Goal: Obtain resource: Download file/media

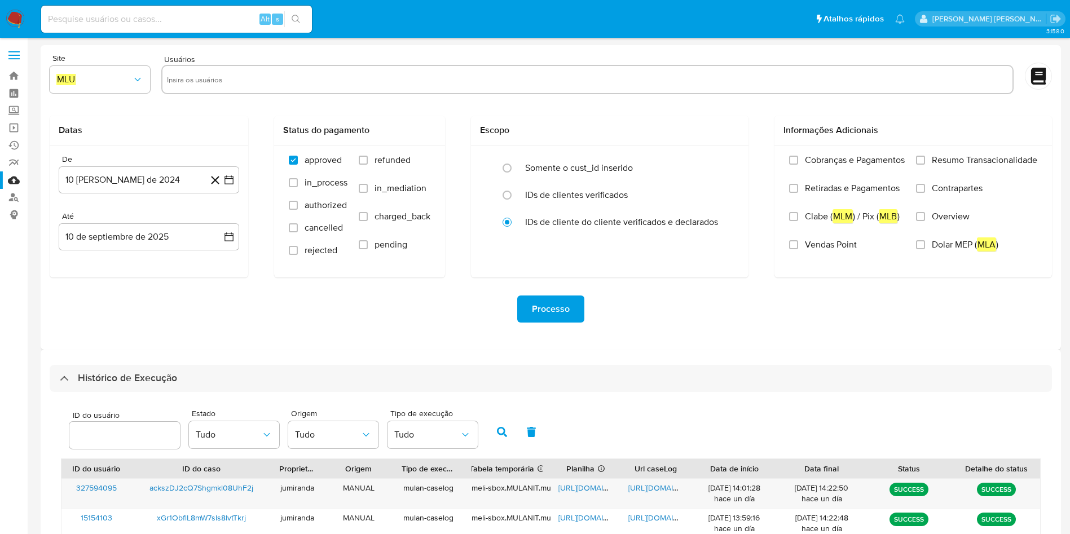
select select "10"
click at [16, 60] on label at bounding box center [14, 55] width 28 height 24
click at [0, 0] on input "checkbox" at bounding box center [0, 0] width 0 height 0
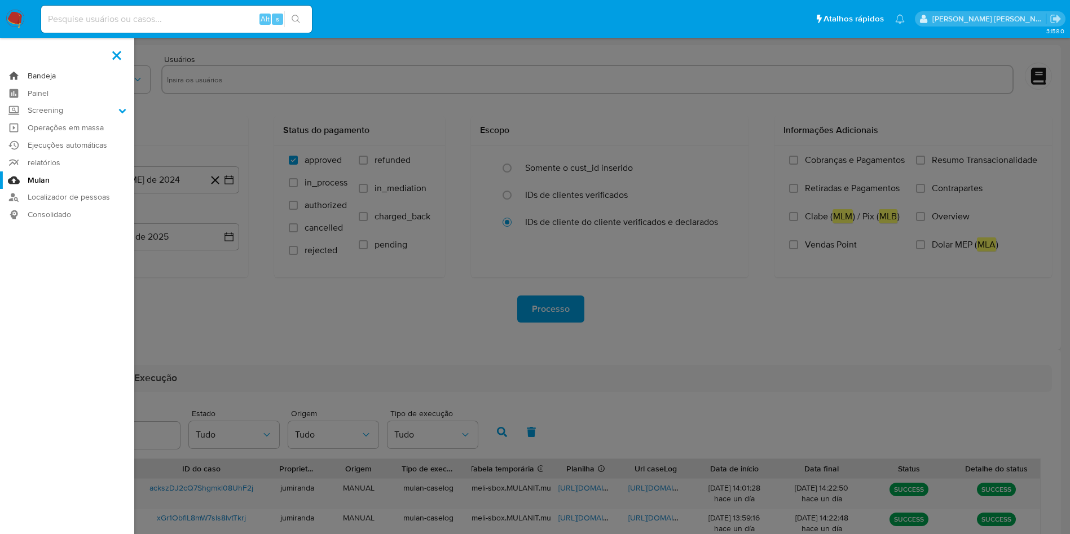
click at [11, 83] on link "Bandeja" at bounding box center [67, 75] width 134 height 17
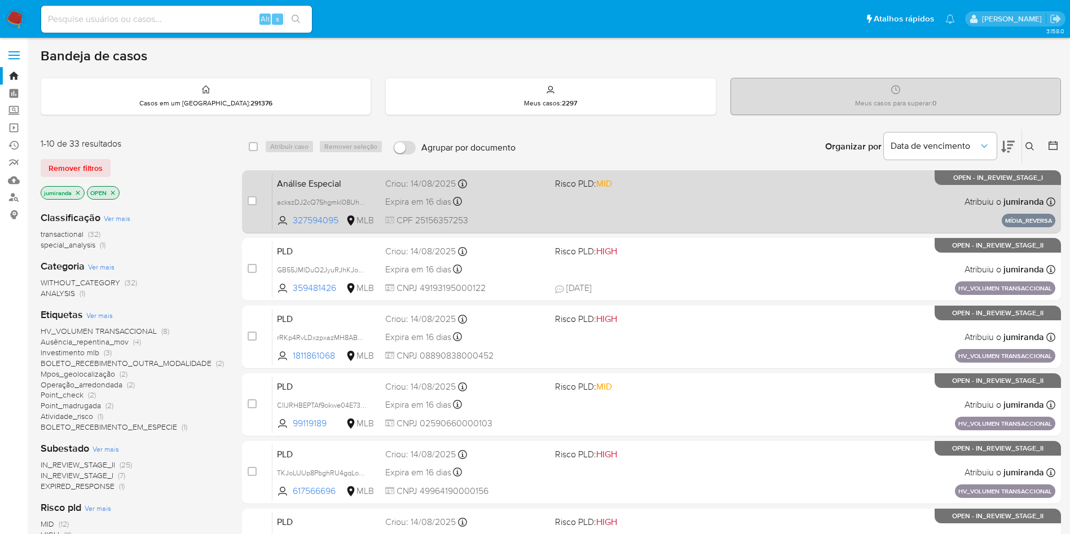
click at [495, 213] on div "Análise Especial ackszDJ2cQ7Shgmkl08UhF2j 327594095 MLB Risco PLD: MID Criou: 1…" at bounding box center [663, 201] width 783 height 57
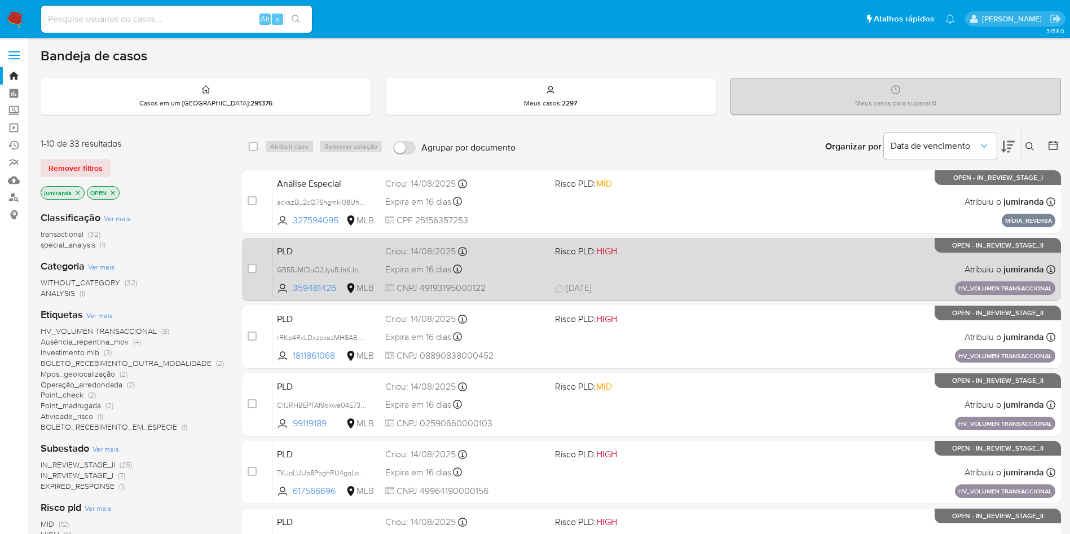
click at [492, 256] on div "Criou: 14/08/2025 Criou: 14/08/2025 11:18:17" at bounding box center [465, 251] width 161 height 12
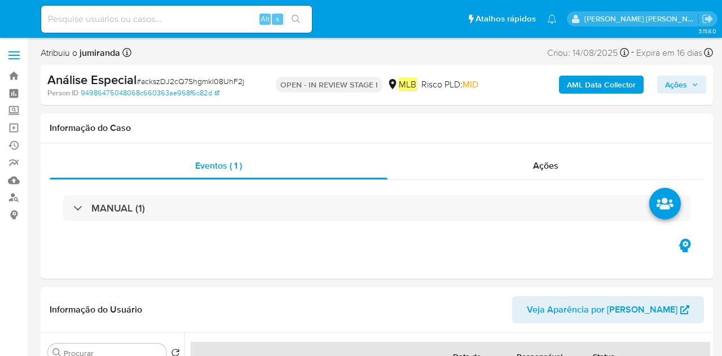
select select "10"
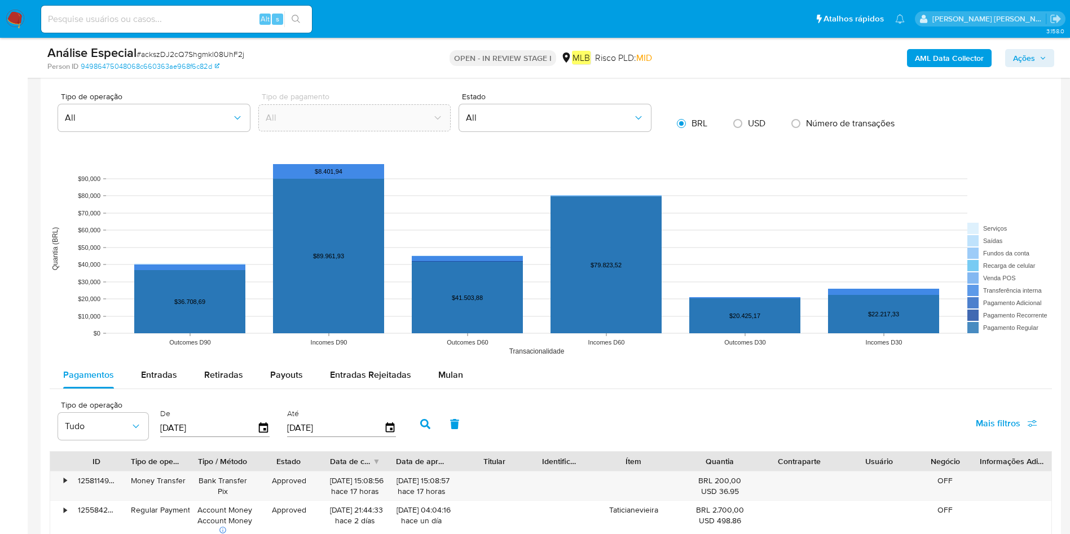
scroll to position [1015, 0]
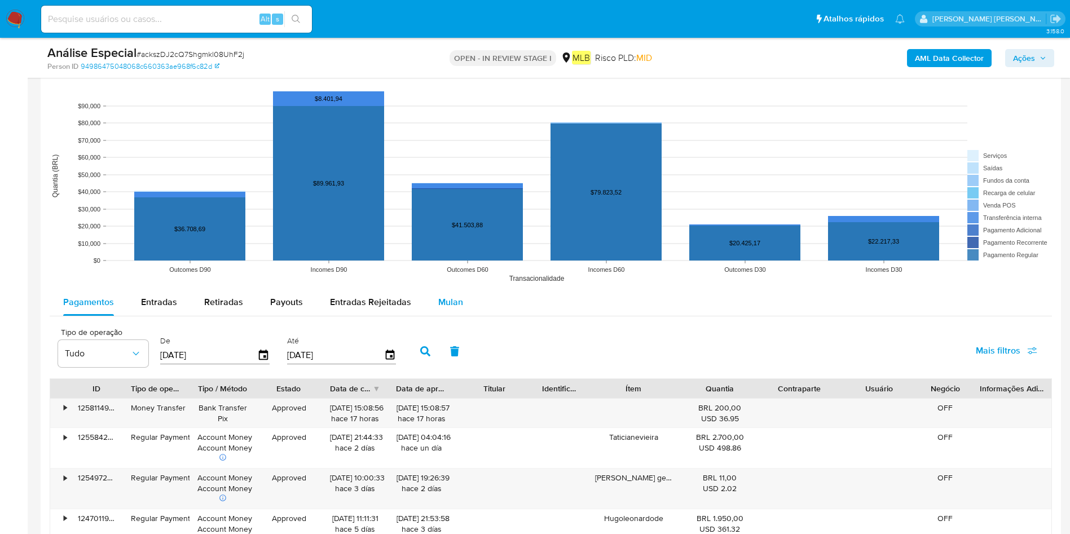
click at [441, 308] on span "Mulan" at bounding box center [450, 301] width 25 height 13
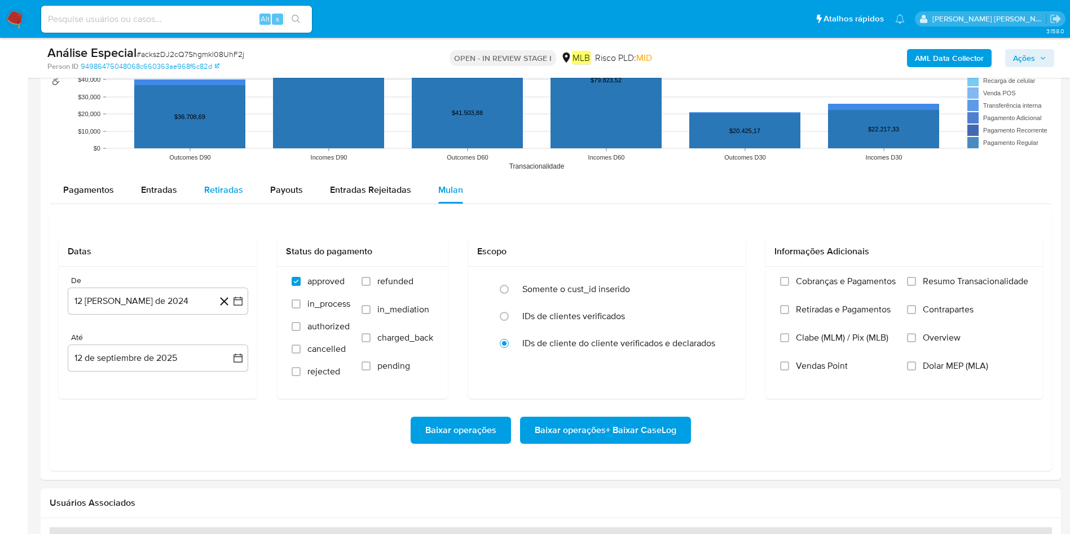
scroll to position [1184, 0]
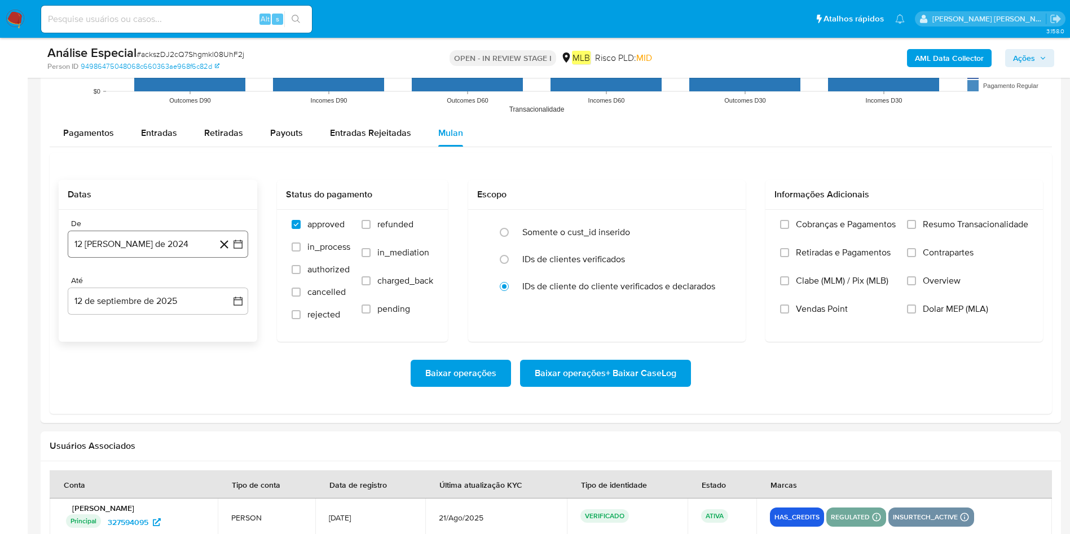
click at [155, 240] on button "12 [PERSON_NAME] de 2024" at bounding box center [158, 244] width 180 height 27
click at [151, 282] on span "agosto 2024" at bounding box center [152, 284] width 51 height 11
click at [108, 355] on button "[DATE]" at bounding box center [108, 389] width 32 height 18
click at [92, 333] on button "1" at bounding box center [90, 326] width 18 height 18
click at [116, 311] on button "12 de septiembre de 2025" at bounding box center [158, 301] width 180 height 27
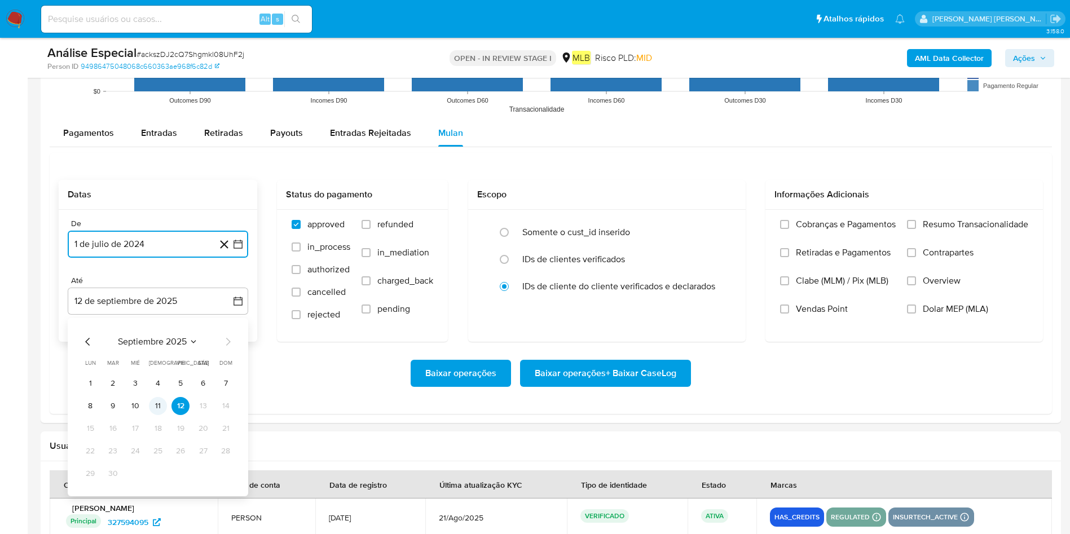
click at [153, 355] on button "11" at bounding box center [158, 406] width 18 height 18
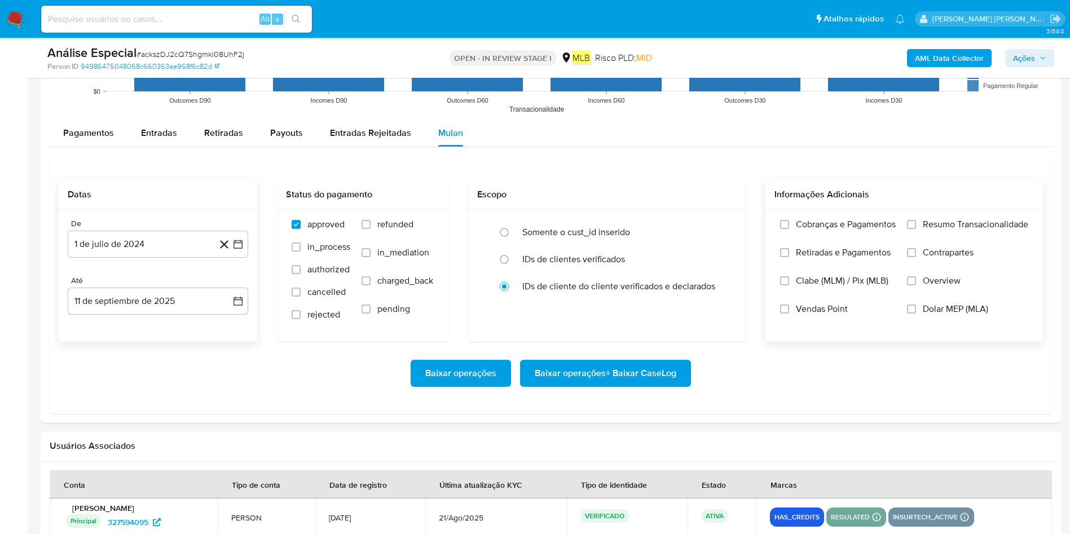
click at [721, 230] on span "Resumo Transacionalidade" at bounding box center [975, 224] width 105 height 11
click at [721, 229] on input "Resumo Transacionalidade" at bounding box center [911, 224] width 9 height 9
click at [576, 355] on span "Baixar operações + Baixar CaseLog" at bounding box center [606, 373] width 142 height 25
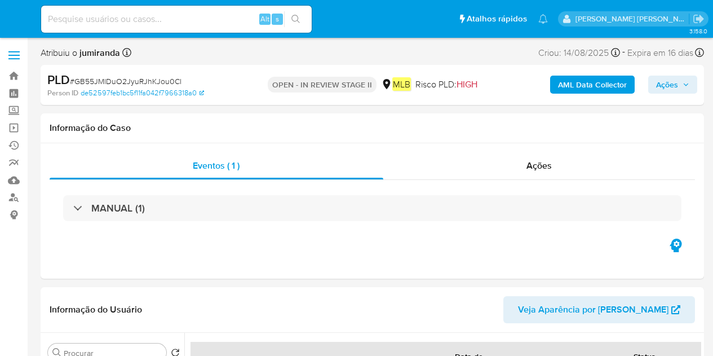
select select "10"
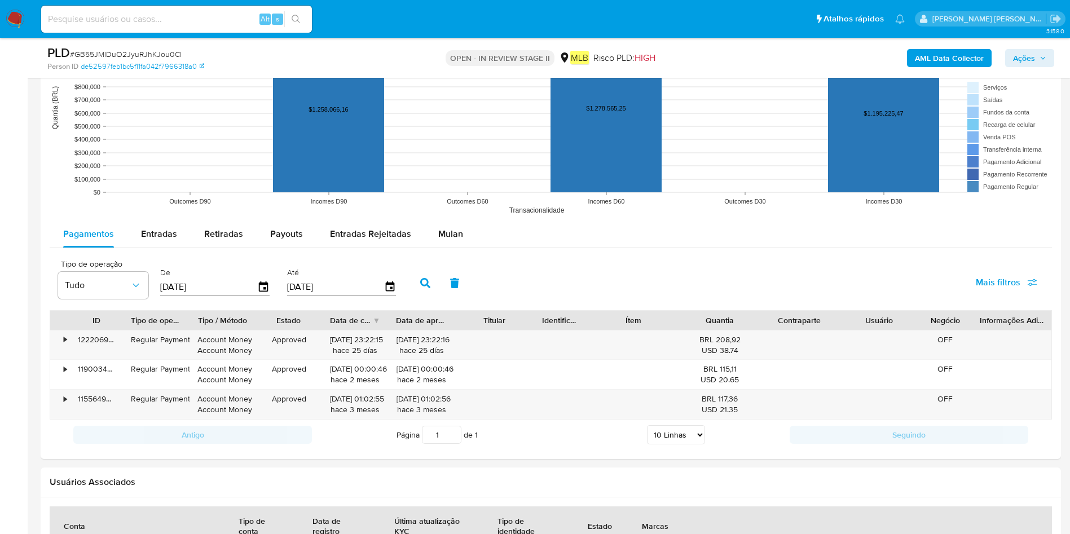
scroll to position [944, 0]
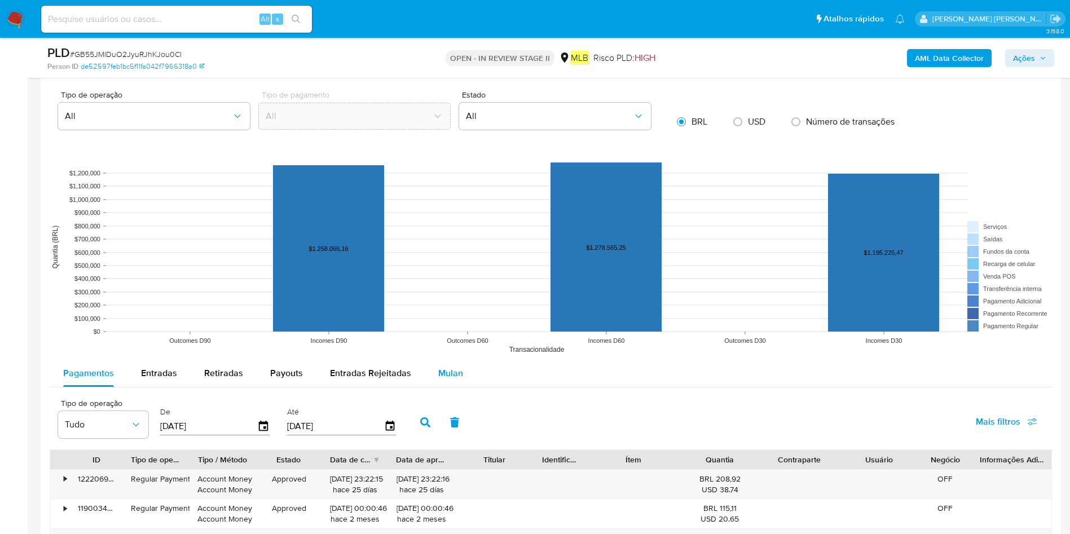
click at [454, 355] on div "Mulan" at bounding box center [450, 373] width 25 height 27
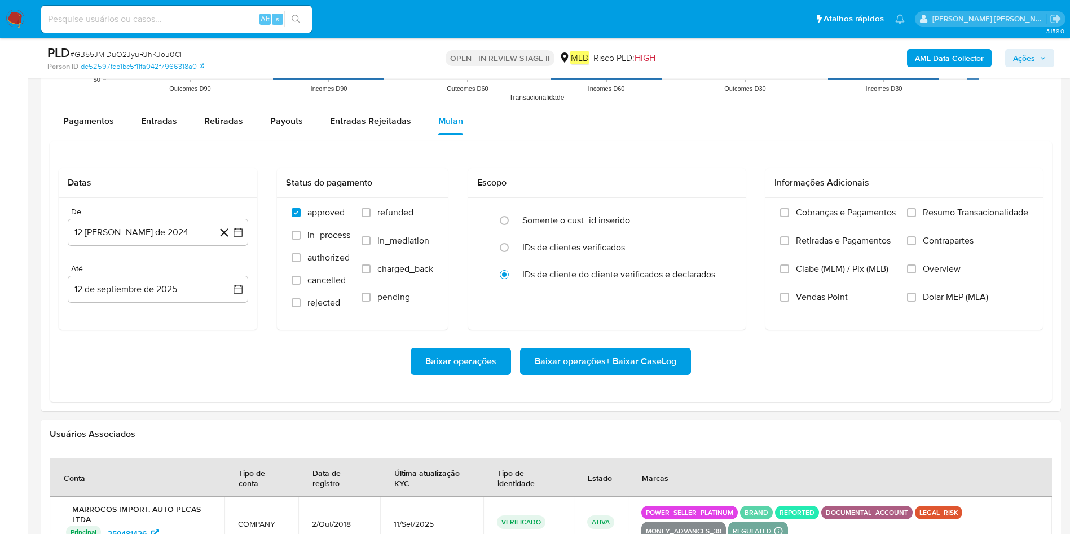
scroll to position [1198, 0]
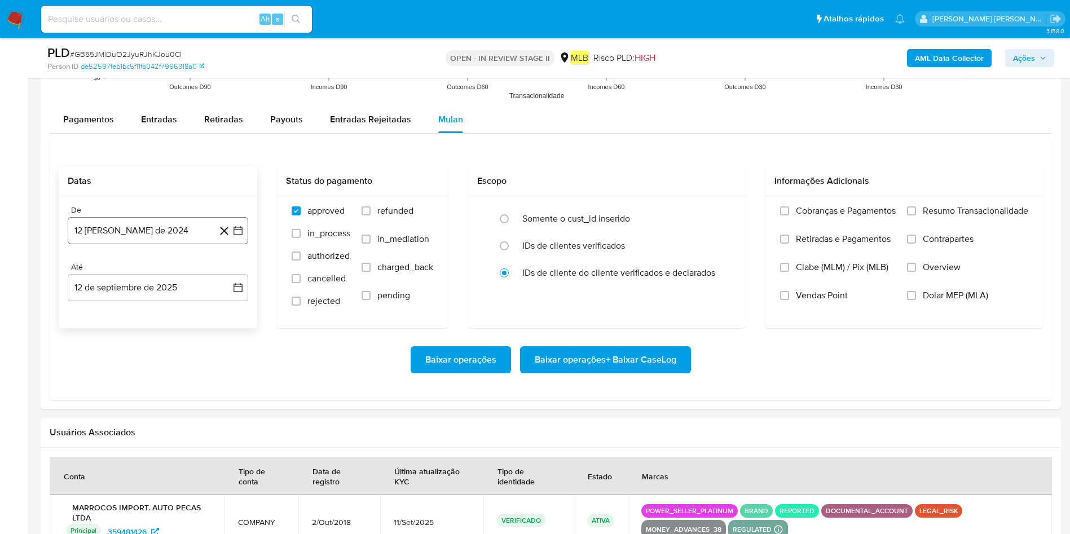
click at [192, 239] on button "12 [PERSON_NAME] de 2024" at bounding box center [158, 230] width 180 height 27
click at [180, 267] on icon "Seleccionar mes y año" at bounding box center [184, 271] width 9 height 9
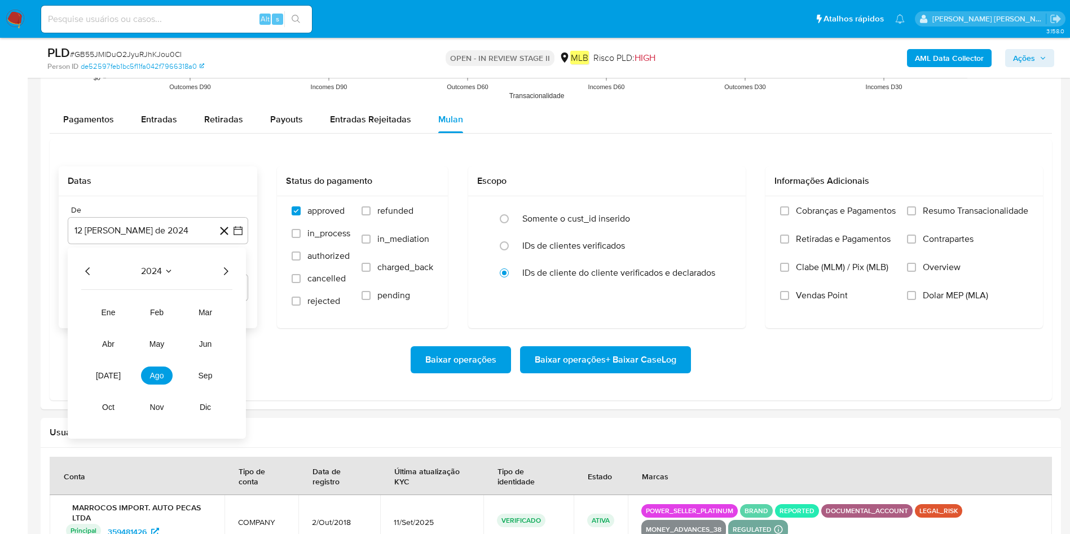
click at [237, 269] on div "2024 2024 ene feb mar abr may jun jul ago sep oct nov dic" at bounding box center [157, 343] width 178 height 191
click at [232, 267] on div "2024 2024 ene feb mar abr may jun jul ago sep oct nov dic" at bounding box center [157, 343] width 178 height 191
click at [230, 273] on icon "Año siguiente" at bounding box center [226, 271] width 14 height 14
click at [109, 355] on button "[DATE]" at bounding box center [108, 376] width 32 height 18
click at [113, 319] on button "1" at bounding box center [113, 313] width 18 height 18
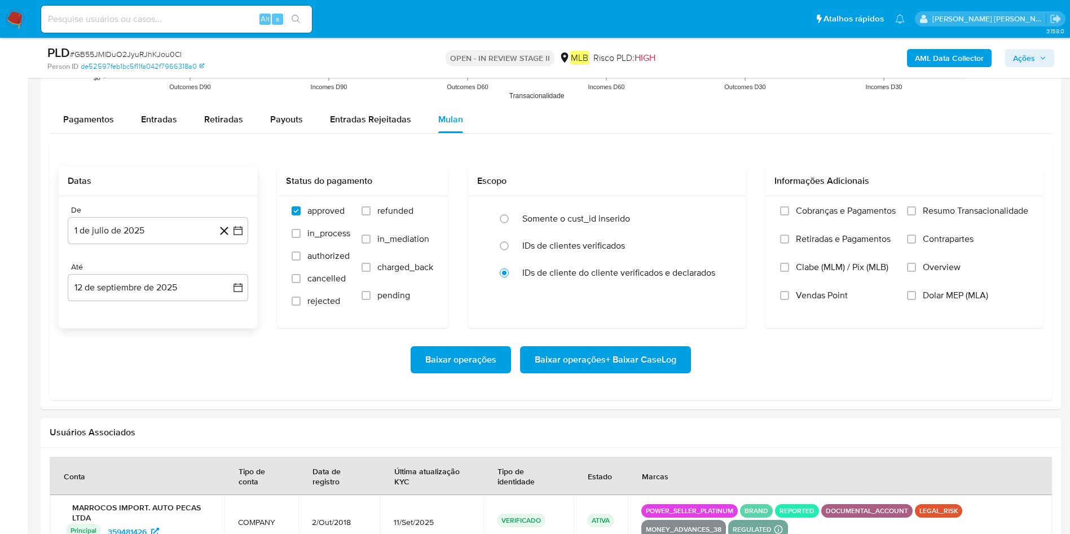
click at [121, 271] on div "Até" at bounding box center [158, 267] width 180 height 10
click at [114, 296] on button "12 de septiembre de 2025" at bounding box center [158, 287] width 180 height 27
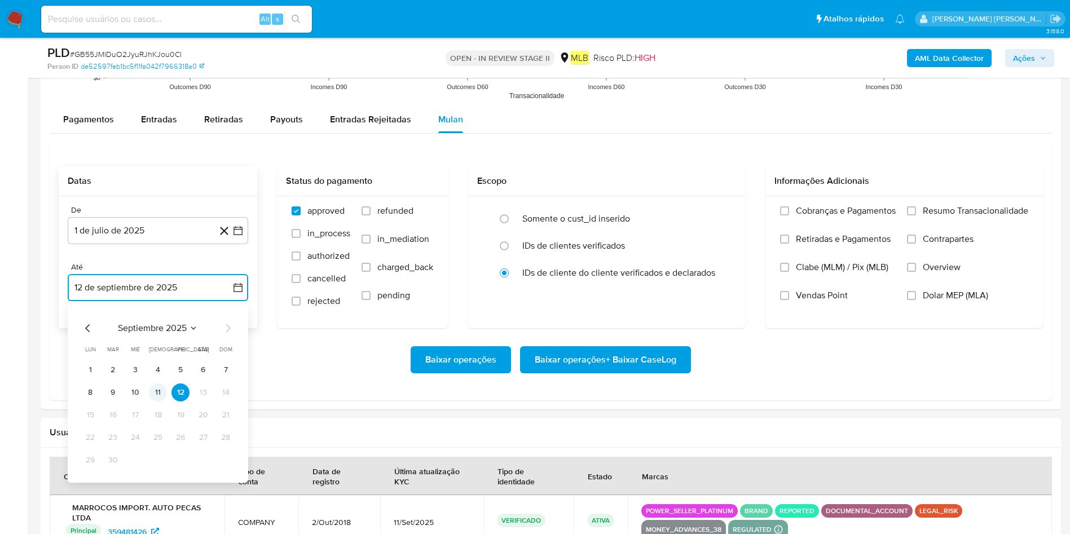
click at [157, 355] on button "11" at bounding box center [158, 392] width 18 height 18
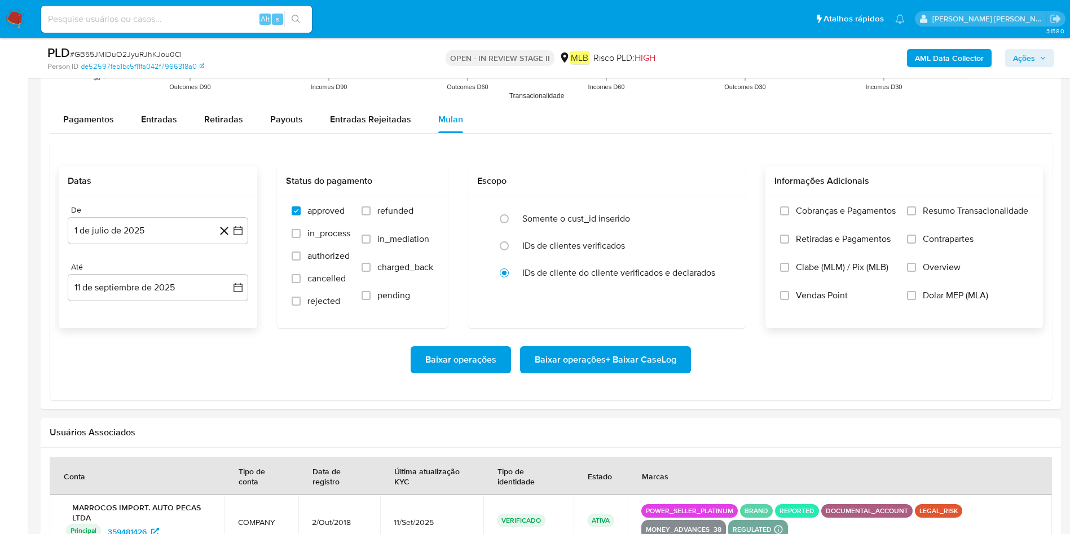
click at [713, 223] on label "Resumo Transacionalidade" at bounding box center [967, 219] width 121 height 28
click at [713, 215] on input "Resumo Transacionalidade" at bounding box center [911, 210] width 9 height 9
click at [638, 355] on span "Baixar operações + Baixar CaseLog" at bounding box center [606, 359] width 142 height 25
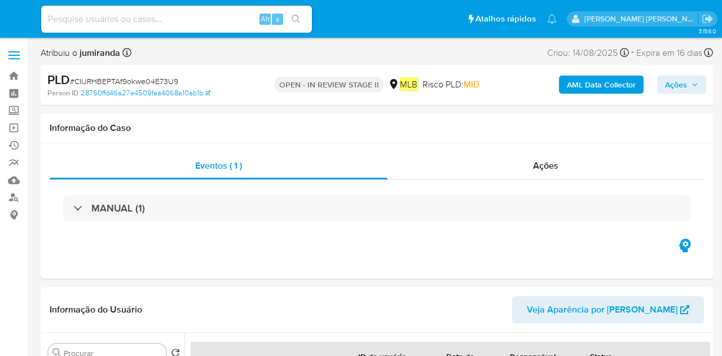
select select "10"
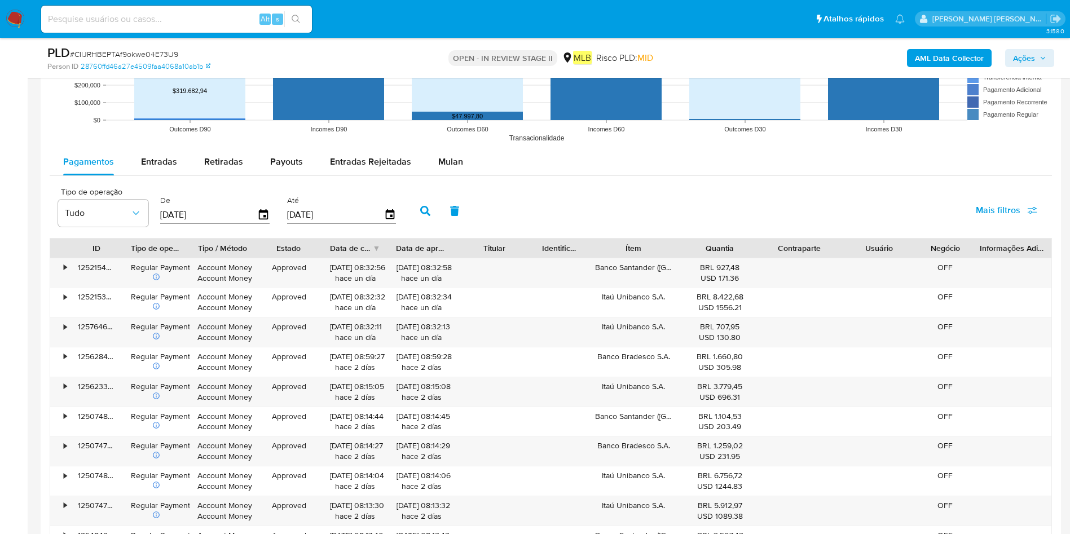
scroll to position [1013, 0]
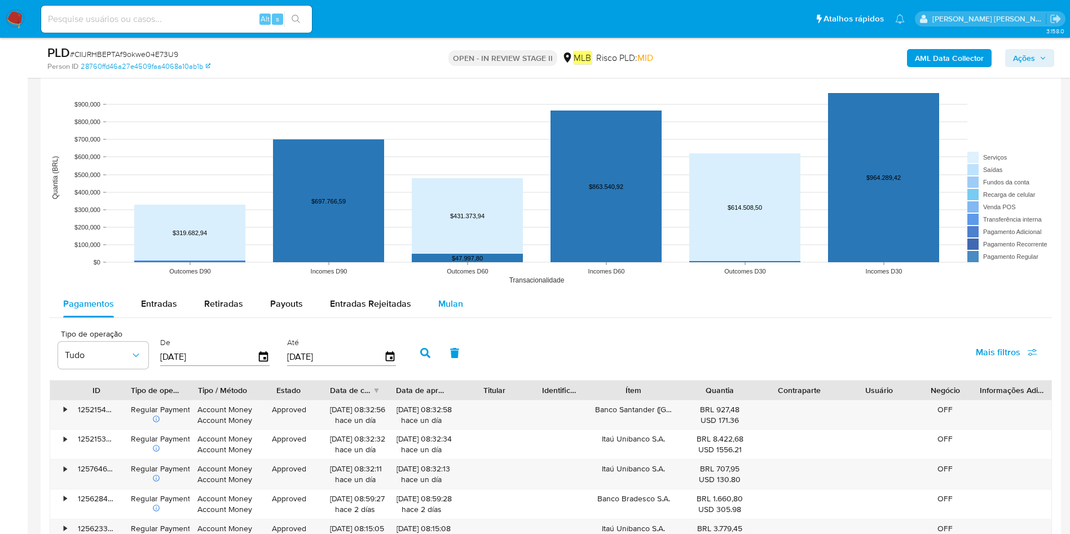
click at [445, 294] on div "Mulan" at bounding box center [450, 303] width 25 height 27
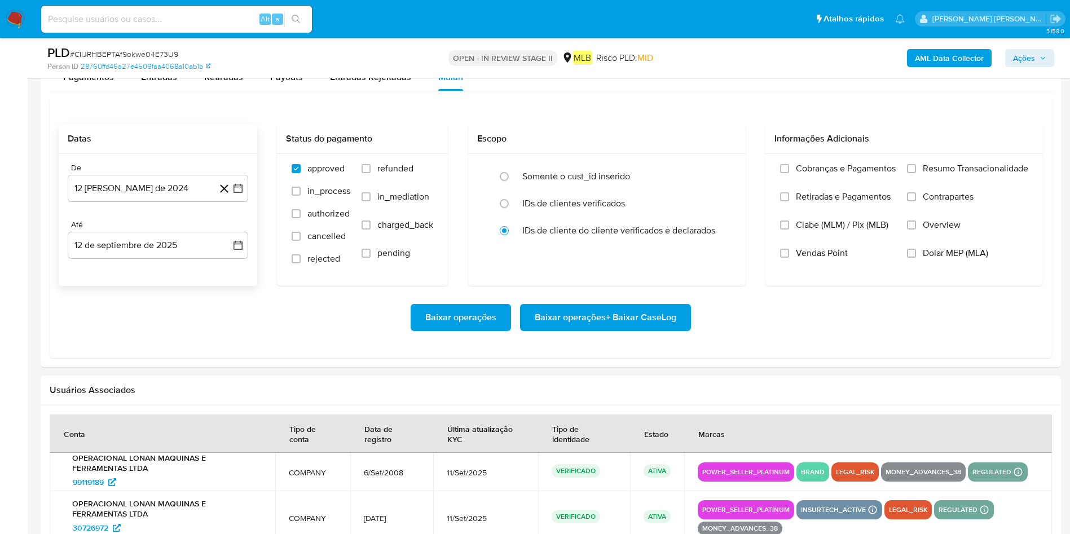
scroll to position [1182, 0]
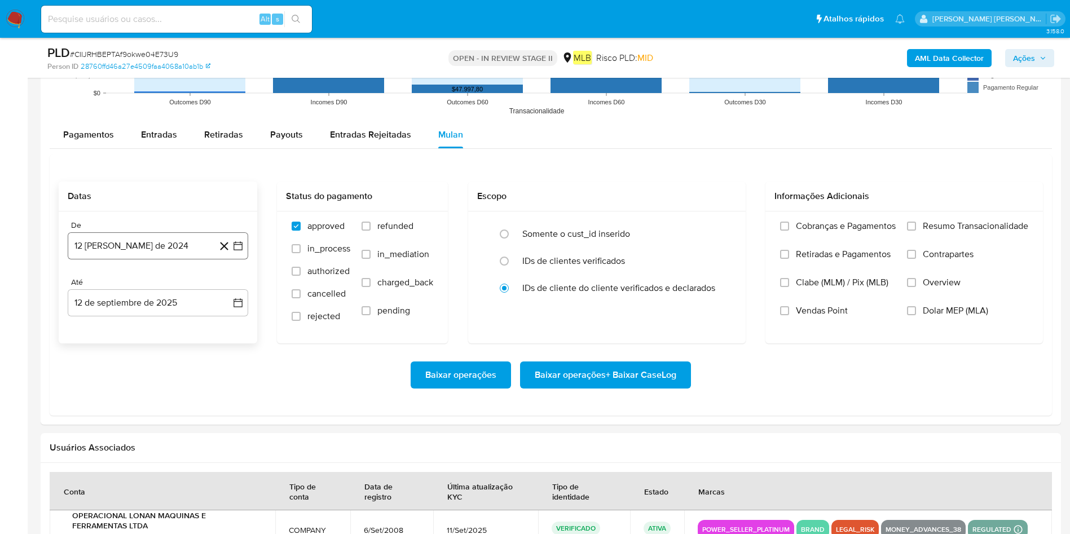
click at [134, 246] on button "12 [PERSON_NAME] de 2024" at bounding box center [158, 245] width 180 height 27
click at [161, 279] on div "agosto 2024 agosto 2024 lun lunes mar martes mié miércoles jue jueves vie viern…" at bounding box center [158, 352] width 180 height 178
click at [164, 283] on span "agosto 2024" at bounding box center [152, 286] width 51 height 11
click at [230, 289] on icon "Año siguiente" at bounding box center [226, 287] width 14 height 14
click at [115, 355] on button "jul" at bounding box center [108, 391] width 32 height 18
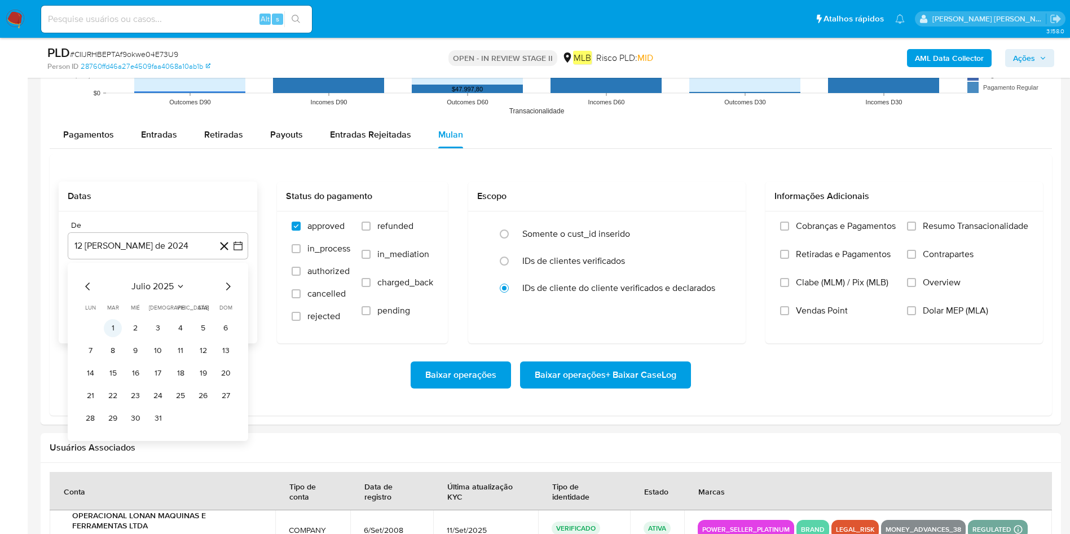
click at [113, 324] on button "1" at bounding box center [113, 328] width 18 height 18
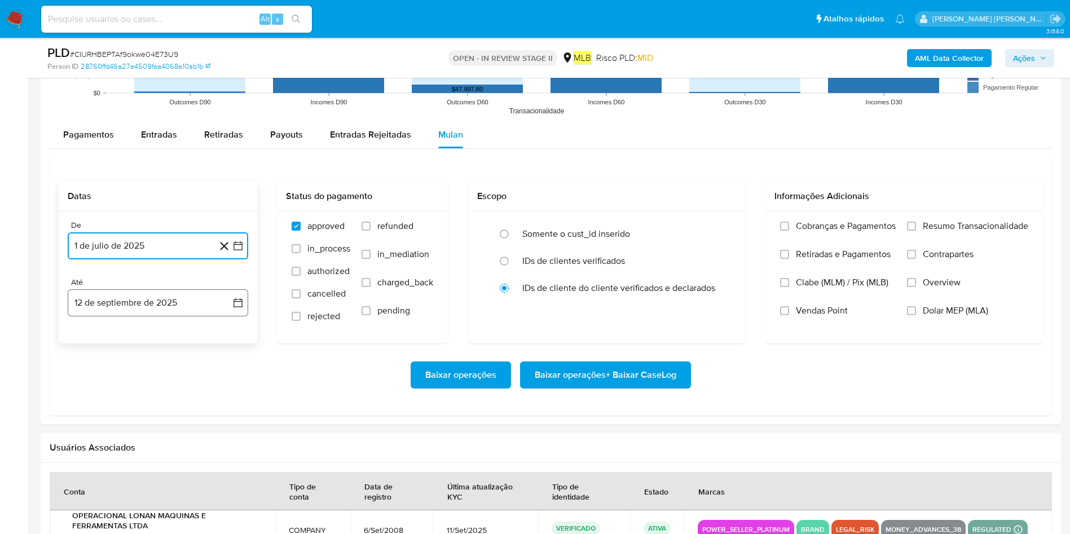
click at [160, 305] on button "12 de septiembre de 2025" at bounding box center [158, 302] width 180 height 27
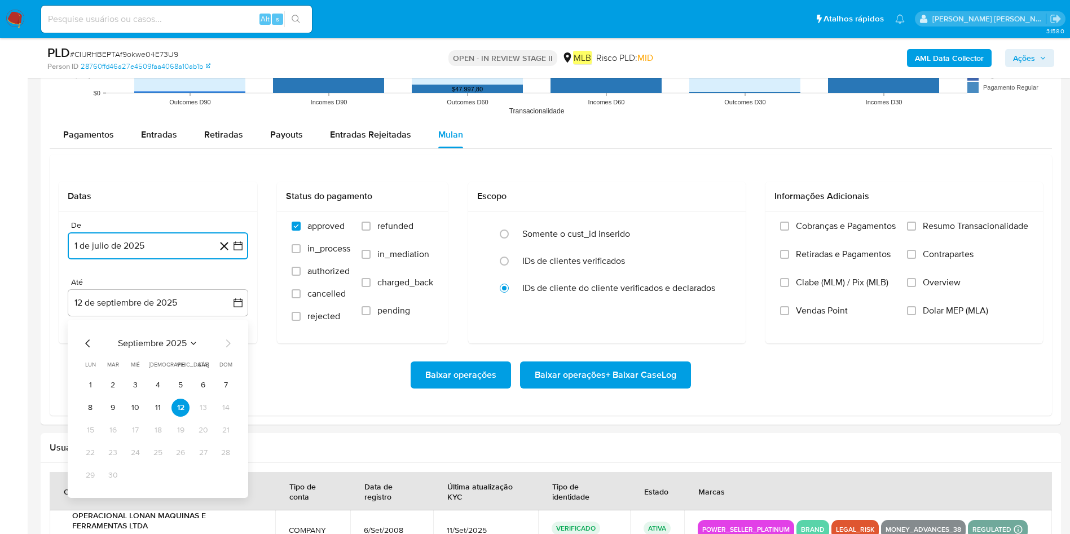
drag, startPoint x: 161, startPoint y: 404, endPoint x: 174, endPoint y: 408, distance: 13.0
click at [160, 355] on button "11" at bounding box center [158, 408] width 18 height 18
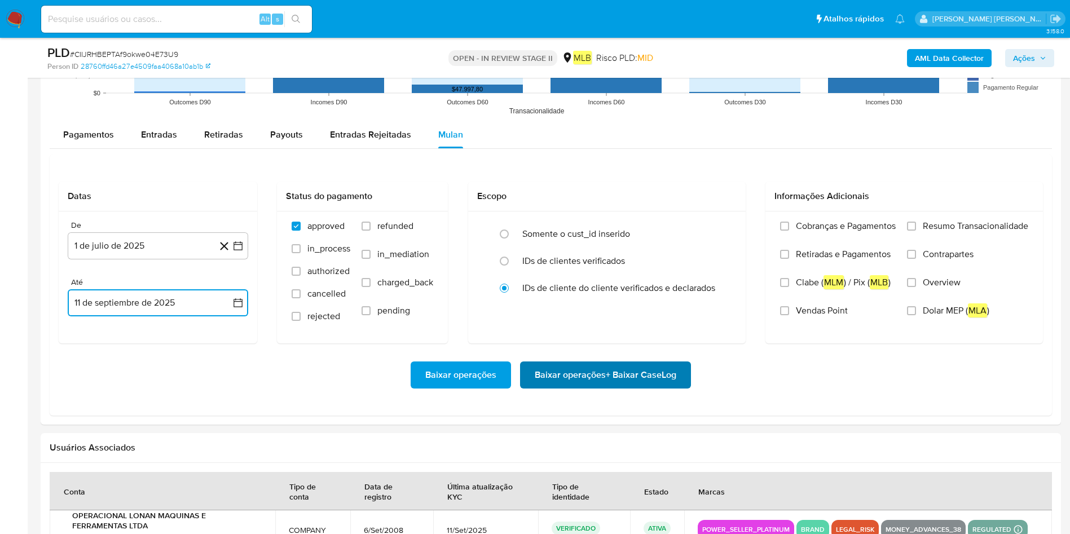
click at [556, 355] on span "Baixar operações + Baixar CaseLog" at bounding box center [606, 375] width 142 height 25
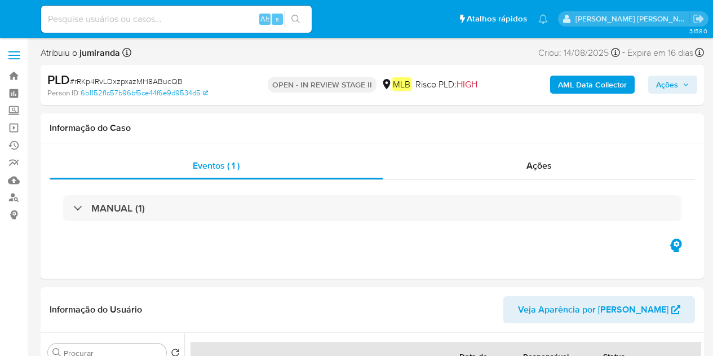
select select "10"
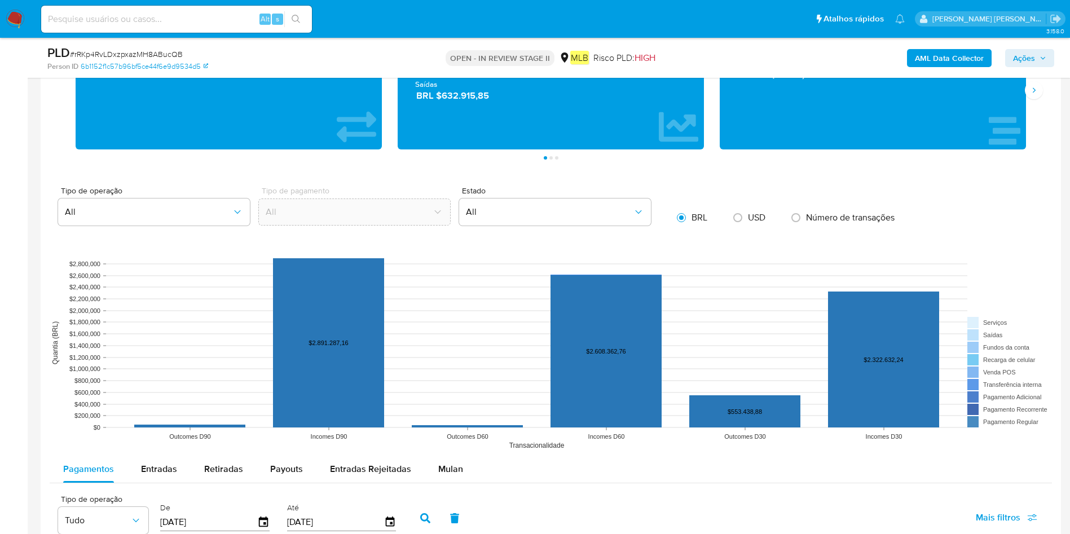
scroll to position [930, 0]
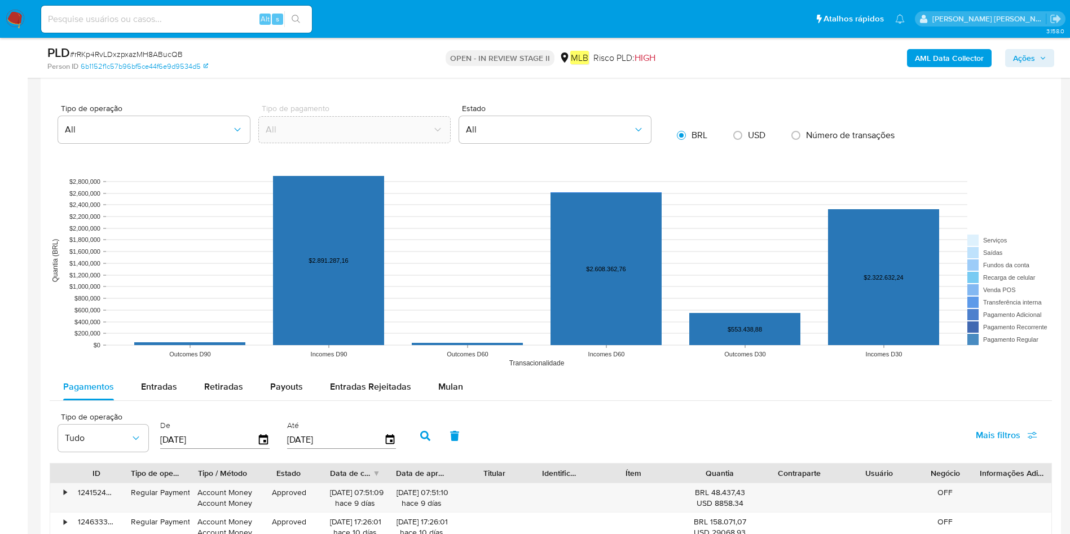
drag, startPoint x: 433, startPoint y: 390, endPoint x: 385, endPoint y: 360, distance: 56.2
click at [433, 355] on button "Mulan" at bounding box center [451, 386] width 52 height 27
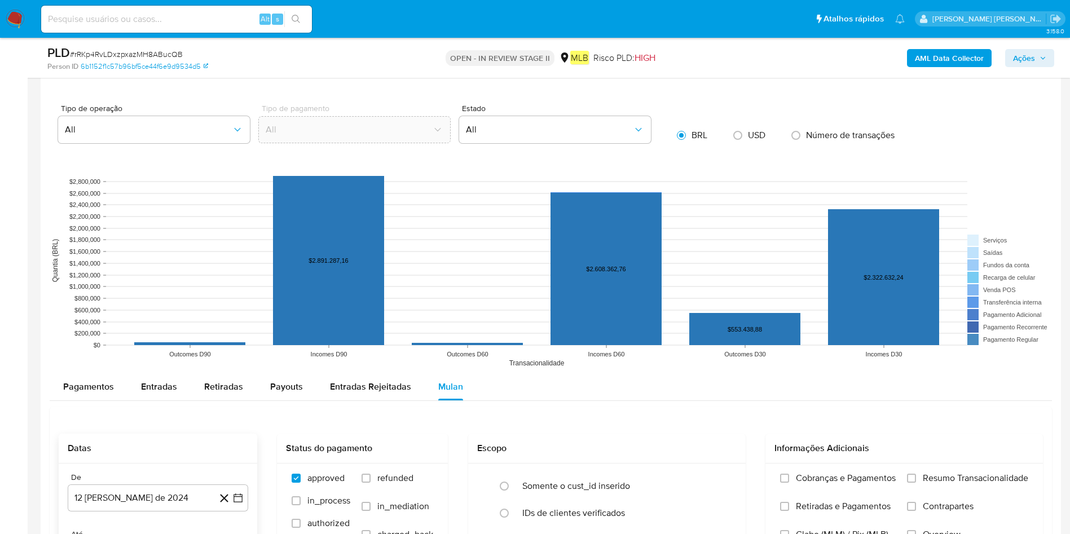
scroll to position [1184, 0]
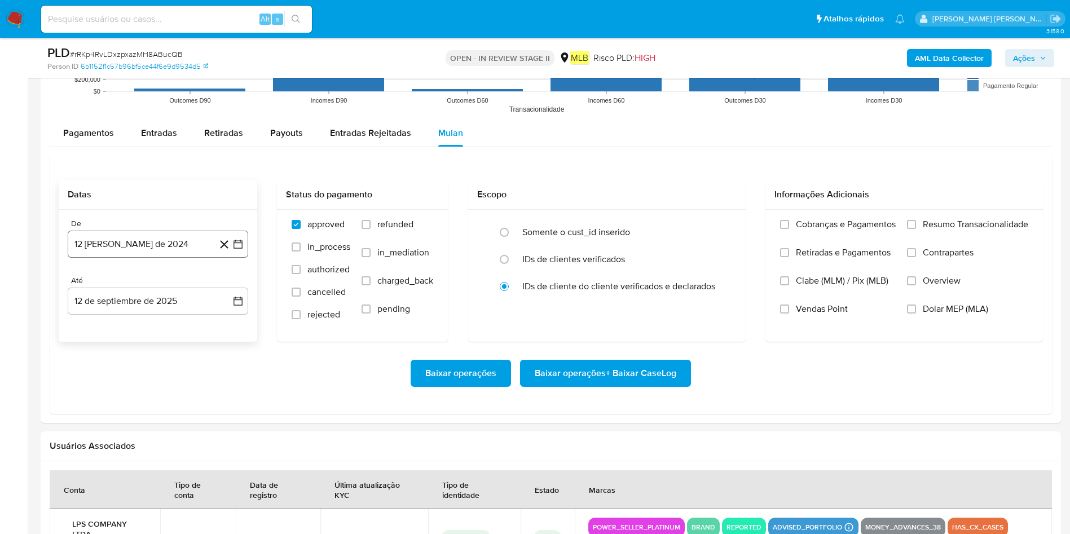
click at [83, 235] on button "12 [PERSON_NAME] de 2024" at bounding box center [158, 244] width 180 height 27
click at [155, 280] on span "agosto 2024" at bounding box center [152, 284] width 51 height 11
click at [227, 289] on icon "Año siguiente" at bounding box center [226, 285] width 14 height 14
click at [99, 355] on tr "ene feb mar abr may jun jul ago sep oct nov dic" at bounding box center [156, 373] width 129 height 113
click at [116, 355] on tr "ene feb mar abr may jun jul ago sep oct nov dic" at bounding box center [156, 373] width 129 height 113
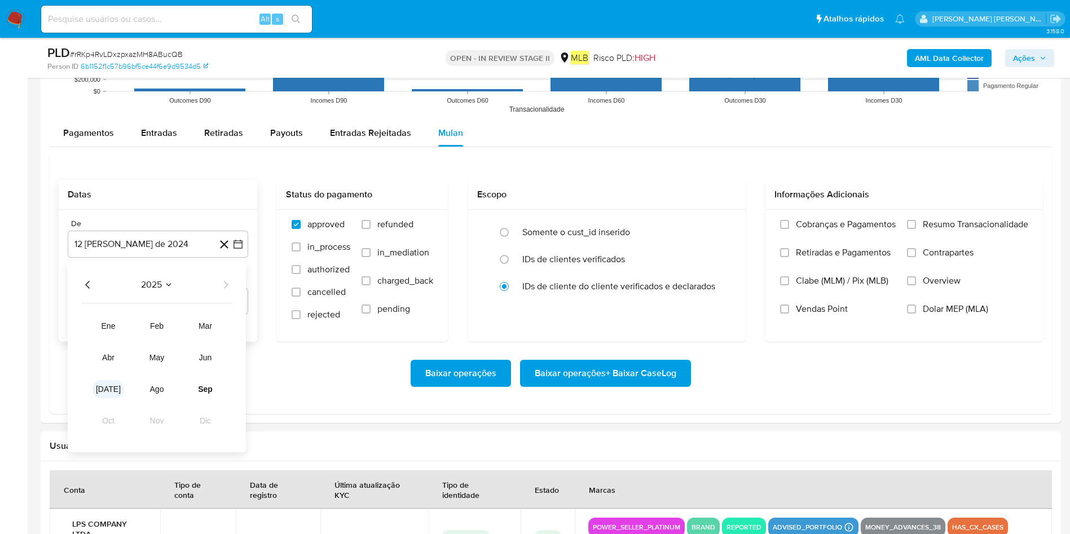
click at [116, 355] on button "[DATE]" at bounding box center [108, 389] width 32 height 18
click at [107, 328] on button "1" at bounding box center [113, 326] width 18 height 18
click at [144, 285] on div "Até 12 de septiembre de 2025 12-09-2025" at bounding box center [158, 295] width 180 height 39
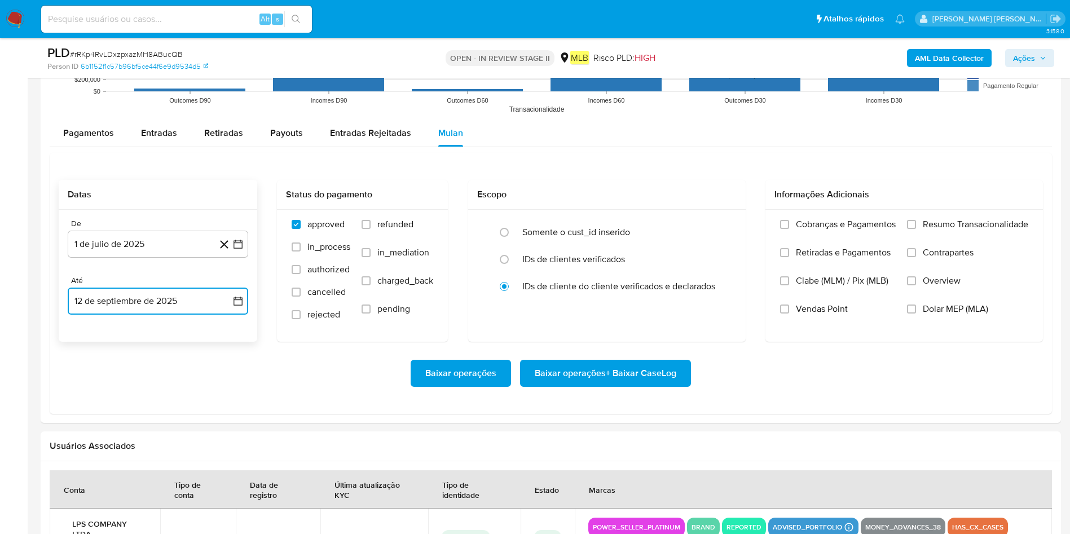
click at [145, 299] on button "12 de septiembre de 2025" at bounding box center [158, 301] width 180 height 27
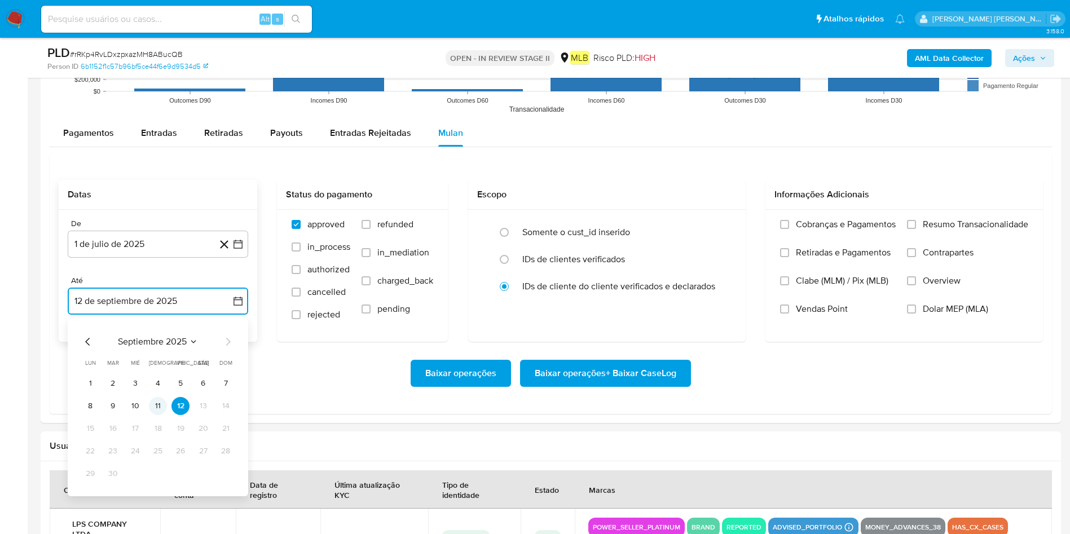
click at [156, 355] on button "11" at bounding box center [158, 406] width 18 height 18
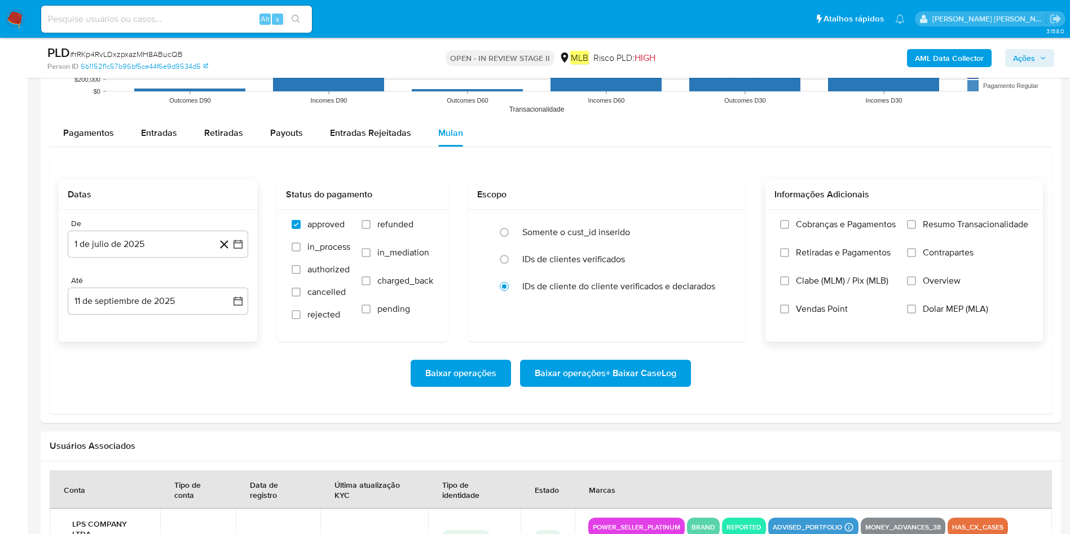
click at [713, 228] on span "Resumo Transacionalidade" at bounding box center [975, 224] width 105 height 11
click at [713, 228] on input "Resumo Transacionalidade" at bounding box center [911, 224] width 9 height 9
click at [634, 355] on span "Baixar operações + Baixar CaseLog" at bounding box center [606, 373] width 142 height 25
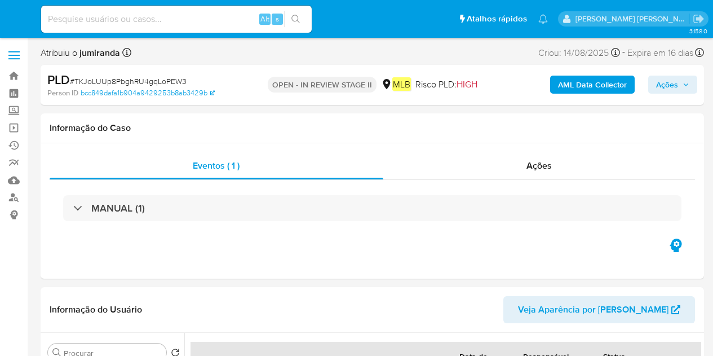
select select "10"
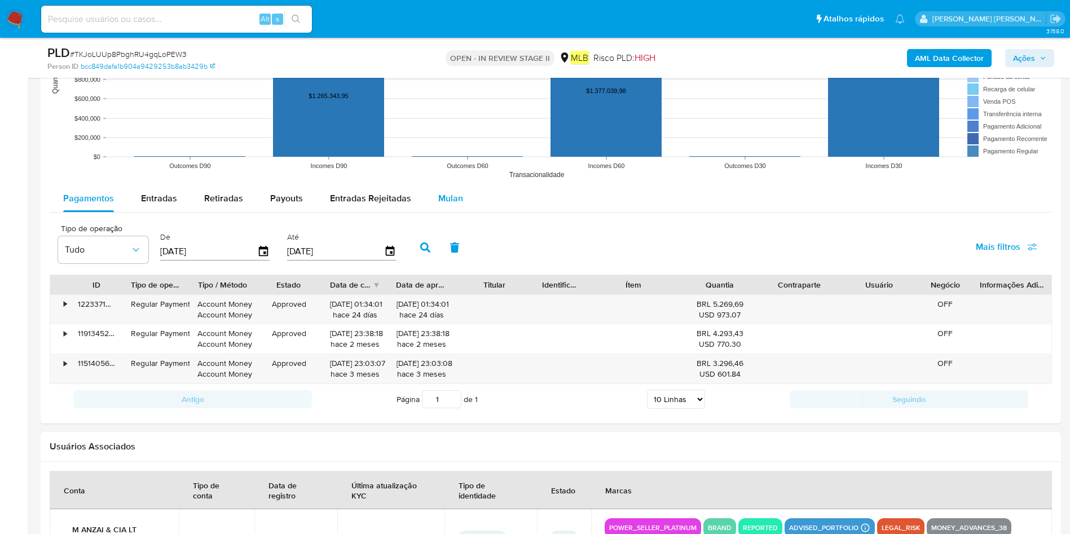
click at [439, 189] on div "Mulan" at bounding box center [450, 198] width 25 height 27
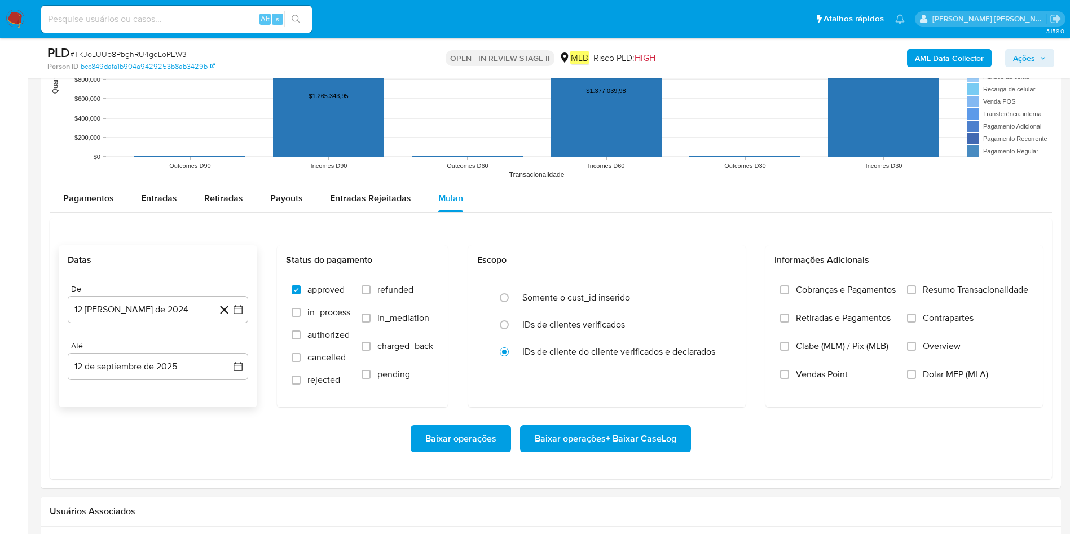
scroll to position [1203, 0]
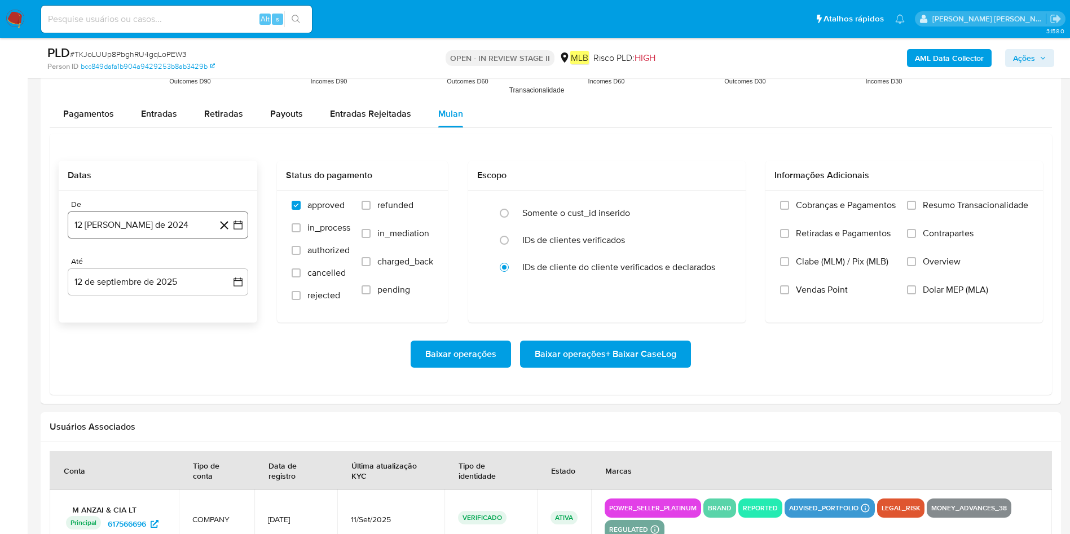
click at [166, 212] on button "12 [PERSON_NAME] de 2024" at bounding box center [158, 224] width 180 height 27
click at [161, 262] on span "agosto 2024" at bounding box center [152, 265] width 51 height 11
click at [226, 263] on icon "Año siguiente" at bounding box center [226, 266] width 14 height 14
click at [112, 355] on span "[DATE]" at bounding box center [108, 369] width 25 height 9
click at [126, 308] on tr "1 2 3 4 5 6" at bounding box center [157, 307] width 153 height 18
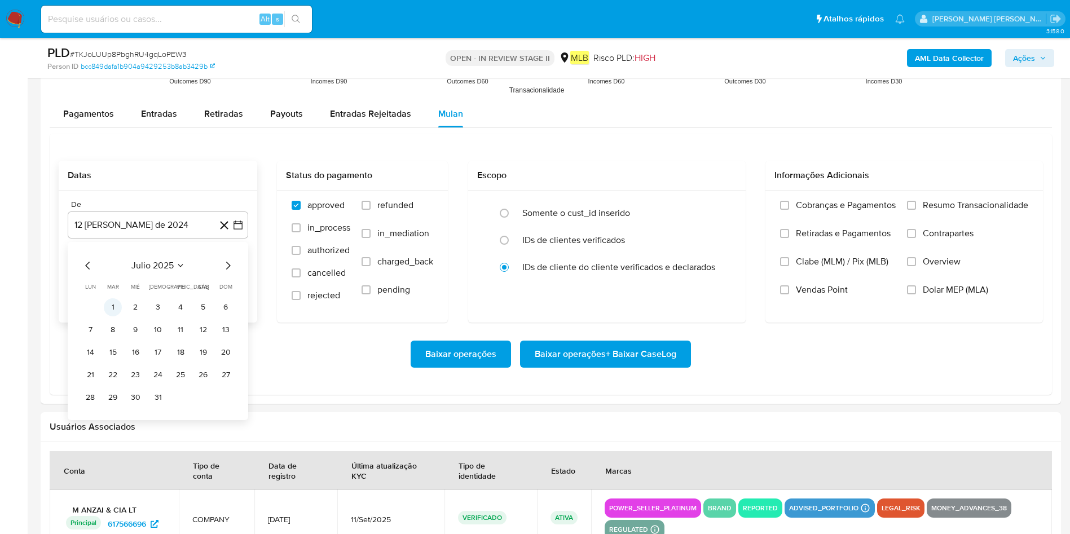
click at [121, 305] on button "1" at bounding box center [113, 307] width 18 height 18
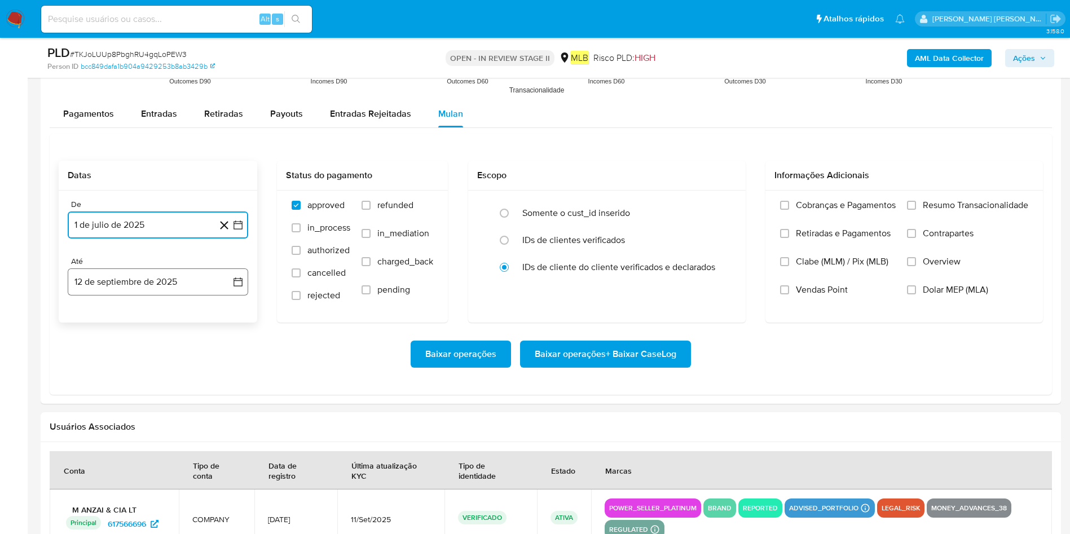
click at [136, 283] on button "12 de septiembre de 2025" at bounding box center [158, 281] width 180 height 27
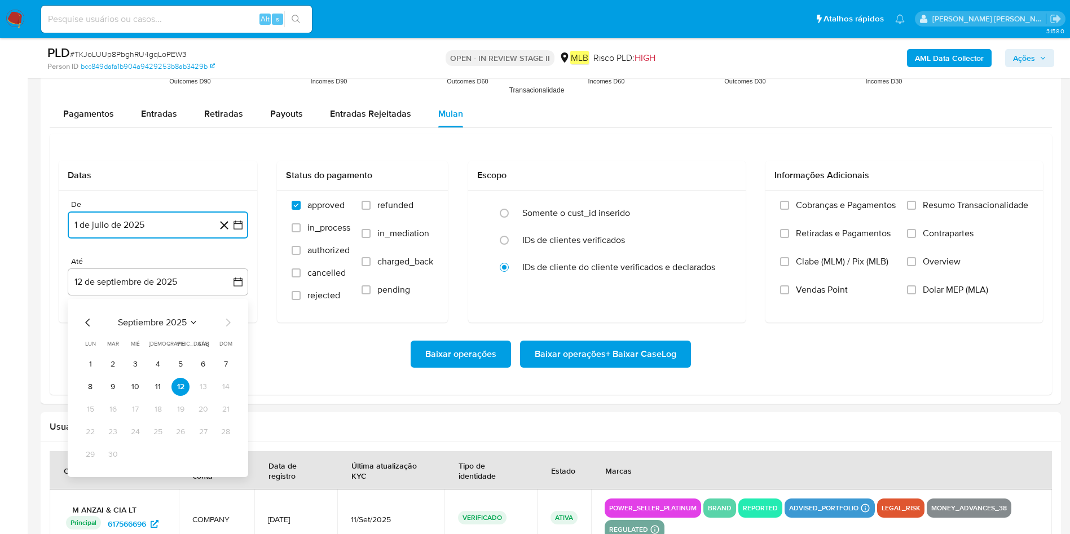
click at [158, 355] on button "11" at bounding box center [158, 387] width 18 height 18
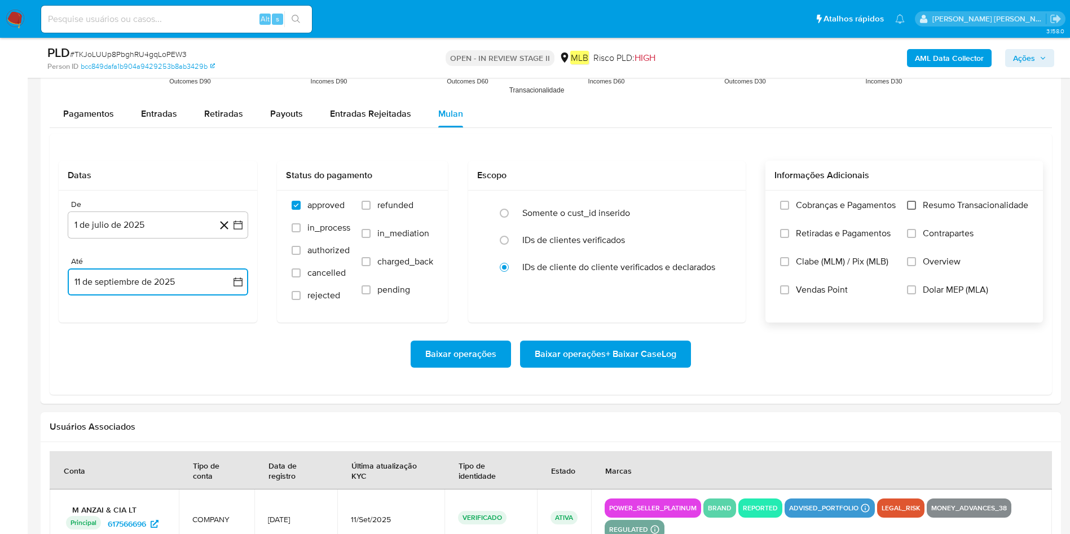
click at [713, 202] on input "Resumo Transacionalidade" at bounding box center [911, 205] width 9 height 9
click at [595, 355] on span "Baixar operações + Baixar CaseLog" at bounding box center [606, 354] width 142 height 25
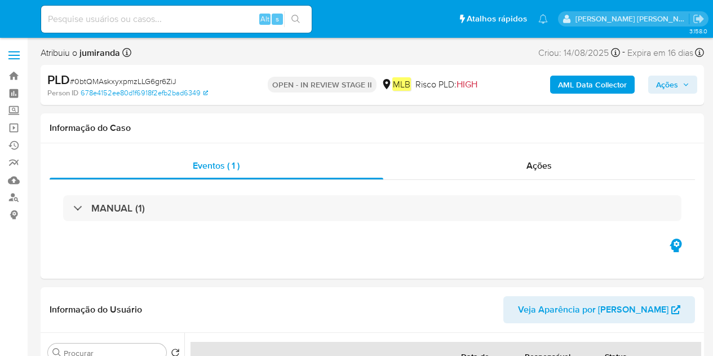
select select "10"
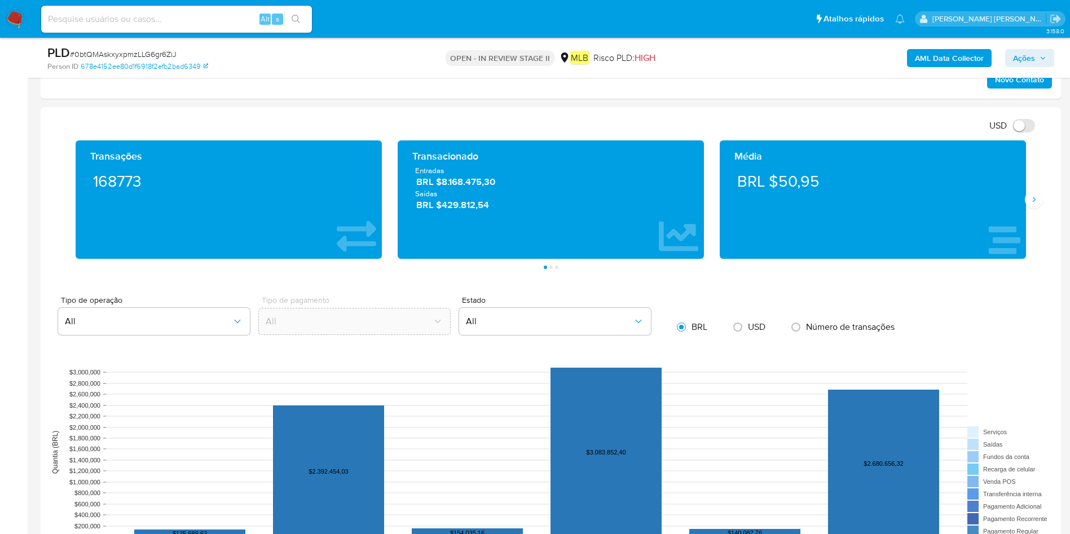
scroll to position [930, 0]
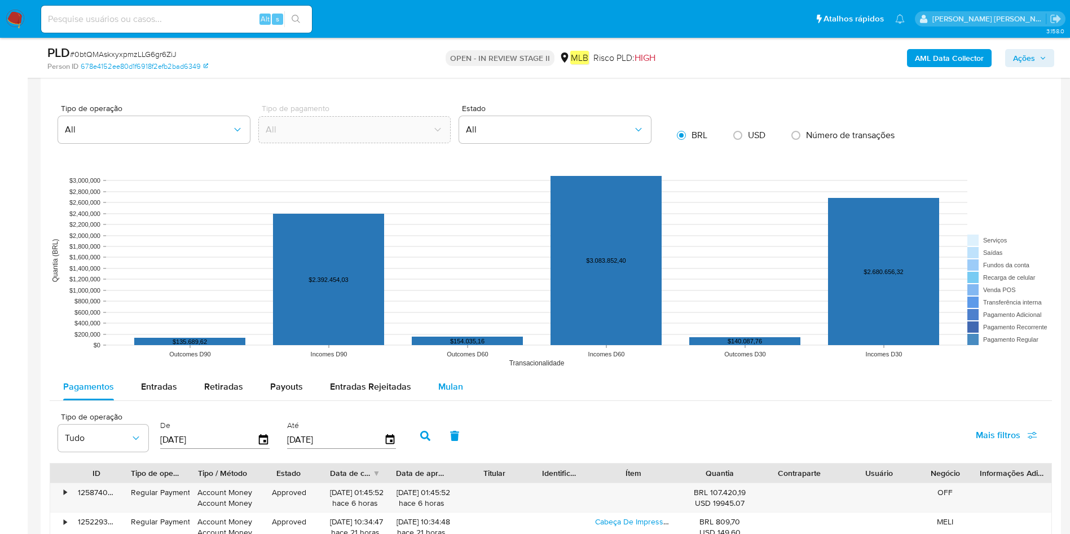
click at [454, 355] on div "Mulan" at bounding box center [450, 386] width 25 height 27
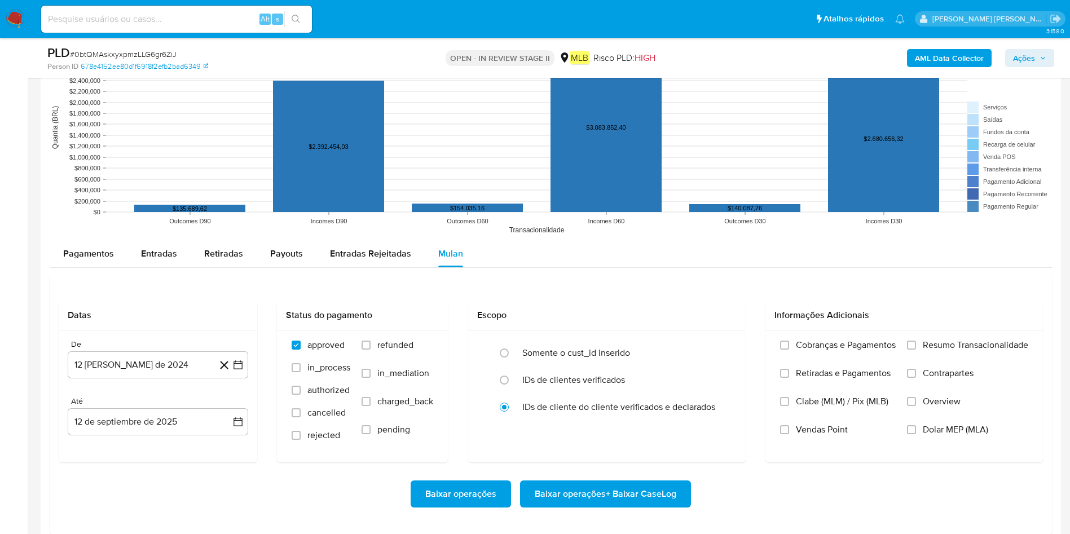
scroll to position [1184, 0]
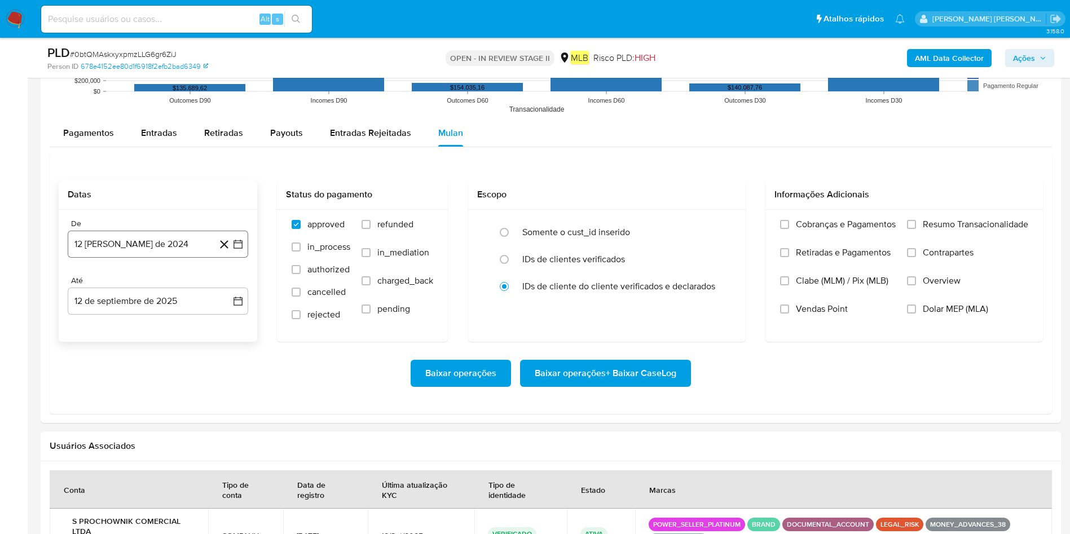
click at [200, 251] on button "12 [PERSON_NAME] de 2024" at bounding box center [158, 244] width 180 height 27
click at [180, 289] on button "agosto 2024" at bounding box center [158, 284] width 63 height 11
click at [232, 291] on icon "Año siguiente" at bounding box center [226, 285] width 14 height 14
click at [108, 355] on button "[DATE]" at bounding box center [108, 389] width 32 height 18
click at [108, 324] on button "1" at bounding box center [113, 326] width 18 height 18
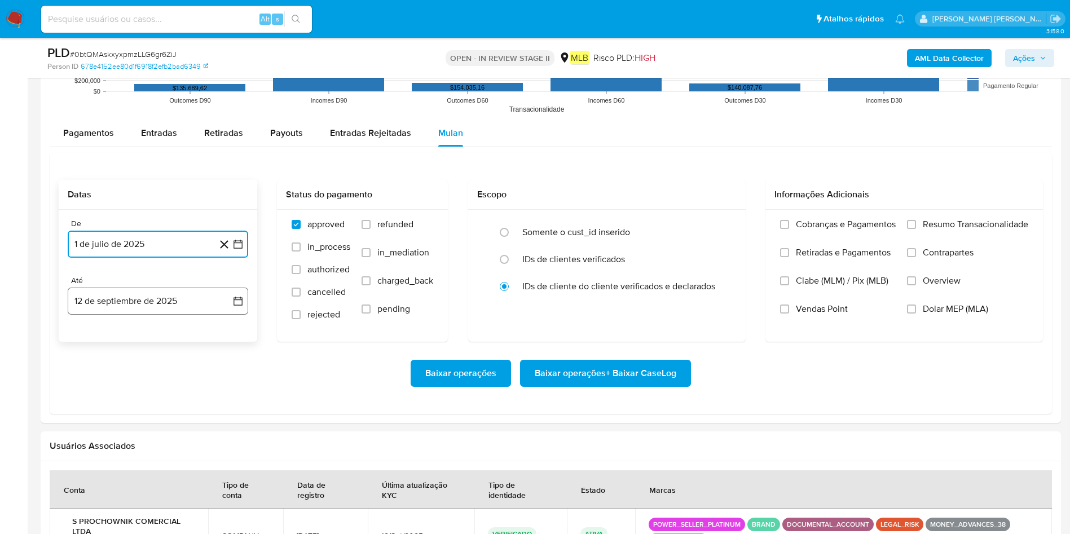
click at [143, 296] on button "12 de septiembre de 2025" at bounding box center [158, 301] width 180 height 27
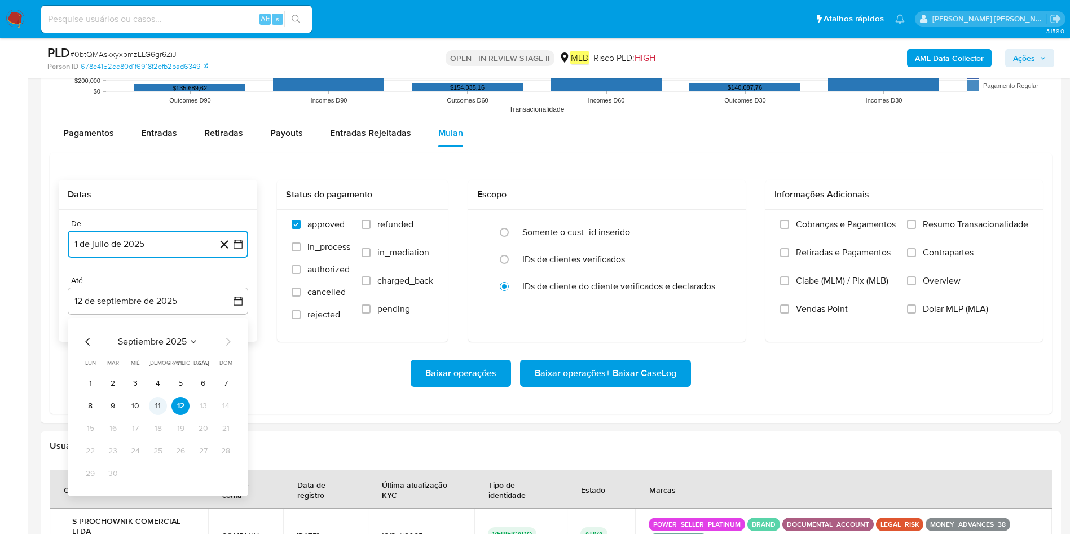
click at [157, 355] on button "11" at bounding box center [158, 406] width 18 height 18
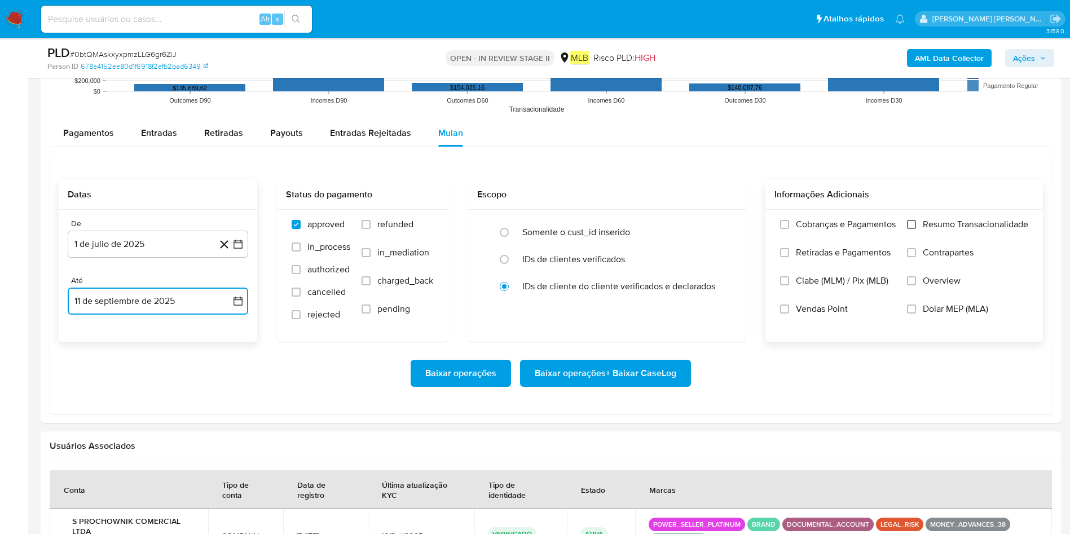
click at [713, 223] on input "Resumo Transacionalidade" at bounding box center [911, 224] width 9 height 9
click at [589, 355] on span "Baixar operações + Baixar CaseLog" at bounding box center [606, 373] width 142 height 25
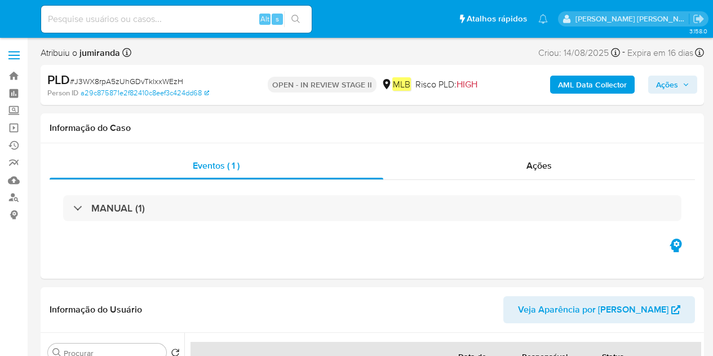
select select "10"
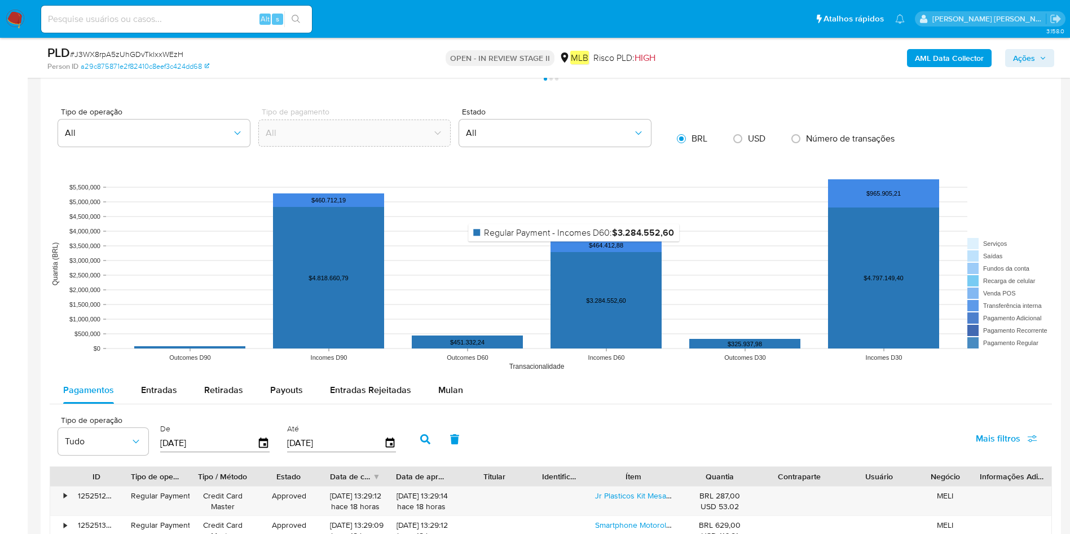
scroll to position [1015, 0]
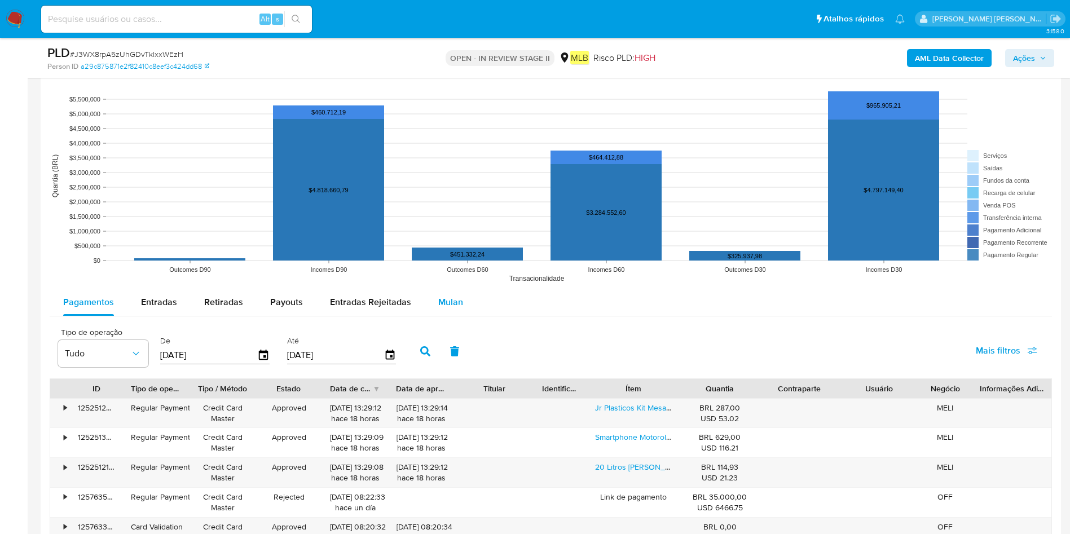
click at [456, 307] on span "Mulan" at bounding box center [450, 301] width 25 height 13
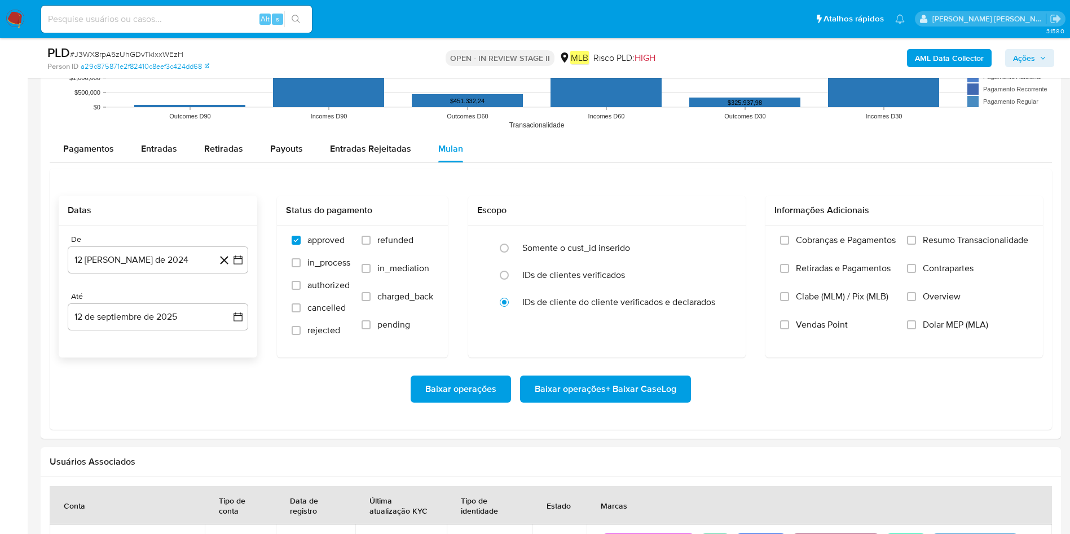
scroll to position [1184, 0]
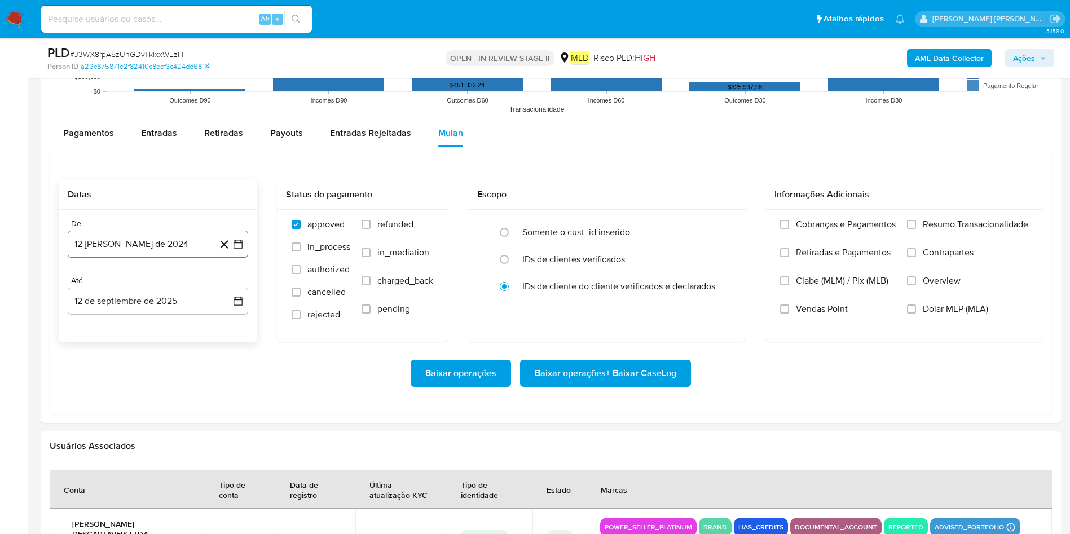
click at [138, 235] on button "12 [PERSON_NAME] de 2024" at bounding box center [158, 244] width 180 height 27
click at [172, 283] on span "agosto 2024" at bounding box center [152, 284] width 51 height 11
click at [228, 283] on icon "Año siguiente" at bounding box center [226, 285] width 14 height 14
click at [119, 355] on button "[DATE]" at bounding box center [108, 389] width 32 height 18
click at [120, 324] on button "1" at bounding box center [113, 326] width 18 height 18
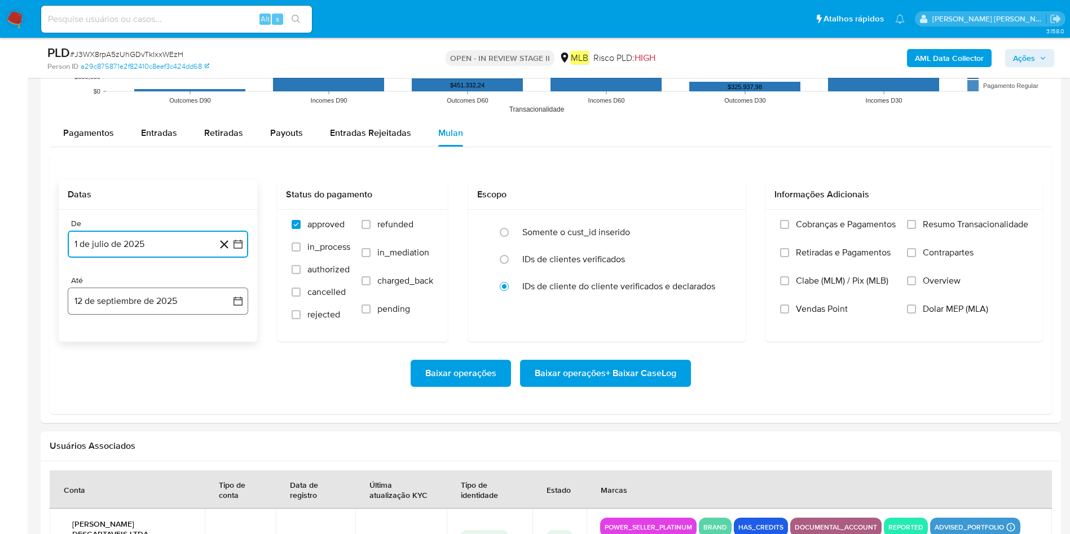
click at [142, 294] on button "12 de septiembre de 2025" at bounding box center [158, 301] width 180 height 27
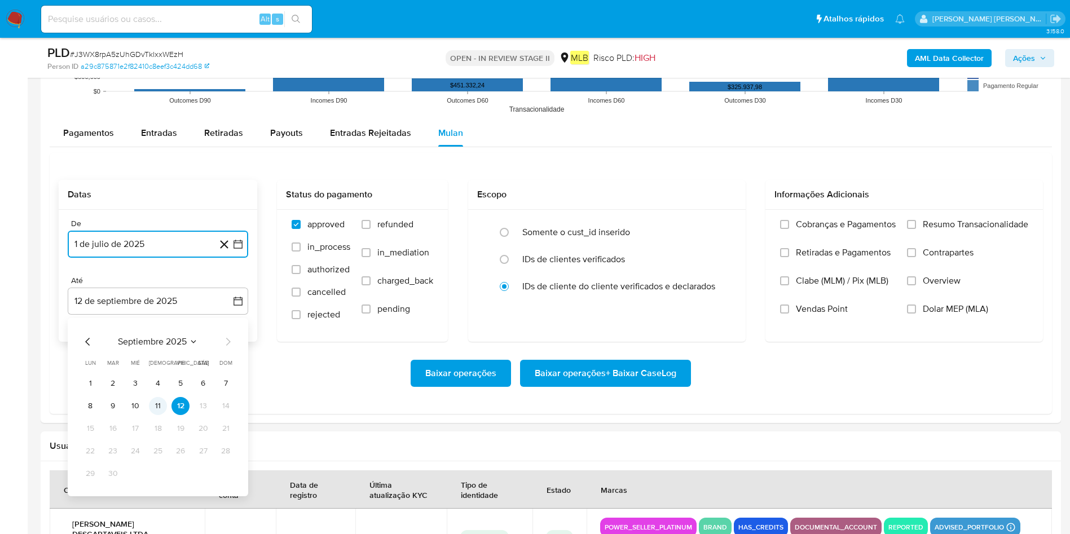
click at [157, 355] on button "11" at bounding box center [158, 406] width 18 height 18
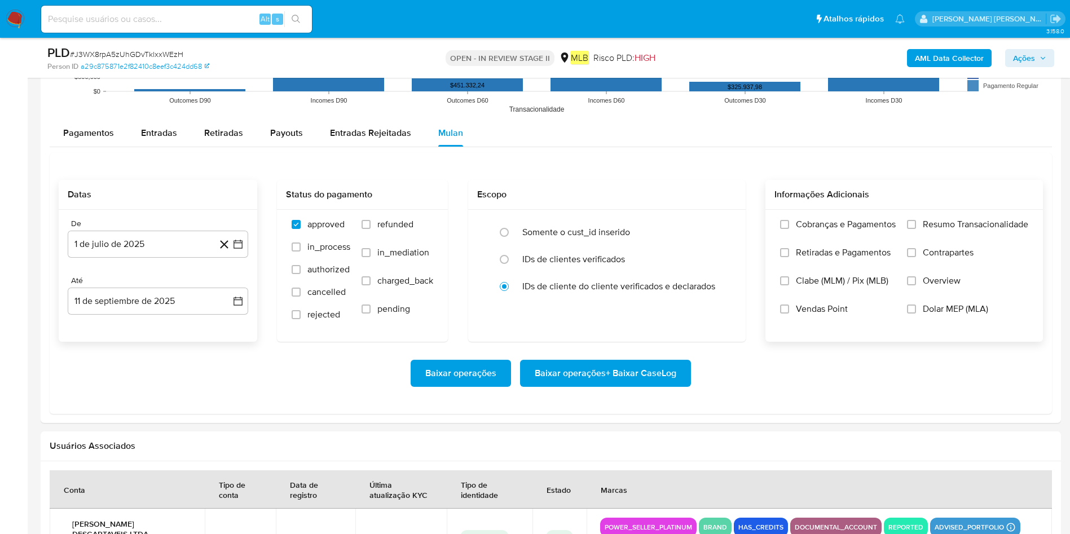
click at [713, 230] on span "Resumo Transacionalidade" at bounding box center [975, 224] width 105 height 11
click at [713, 229] on input "Resumo Transacionalidade" at bounding box center [911, 224] width 9 height 9
click at [626, 355] on span "Baixar operações + Baixar CaseLog" at bounding box center [606, 373] width 142 height 25
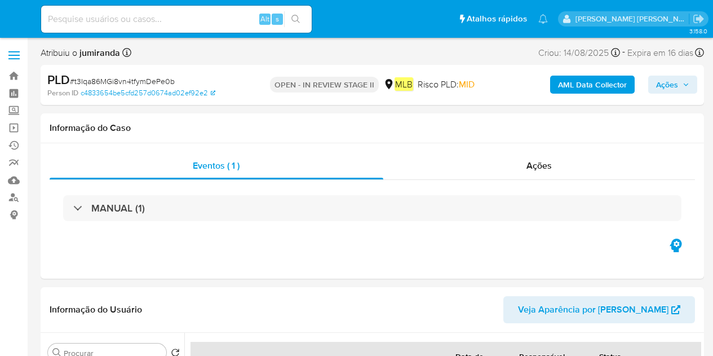
select select "10"
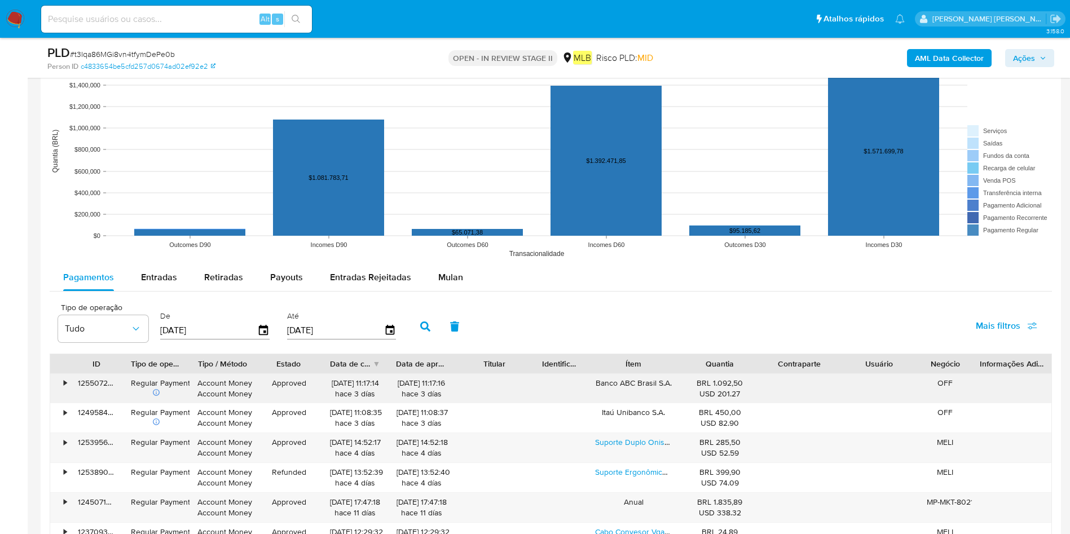
scroll to position [1100, 0]
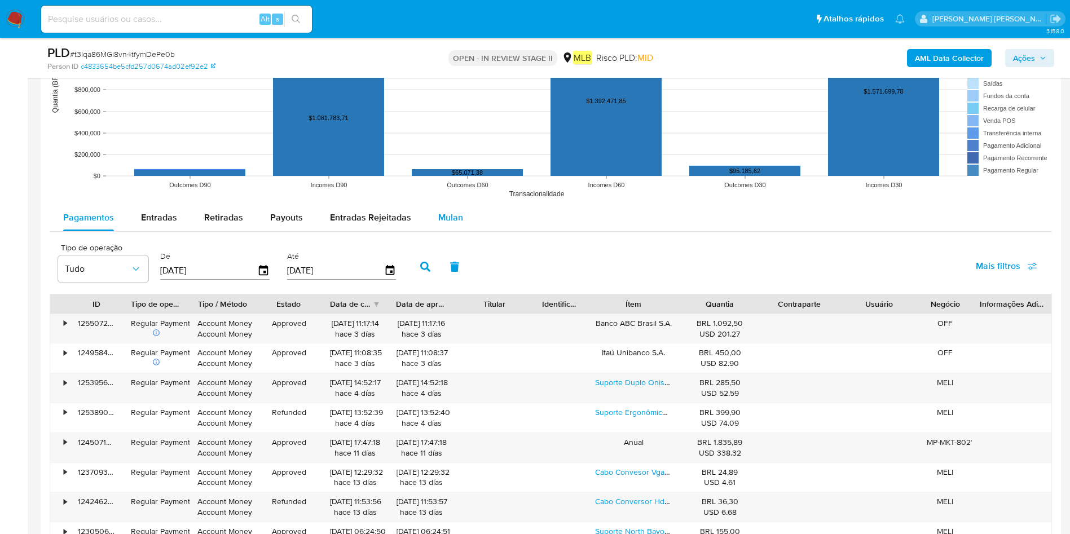
click at [440, 228] on div "Mulan" at bounding box center [450, 217] width 25 height 27
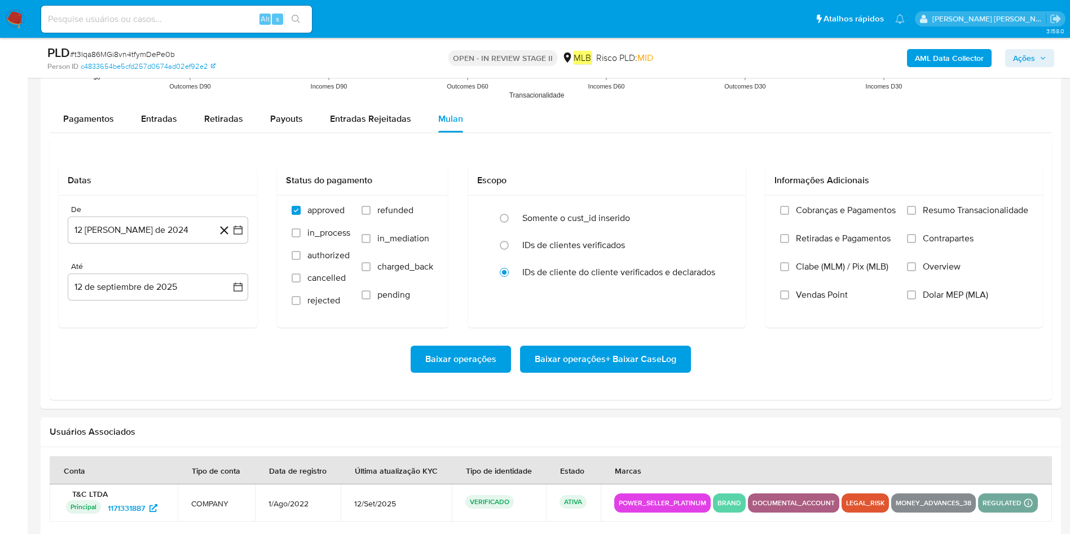
scroll to position [1269, 0]
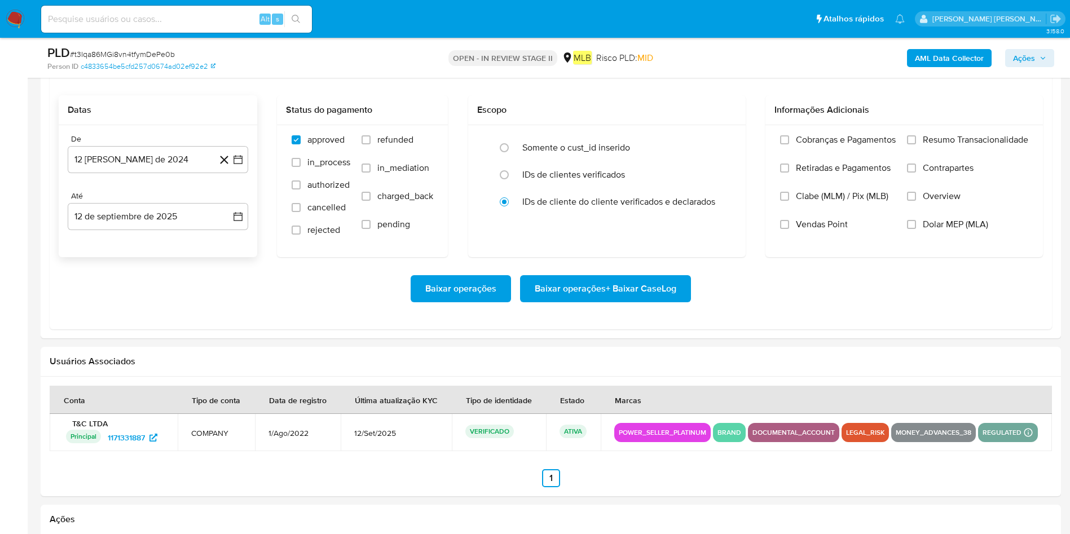
click at [175, 173] on div "De 12 de agosto de 2024 12-08-2024 Até 12 de septiembre de 2025 12-09-2025" at bounding box center [158, 191] width 198 height 132
click at [179, 166] on button "12 [PERSON_NAME] de 2024" at bounding box center [158, 159] width 180 height 27
click at [172, 208] on div "agosto 2024 agosto 2024 lun lunes mar martes mié miércoles jue jueves vie viern…" at bounding box center [157, 267] width 153 height 148
click at [179, 201] on button "agosto 2024" at bounding box center [158, 200] width 63 height 11
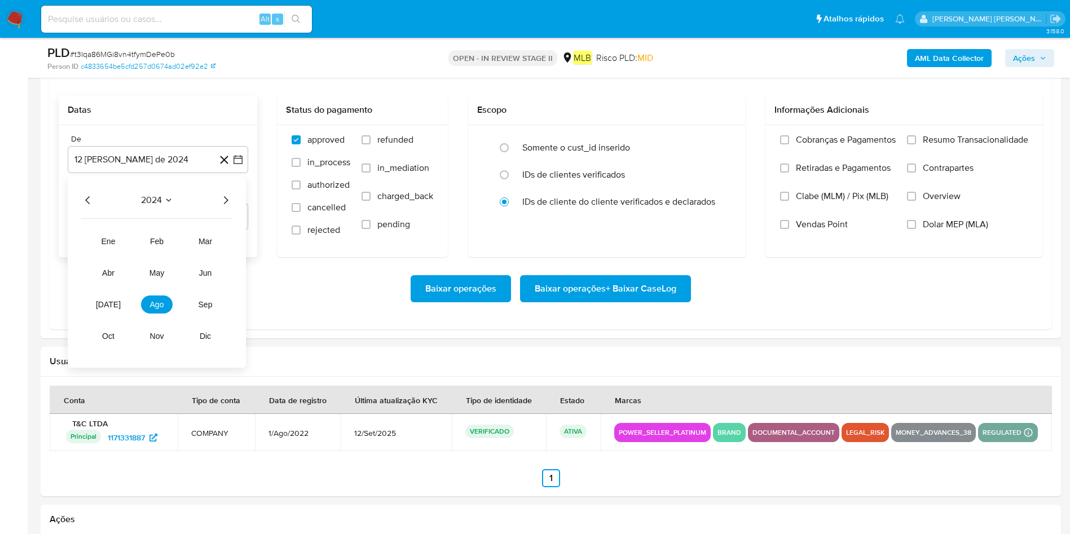
click at [228, 200] on icon "Año siguiente" at bounding box center [226, 200] width 14 height 14
click at [105, 310] on button "[DATE]" at bounding box center [108, 304] width 32 height 18
click at [121, 244] on tr "1 2 3 4 5 6" at bounding box center [157, 242] width 153 height 18
click at [121, 241] on button "1" at bounding box center [113, 242] width 18 height 18
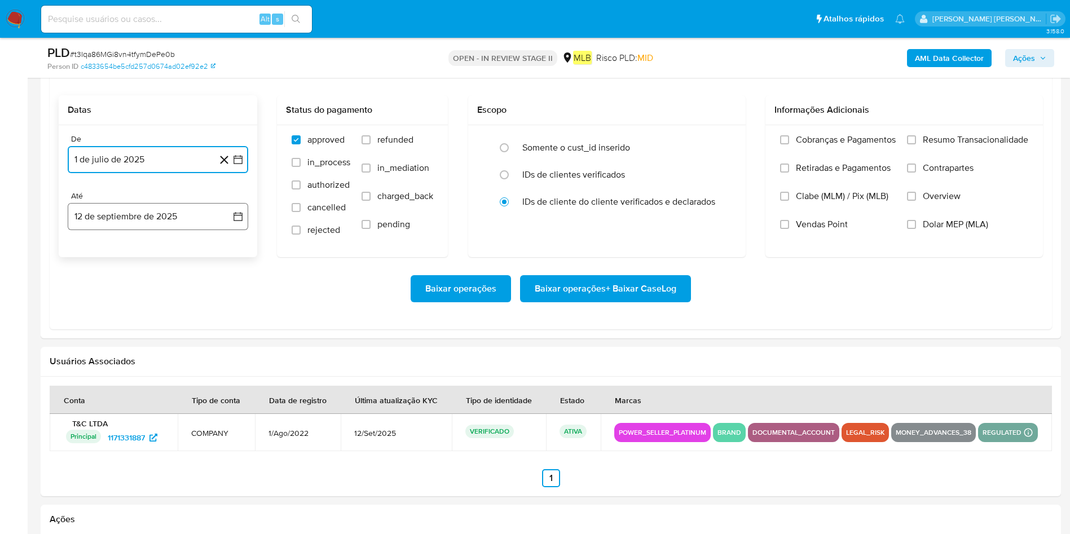
click at [136, 218] on button "12 de septiembre de 2025" at bounding box center [158, 216] width 180 height 27
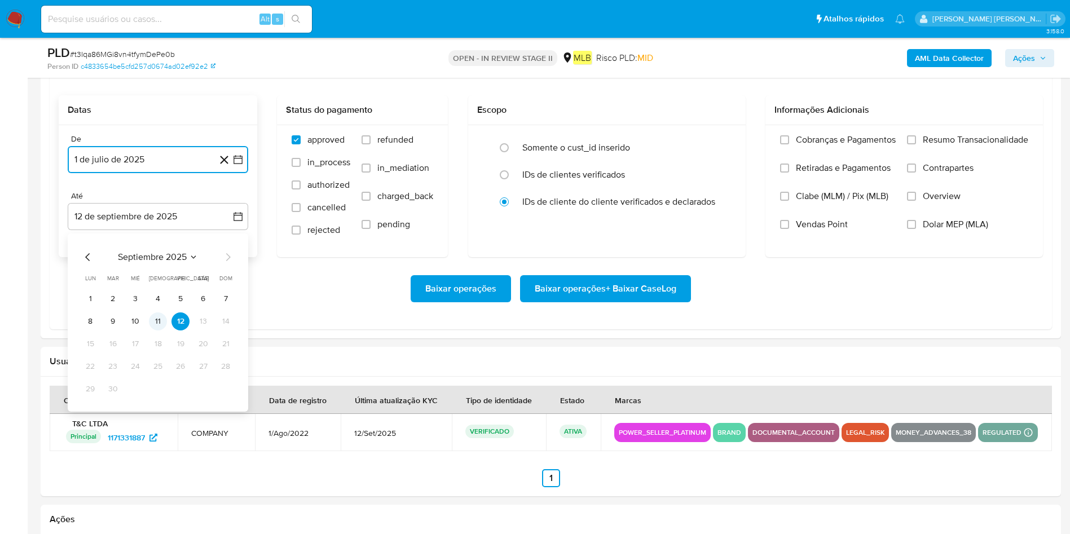
click at [161, 316] on button "11" at bounding box center [158, 321] width 18 height 18
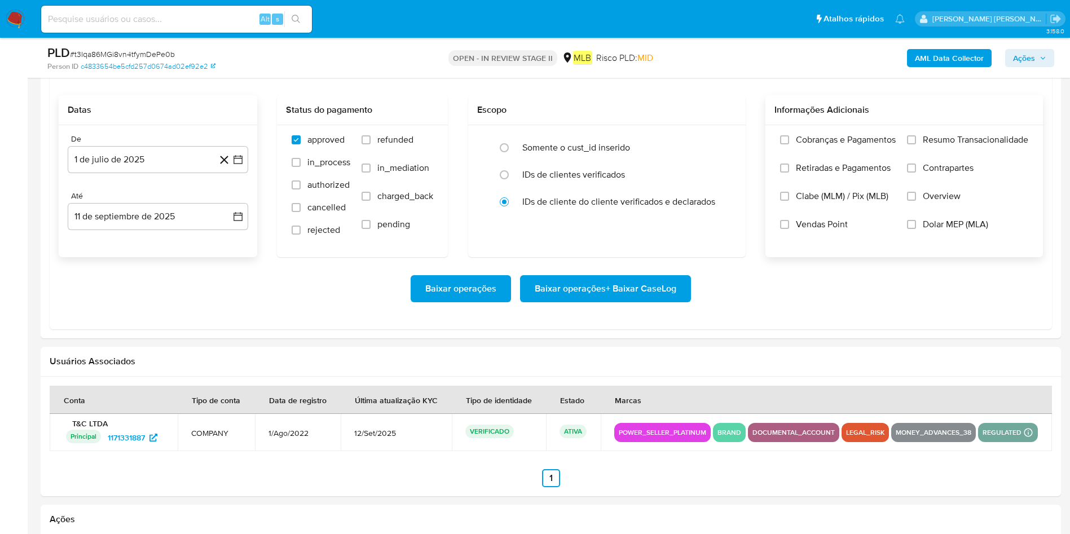
click at [713, 130] on div "Cobranças e Pagamentos Retiradas e Pagamentos Clabe (MLM) / Pix (MLB) Vendas Po…" at bounding box center [903, 190] width 277 height 131
click at [713, 136] on span "Cobranças e Pagamentos" at bounding box center [846, 139] width 100 height 11
click at [713, 136] on input "Cobranças e Pagamentos" at bounding box center [784, 139] width 9 height 9
click at [713, 136] on div "Cobranças e Pagamentos Retiradas e Pagamentos Clabe (MLM) / Pix (MLB) Vendas Po…" at bounding box center [903, 190] width 259 height 113
click at [713, 138] on span "Cobranças e Pagamentos" at bounding box center [846, 139] width 100 height 11
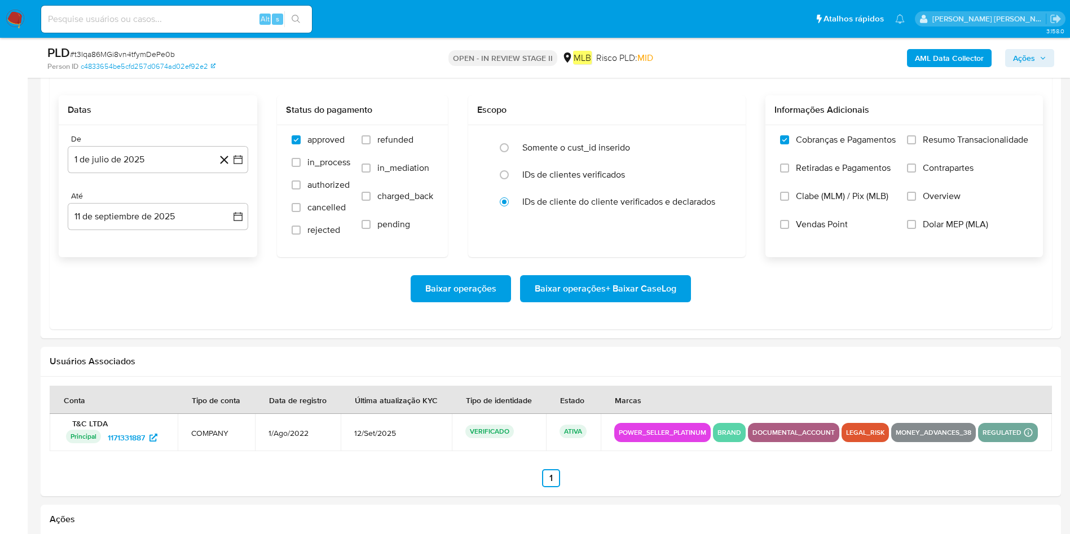
click at [713, 138] on input "Cobranças e Pagamentos" at bounding box center [784, 139] width 9 height 9
click at [713, 140] on span "Resumo Transacionalidade" at bounding box center [975, 139] width 105 height 11
click at [713, 140] on input "Resumo Transacionalidade" at bounding box center [911, 139] width 9 height 9
click at [583, 285] on span "Baixar operações + Baixar CaseLog" at bounding box center [606, 288] width 142 height 25
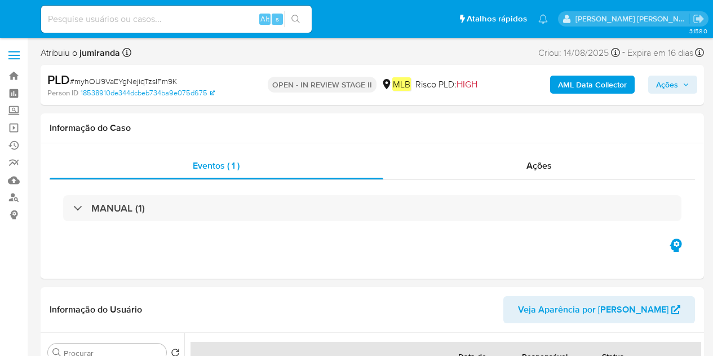
select select "10"
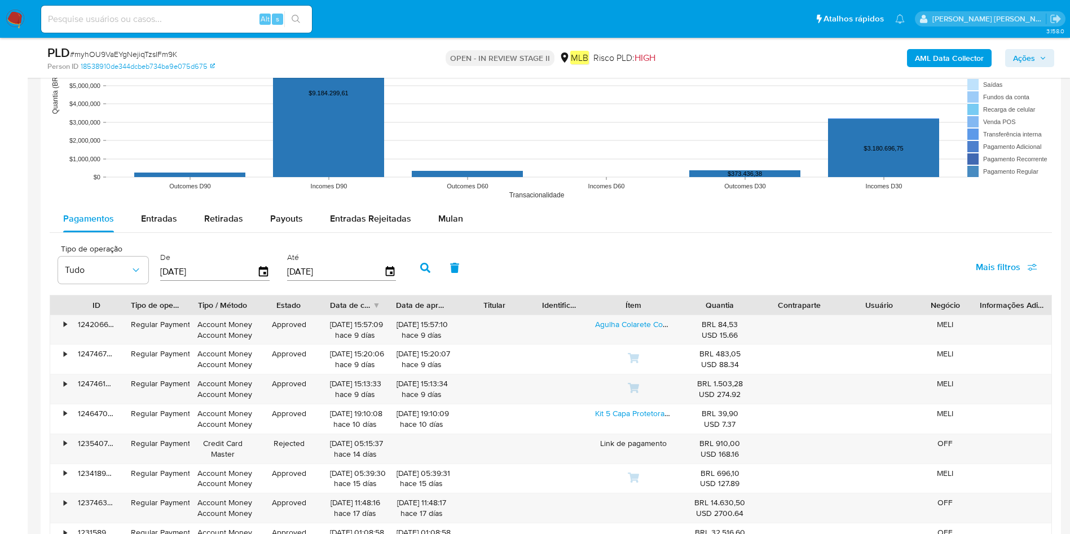
scroll to position [1100, 0]
click at [451, 223] on span "Mulan" at bounding box center [450, 217] width 25 height 13
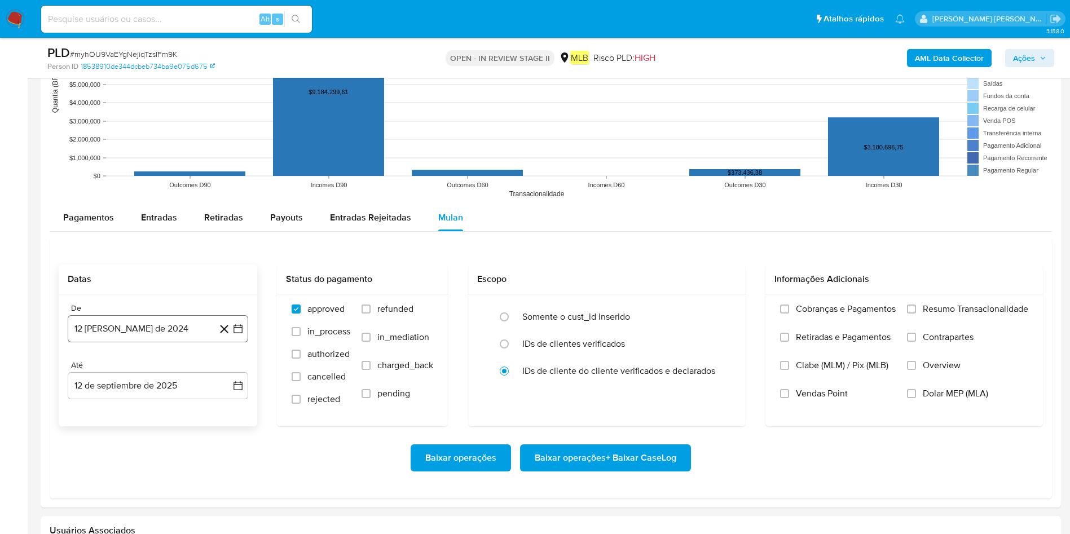
click at [172, 338] on button "12 [PERSON_NAME] de 2024" at bounding box center [158, 328] width 180 height 27
click at [151, 355] on span "agosto 2024" at bounding box center [152, 369] width 51 height 11
click at [227, 355] on icon "Año siguiente" at bounding box center [226, 370] width 14 height 14
click at [108, 355] on span "[DATE]" at bounding box center [108, 473] width 25 height 9
click at [121, 355] on button "1" at bounding box center [113, 411] width 18 height 18
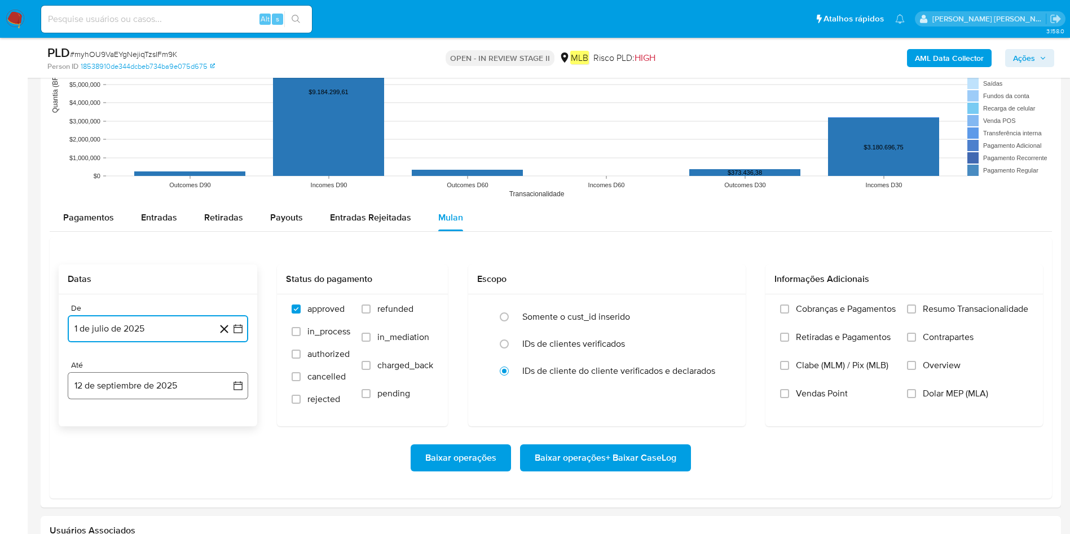
click at [147, 355] on button "12 de septiembre de 2025" at bounding box center [158, 385] width 180 height 27
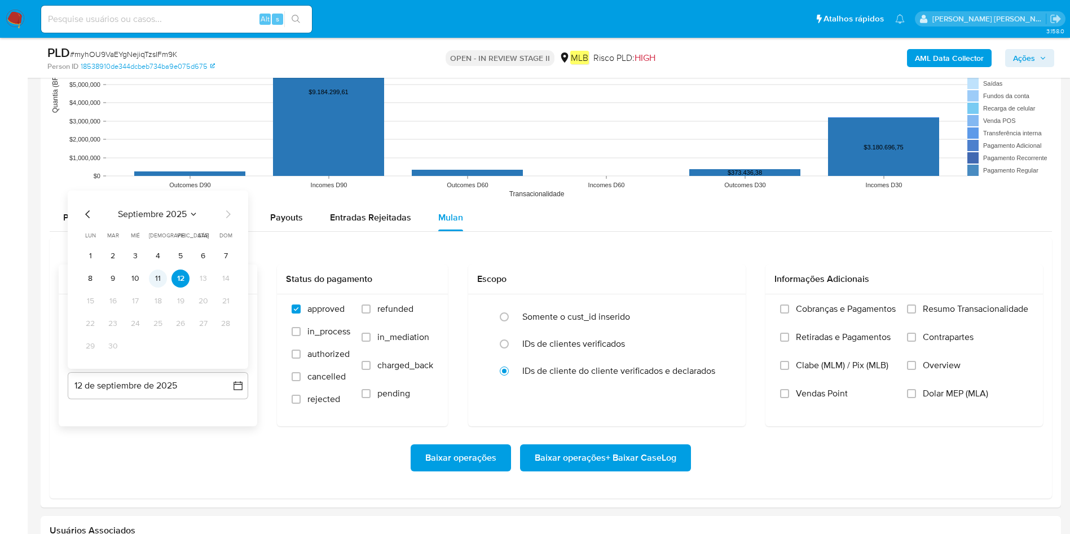
click at [164, 284] on button "11" at bounding box center [158, 279] width 18 height 18
click at [713, 308] on div "Cobranças e Pagamentos Retiradas e Pagamentos Clabe (MLM) / Pix (MLB) Vendas Po…" at bounding box center [903, 359] width 259 height 113
click at [713, 308] on input "Resumo Transacionalidade" at bounding box center [911, 308] width 9 height 9
click at [665, 355] on span "Baixar operações + Baixar CaseLog" at bounding box center [606, 457] width 142 height 25
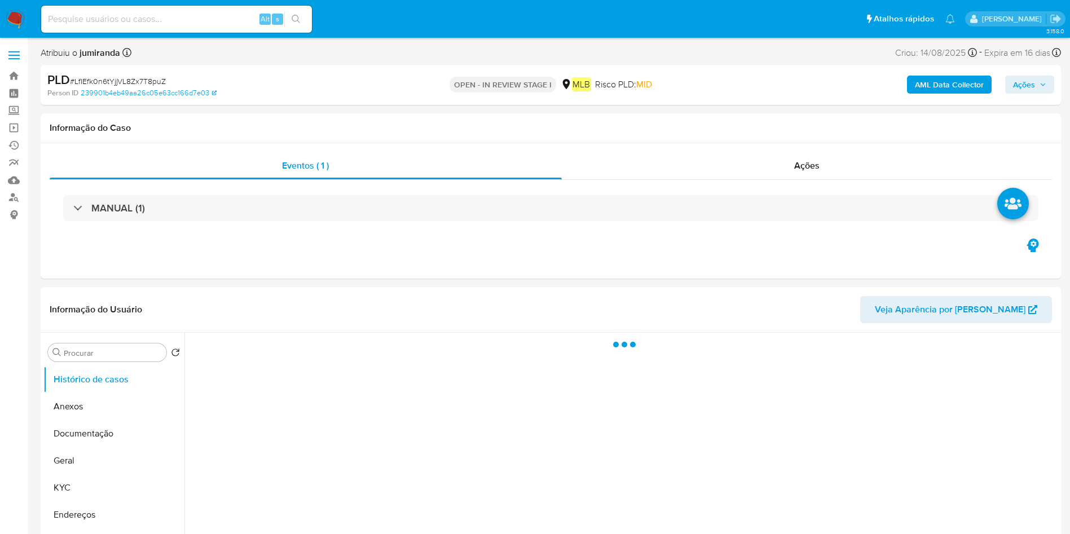
select select "10"
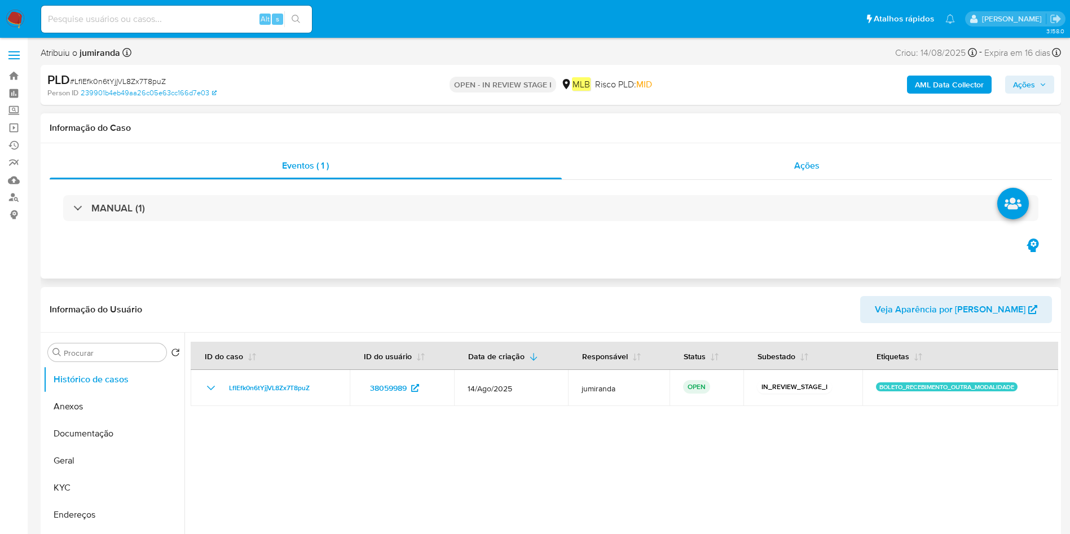
click at [756, 170] on div "Ações" at bounding box center [807, 165] width 491 height 27
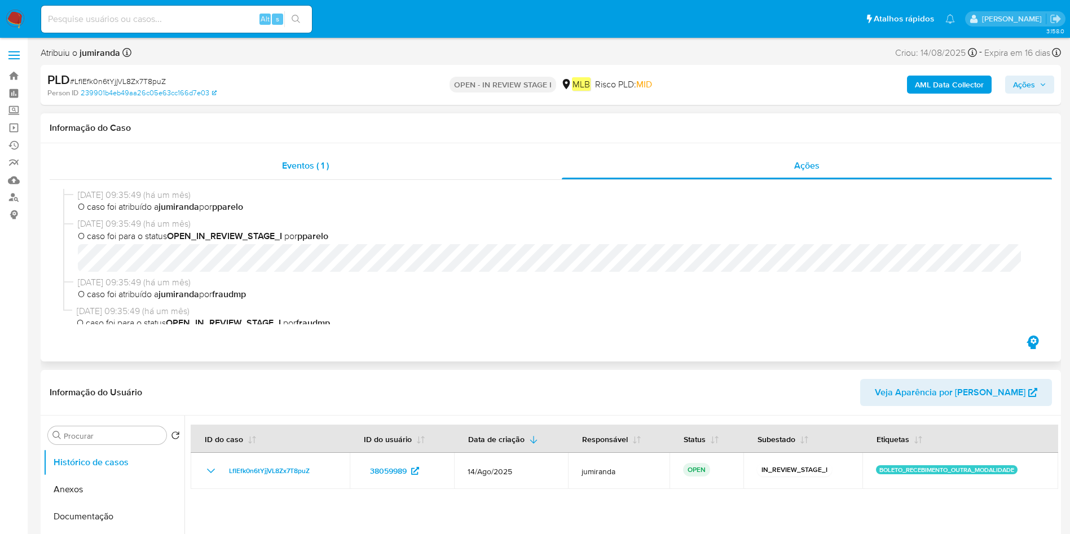
click at [414, 172] on div "Eventos ( 1 )" at bounding box center [306, 165] width 512 height 27
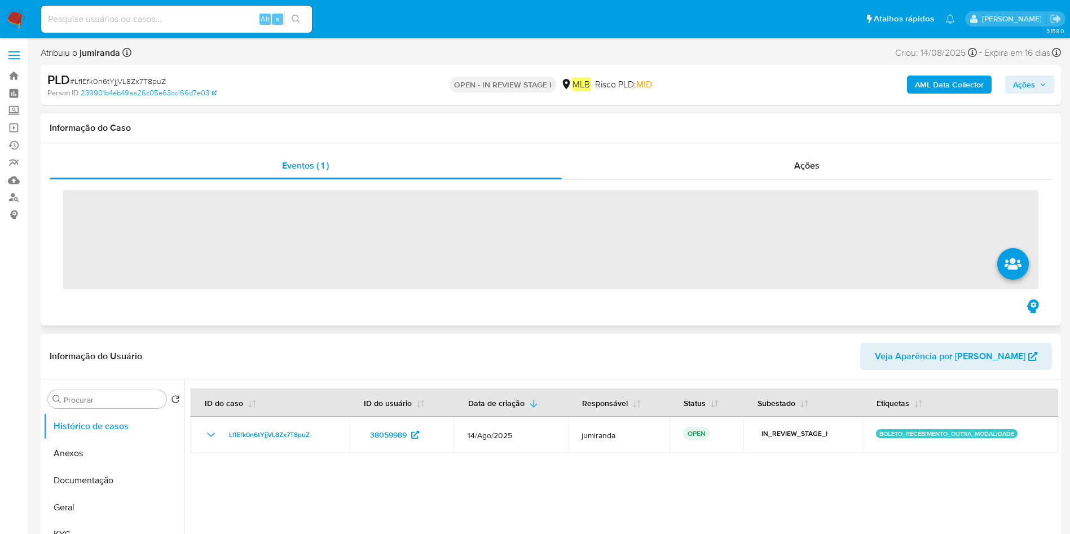
click at [403, 215] on span "‌" at bounding box center [550, 239] width 975 height 99
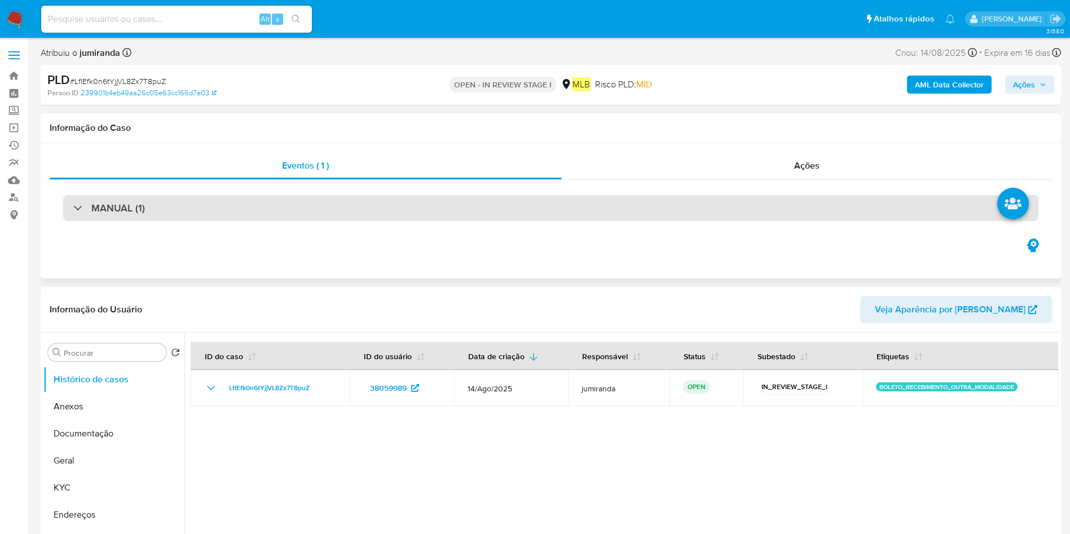
click at [432, 199] on div "MANUAL (1)" at bounding box center [550, 208] width 975 height 26
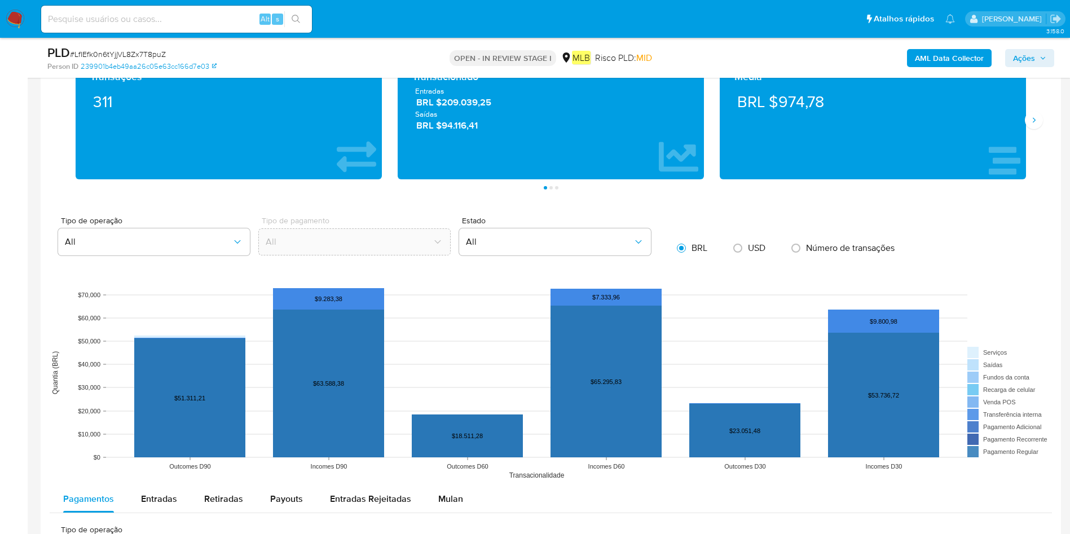
scroll to position [930, 0]
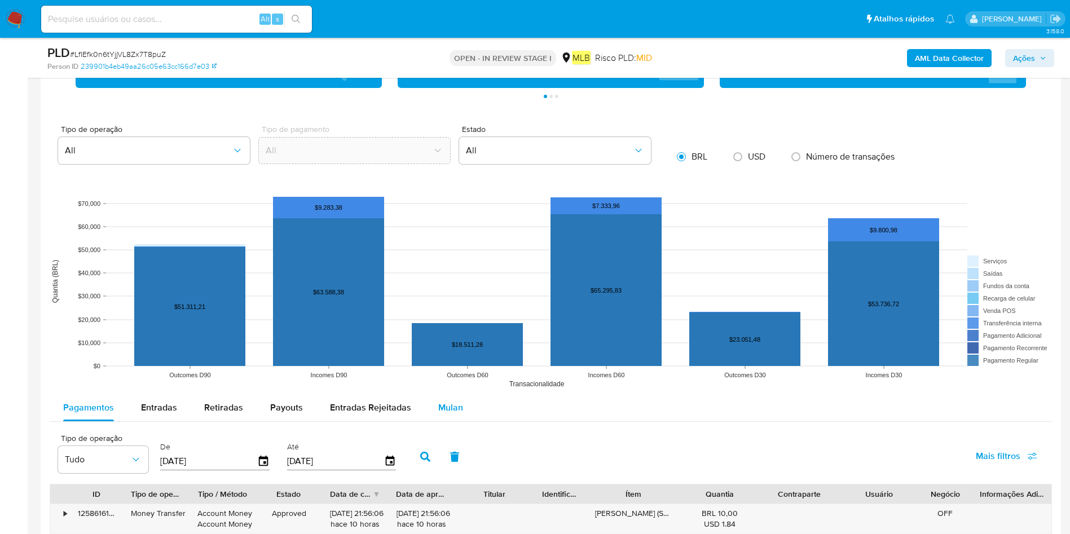
click at [453, 416] on div "Mulan" at bounding box center [450, 407] width 25 height 27
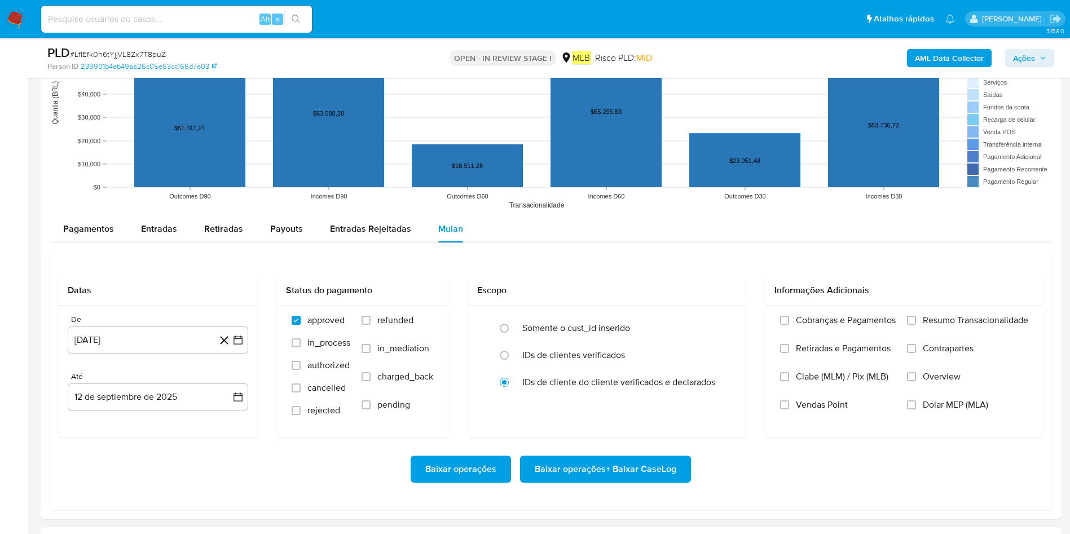
scroll to position [1184, 0]
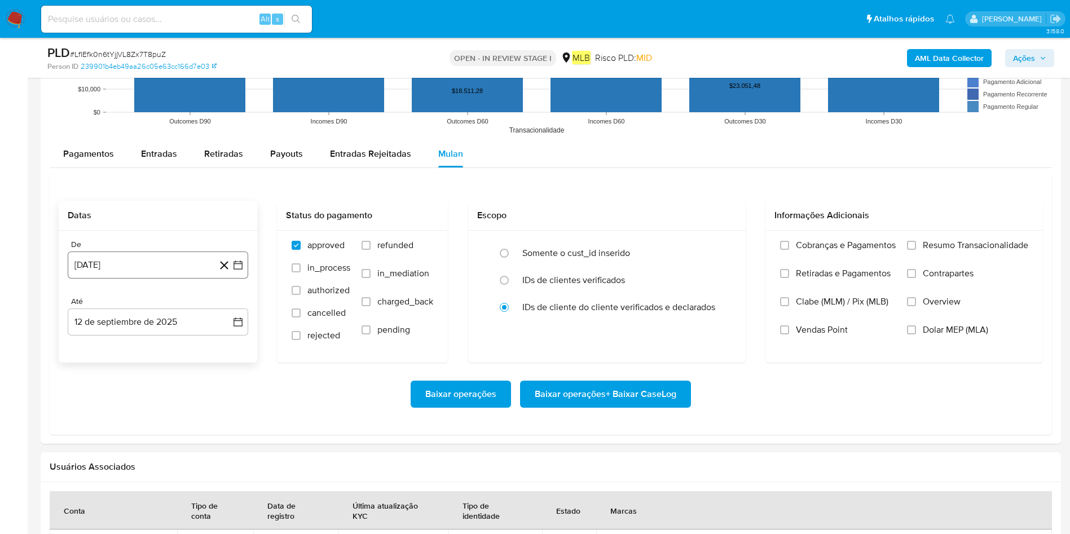
click at [152, 262] on button "[DATE]" at bounding box center [158, 264] width 180 height 27
click at [178, 305] on button "agosto 2024" at bounding box center [158, 305] width 63 height 11
click at [226, 304] on icon "Año siguiente" at bounding box center [226, 306] width 14 height 14
click at [108, 346] on span "ene" at bounding box center [108, 346] width 14 height 9
click at [225, 310] on icon "Mes siguiente" at bounding box center [228, 306] width 14 height 14
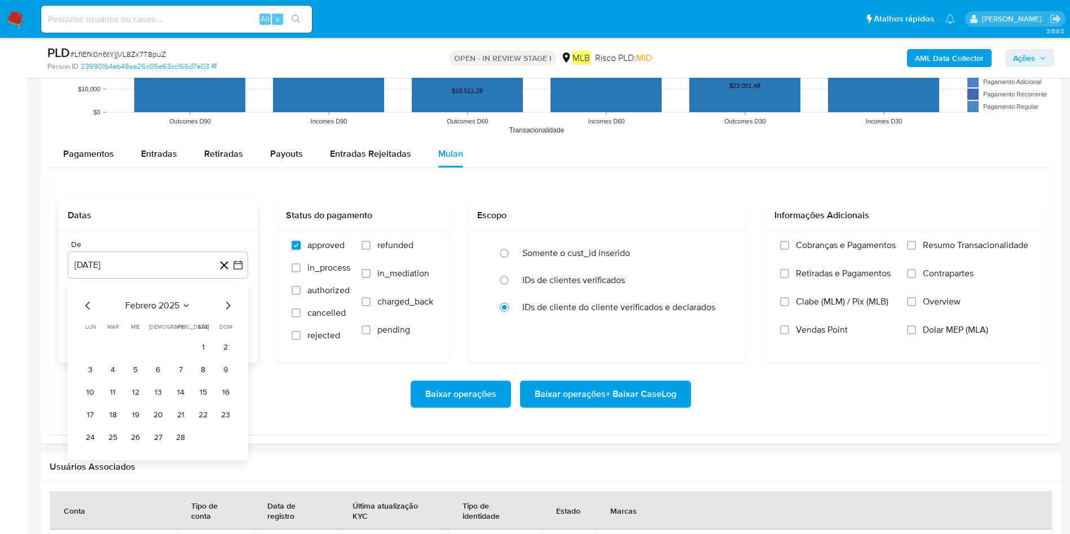
click at [172, 306] on span "febrero 2025" at bounding box center [152, 305] width 54 height 11
click at [95, 411] on button "[DATE]" at bounding box center [108, 410] width 32 height 18
click at [115, 345] on button "1" at bounding box center [113, 347] width 18 height 18
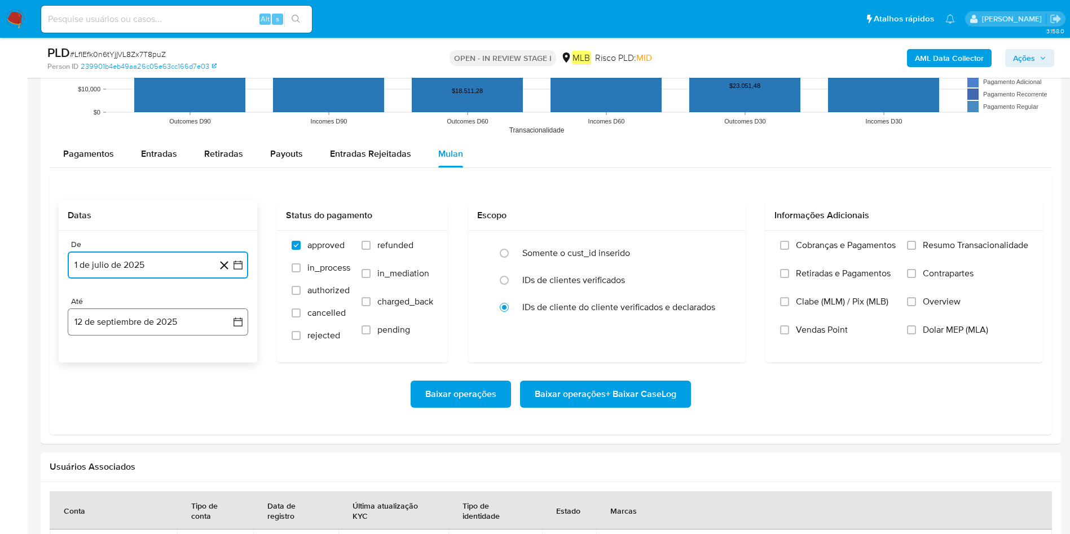
click at [129, 327] on button "12 de septiembre de 2025" at bounding box center [158, 321] width 180 height 27
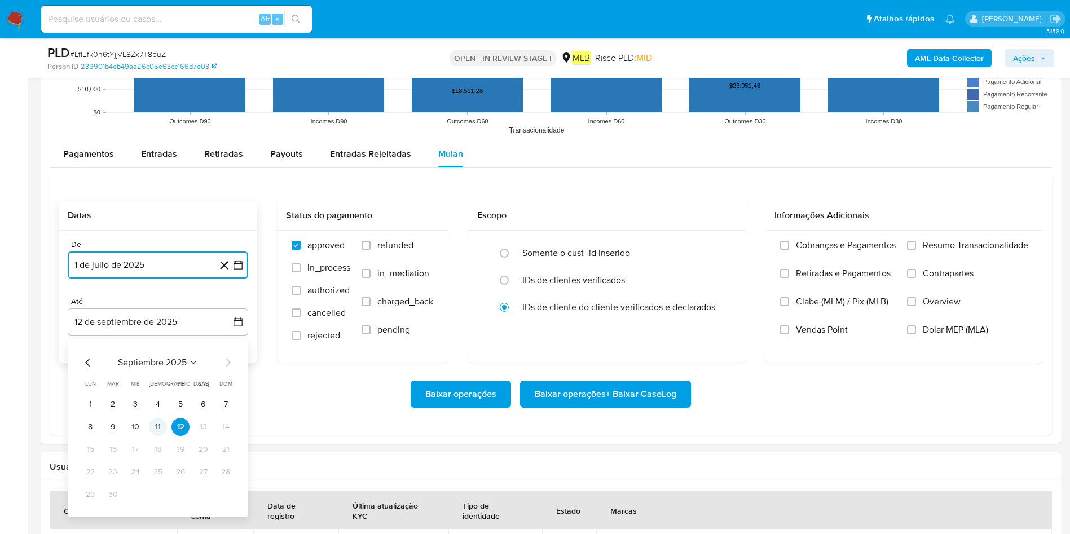
click at [149, 427] on button "11" at bounding box center [158, 427] width 18 height 18
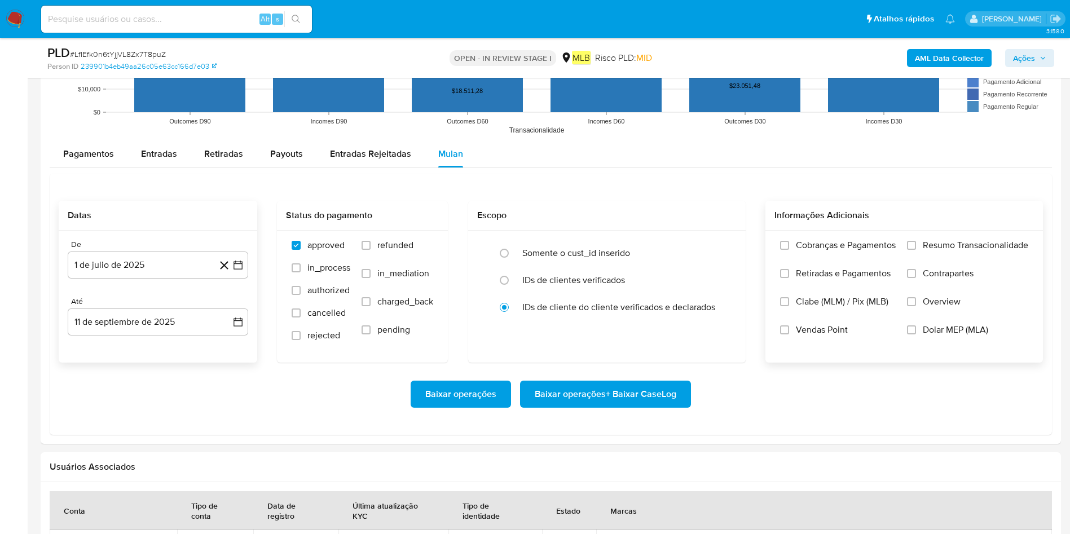
click at [939, 249] on span "Resumo Transacionalidade" at bounding box center [975, 245] width 105 height 11
click at [916, 249] on input "Resumo Transacionalidade" at bounding box center [911, 245] width 9 height 9
click at [613, 396] on span "Baixar operações + Baixar CaseLog" at bounding box center [606, 394] width 142 height 25
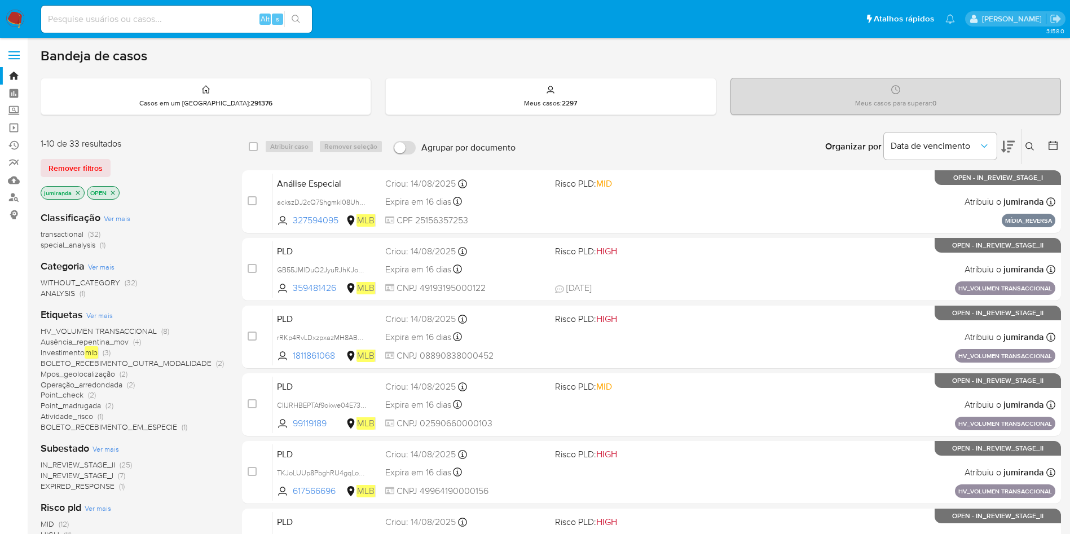
click at [101, 316] on span "Ver mais" at bounding box center [99, 315] width 27 height 10
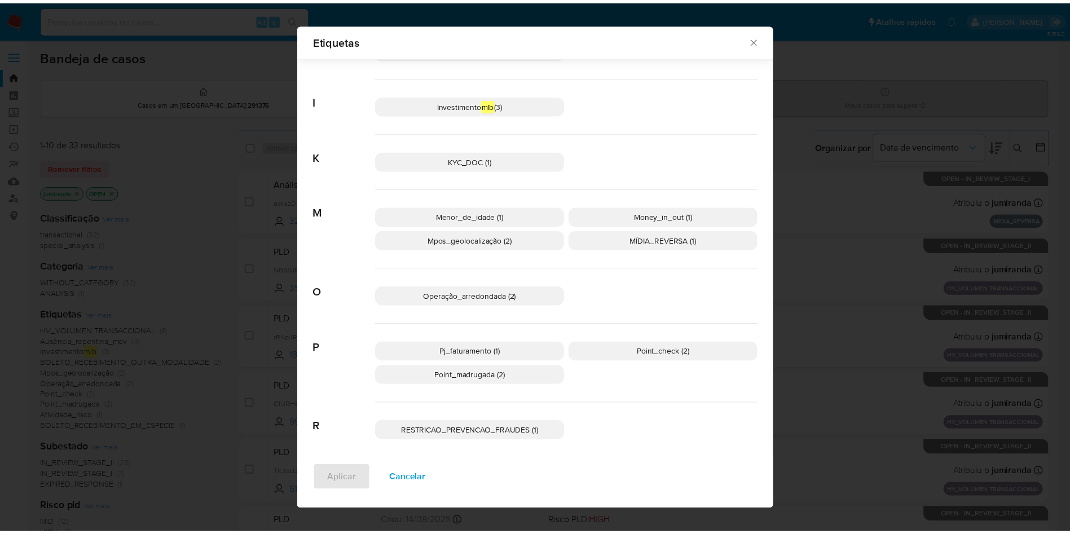
scroll to position [232, 0]
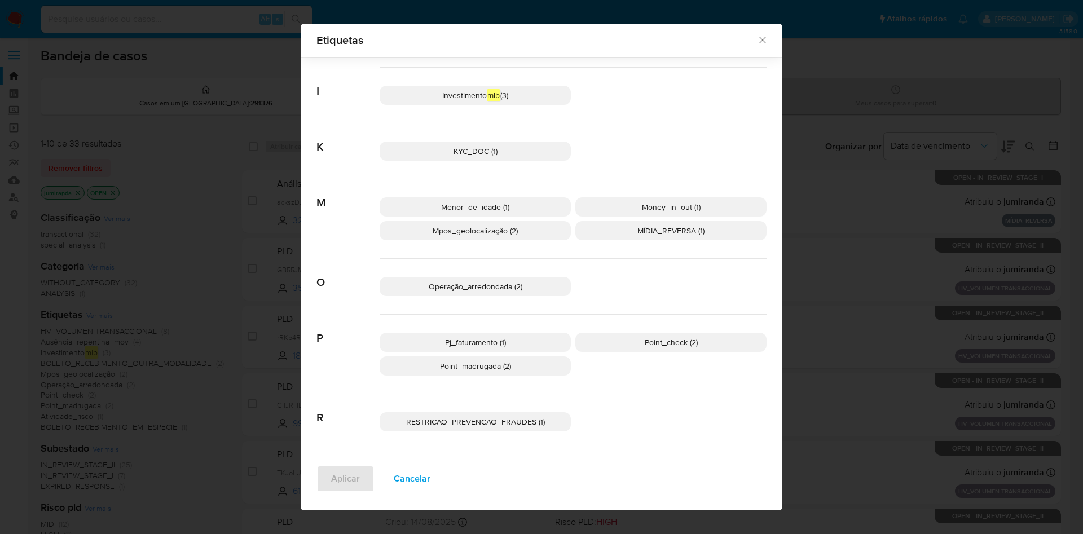
click at [237, 242] on div "Etiquetas Procurar A Atividade_risco (1) Ausência_repentina_mov (4) B BOLETO_RE…" at bounding box center [541, 267] width 1083 height 534
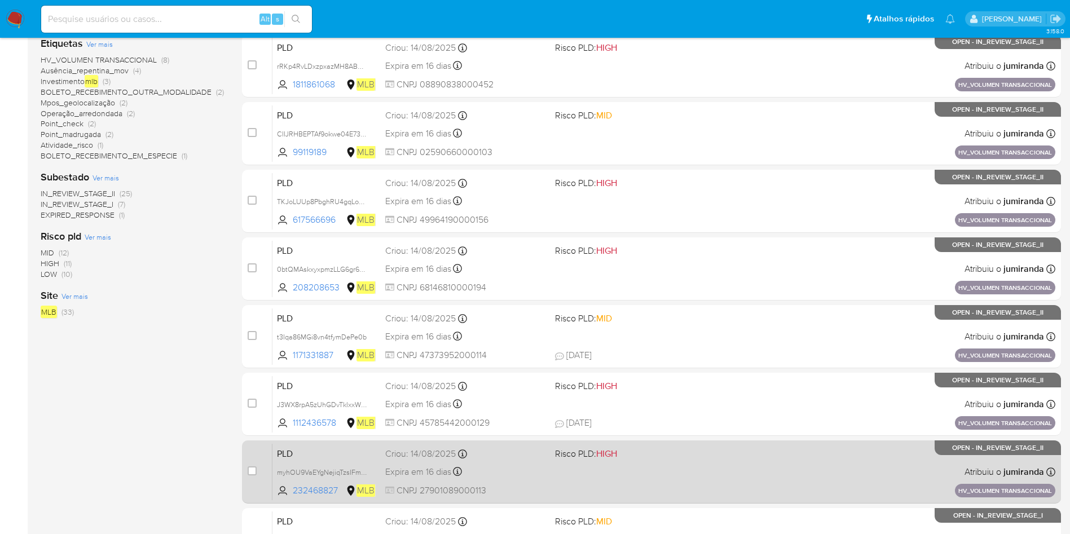
scroll to position [397, 0]
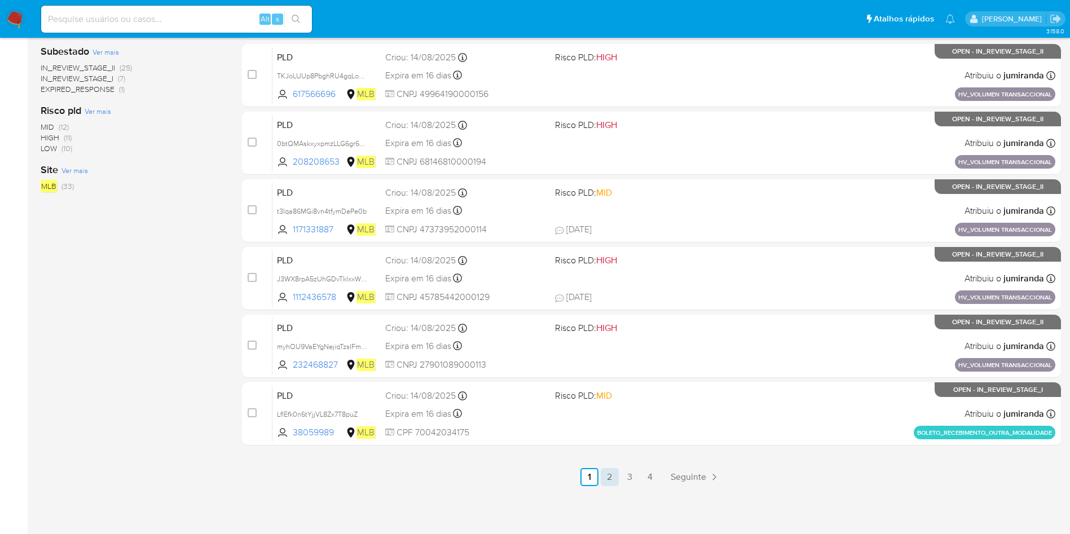
click at [609, 484] on link "2" at bounding box center [610, 477] width 18 height 18
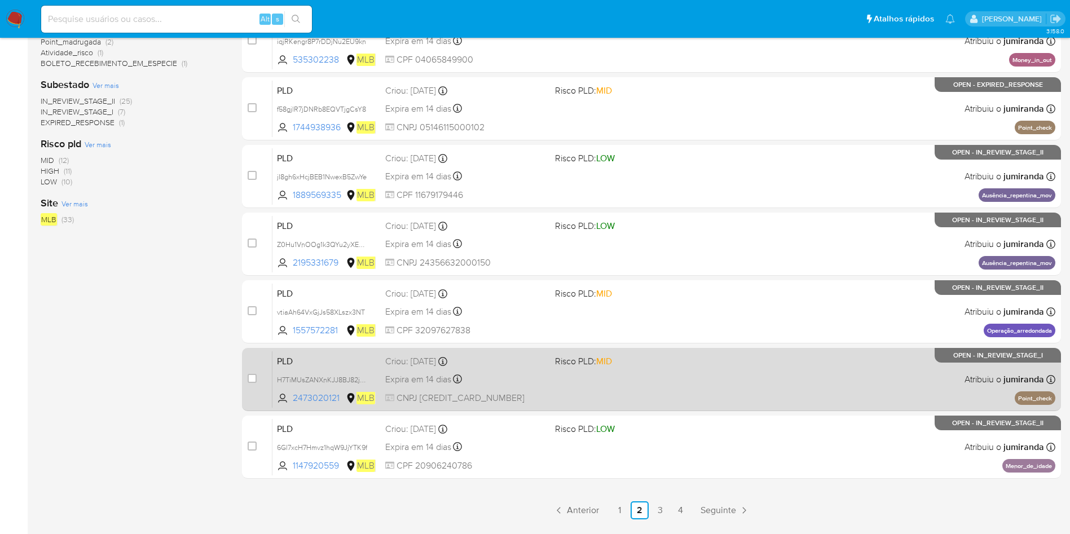
scroll to position [312, 0]
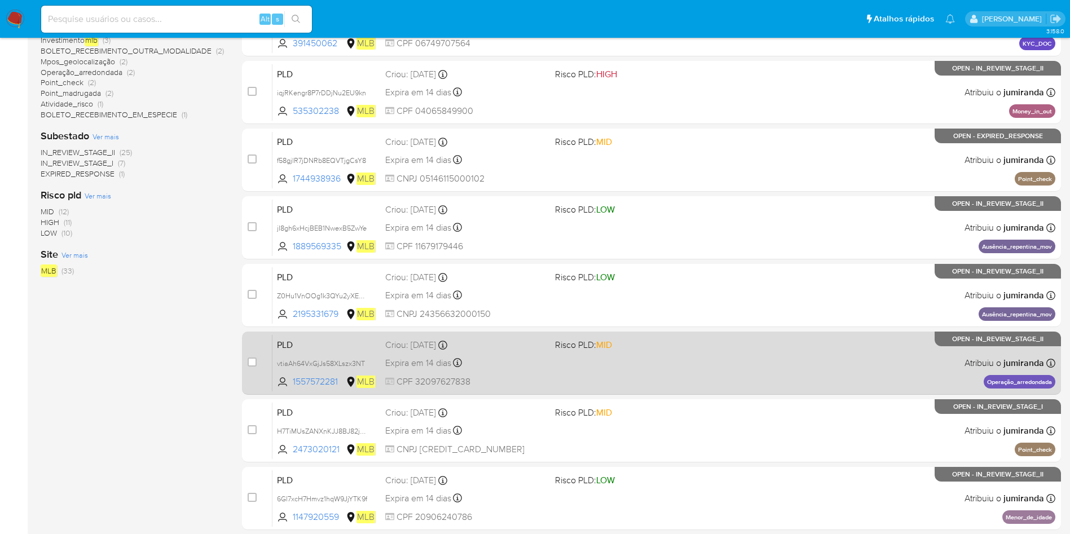
click at [694, 343] on span "Risco PLD: MID" at bounding box center [635, 344] width 161 height 15
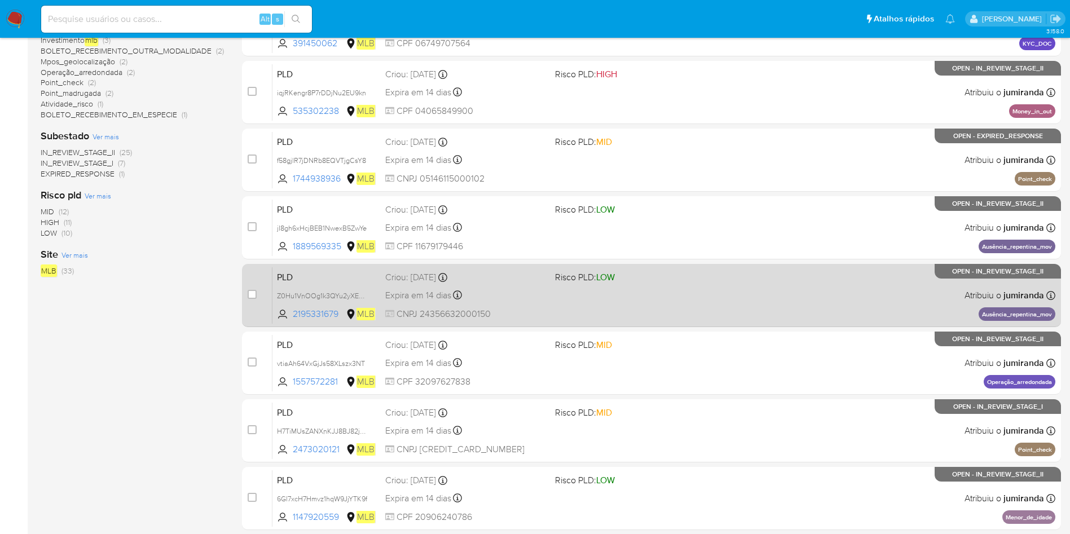
click at [703, 313] on div "PLD Z0Hu1VnOOg1k3QYu2yXEz5gj 2195331679 MLB Risco PLD: LOW Criou: [DATE] Criou:…" at bounding box center [663, 295] width 783 height 57
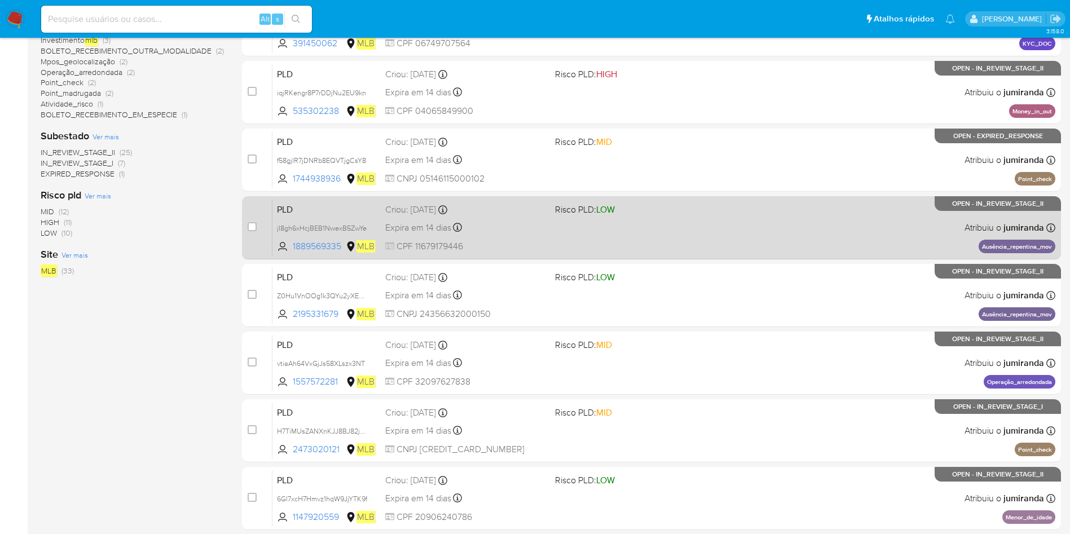
click at [734, 235] on div "PLD jI8gh6xHcjBEB1NwexB5ZwYe 1889569335 MLB Risco PLD: LOW Criou: [DATE] Criou:…" at bounding box center [663, 227] width 783 height 57
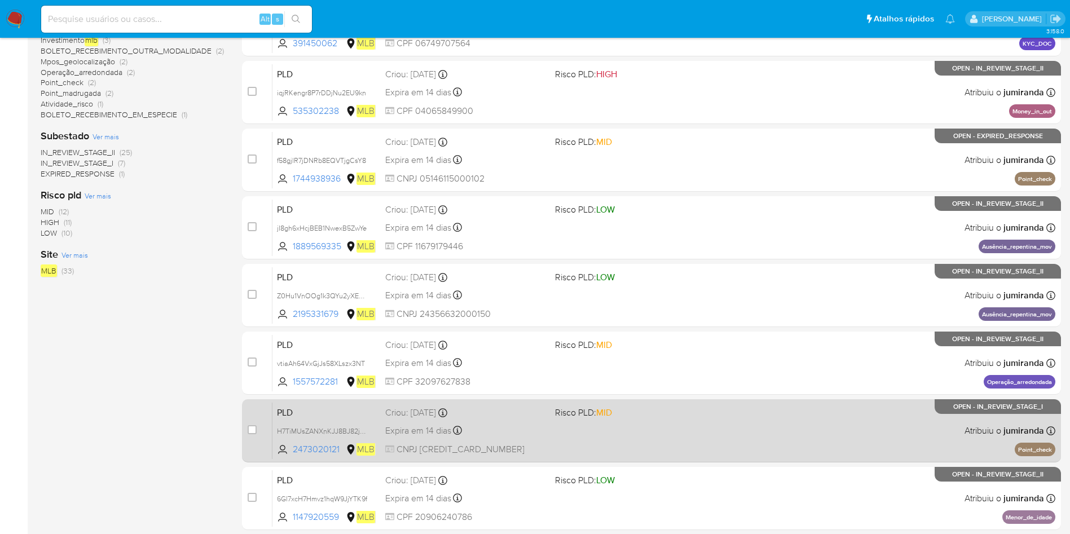
click at [673, 432] on div "PLD H7TiMUsZANXnKJJ8BJ82jM0d 2473020121 MLB Risco PLD: MID Criou: [DATE] Criou:…" at bounding box center [663, 430] width 783 height 57
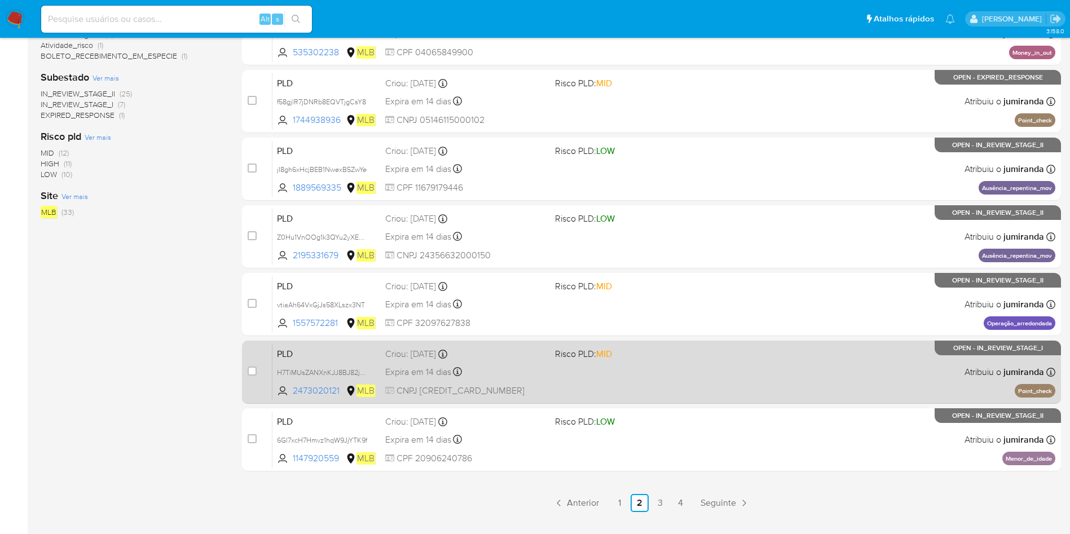
scroll to position [397, 0]
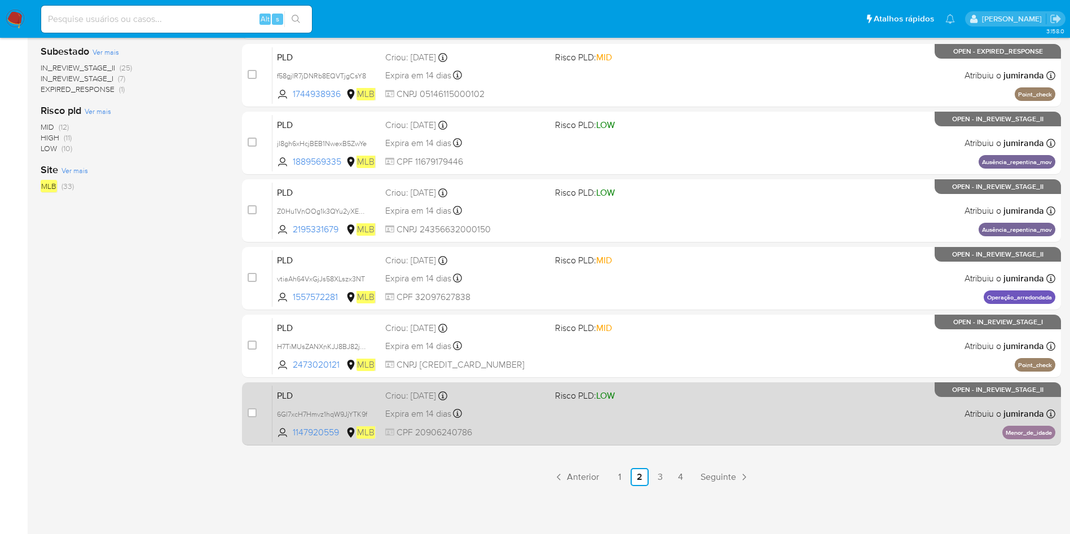
click at [676, 422] on div "PLD 6Gl7xcH7Hmvz1hqW9JjYTK9f 1147920559 MLB Risco PLD: LOW Criou: [DATE] Criou:…" at bounding box center [663, 413] width 783 height 57
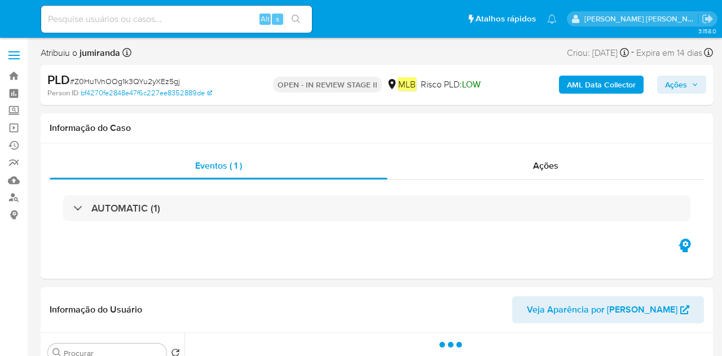
select select "10"
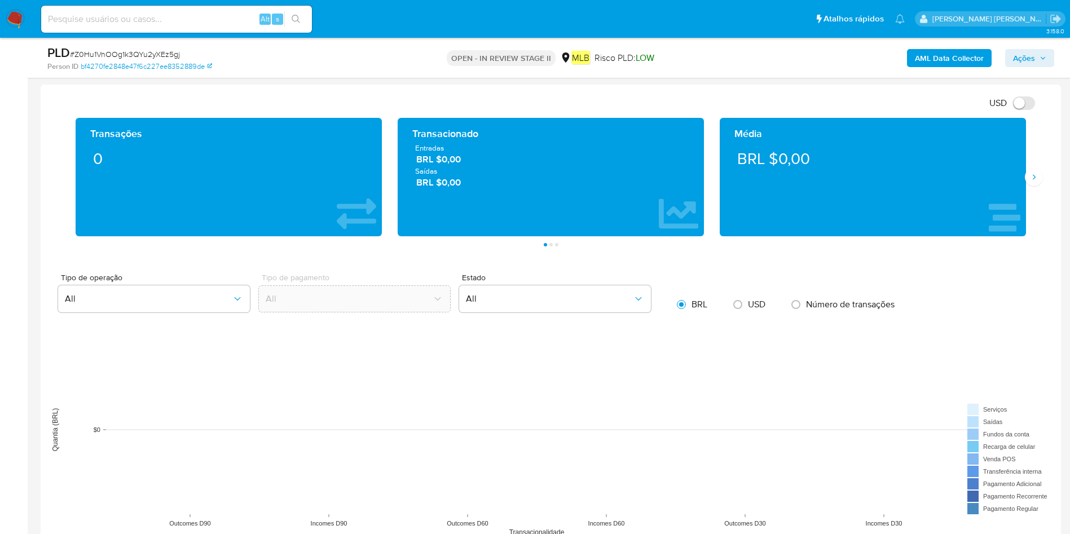
scroll to position [930, 0]
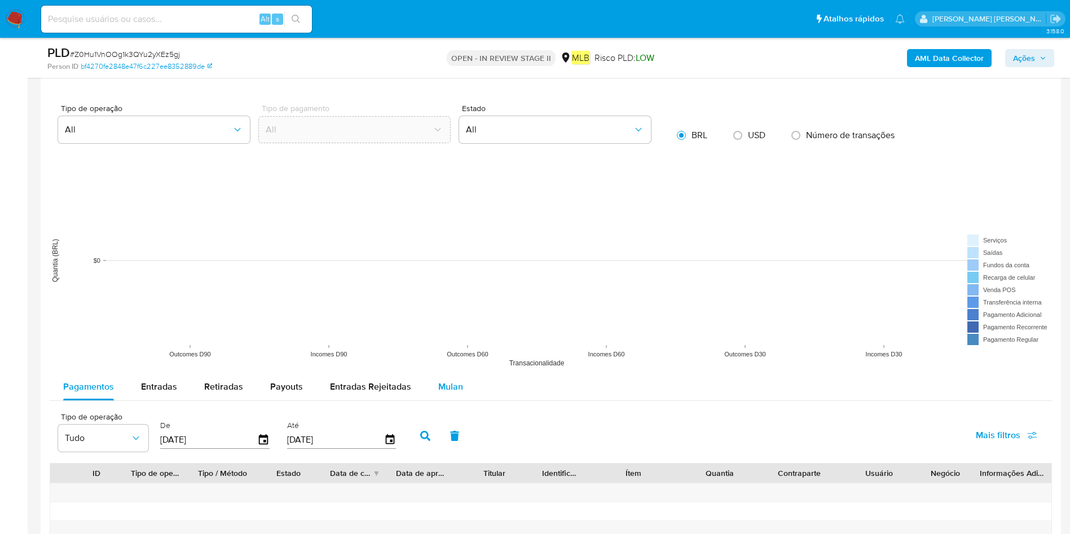
click at [452, 355] on span "Mulan" at bounding box center [450, 386] width 25 height 13
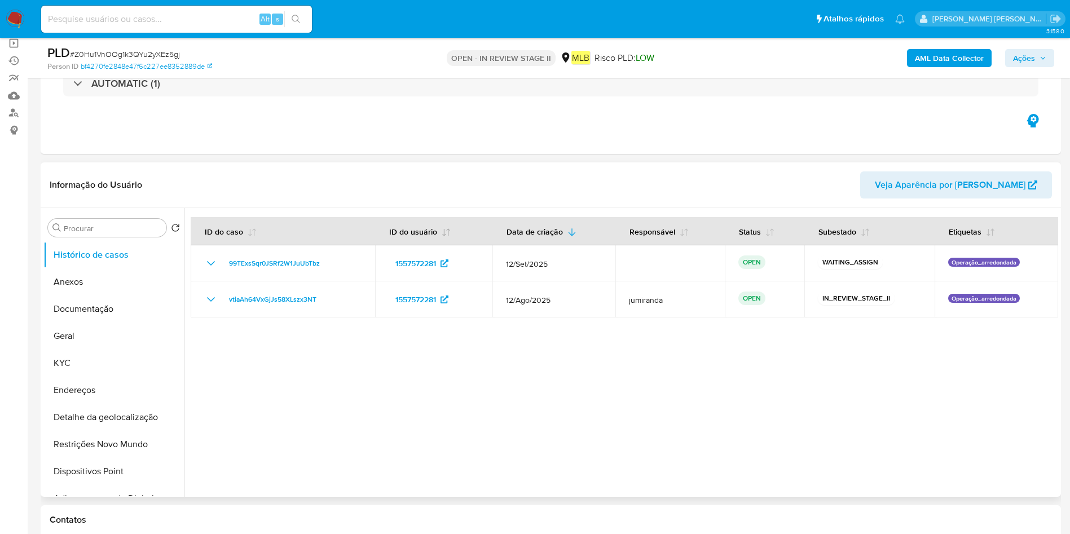
scroll to position [0, 0]
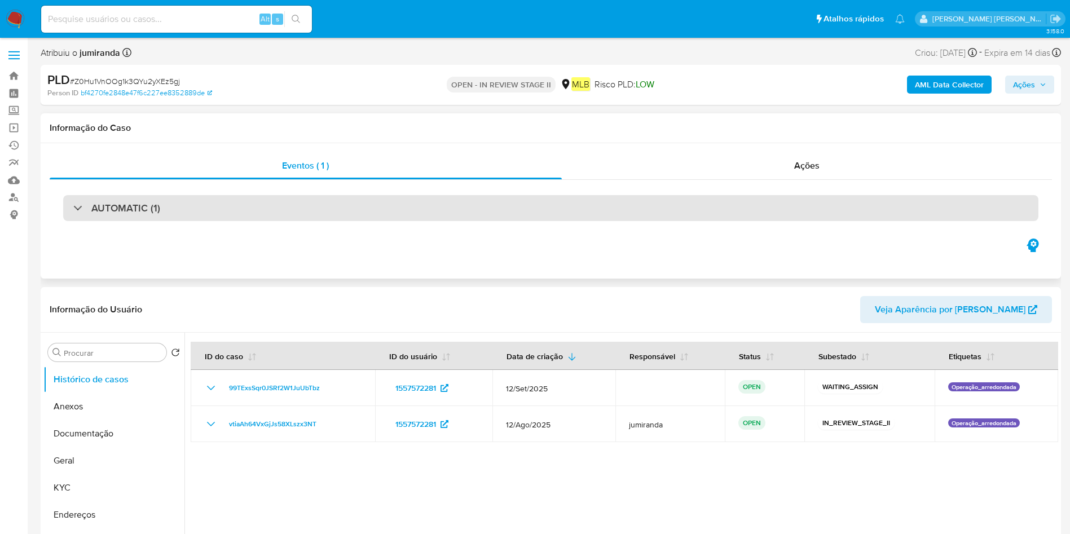
click at [423, 210] on div "AUTOMATIC (1)" at bounding box center [550, 208] width 975 height 26
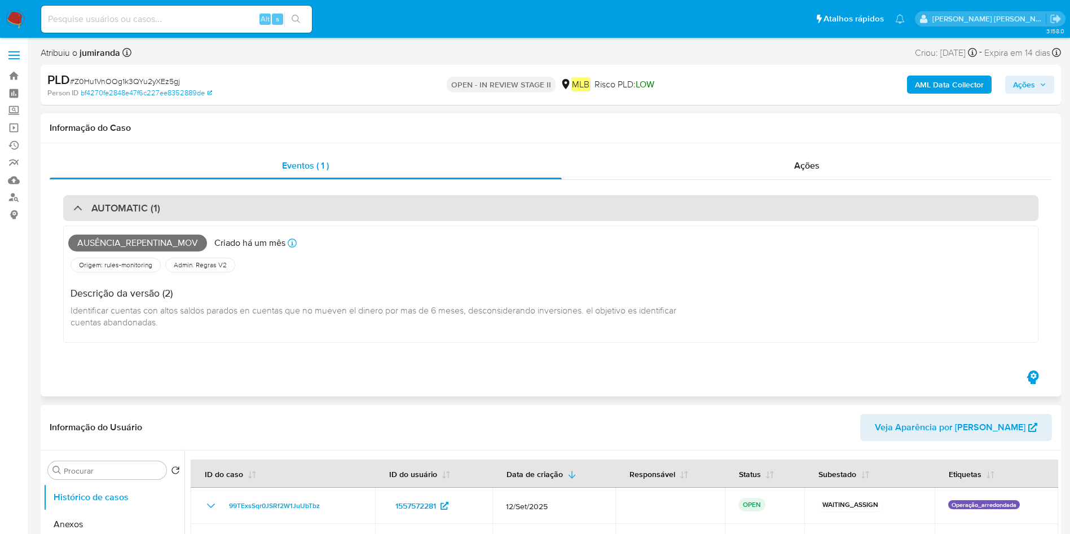
click at [424, 210] on div "AUTOMATIC (1)" at bounding box center [550, 208] width 975 height 26
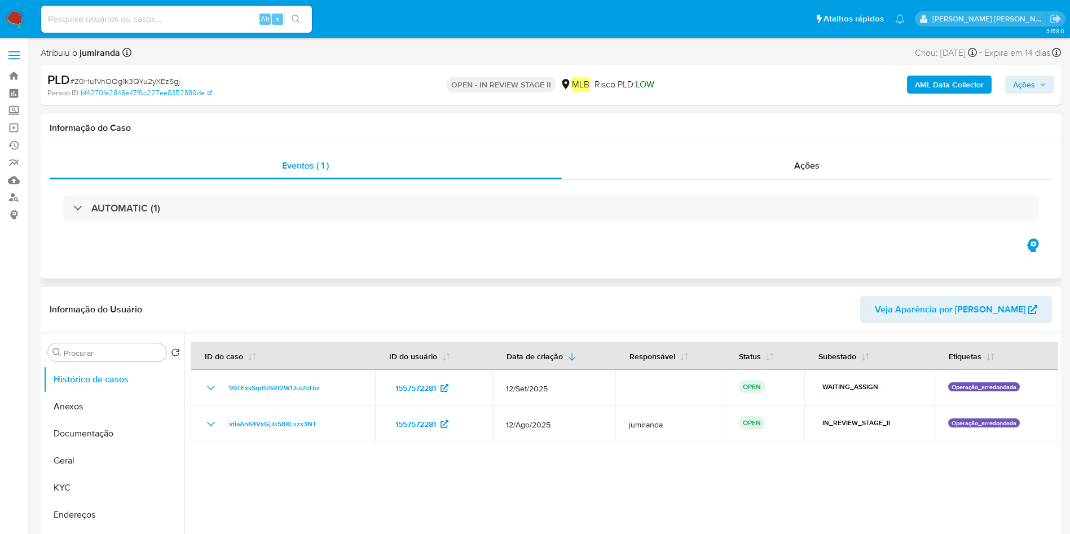
click at [576, 223] on div "AUTOMATIC (1)" at bounding box center [551, 208] width 1002 height 56
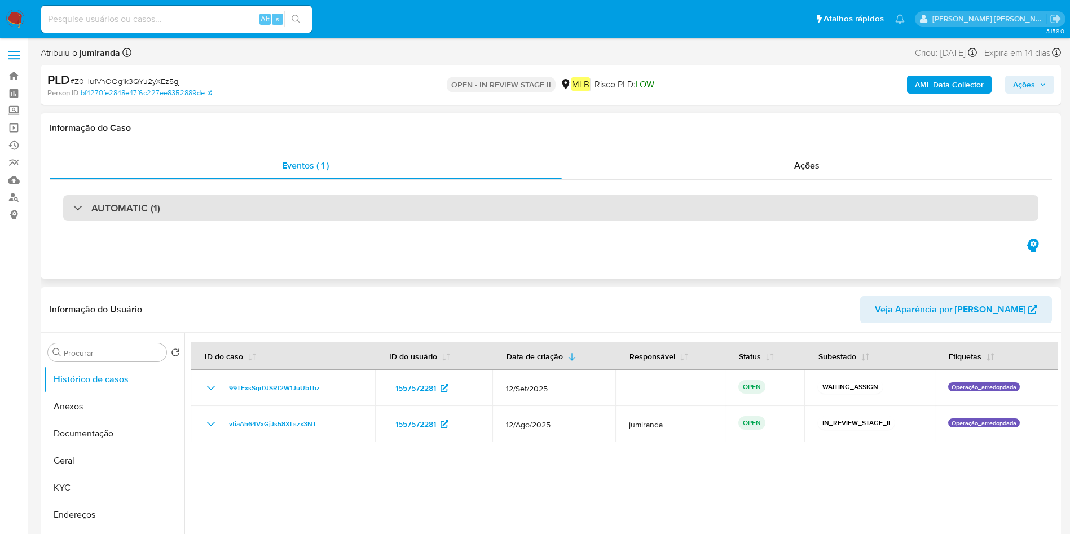
click at [588, 209] on div "AUTOMATIC (1)" at bounding box center [550, 208] width 975 height 26
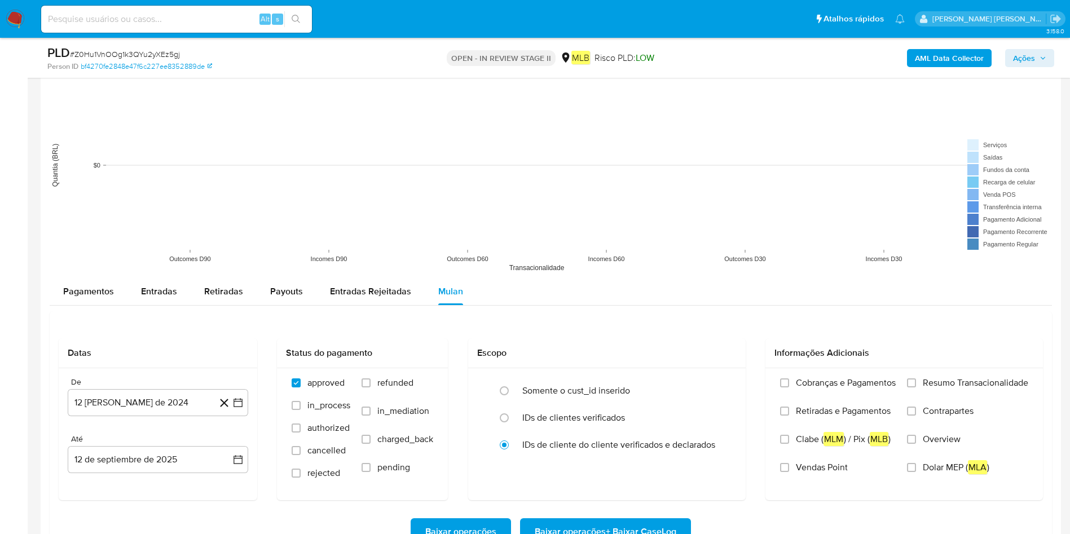
scroll to position [1471, 0]
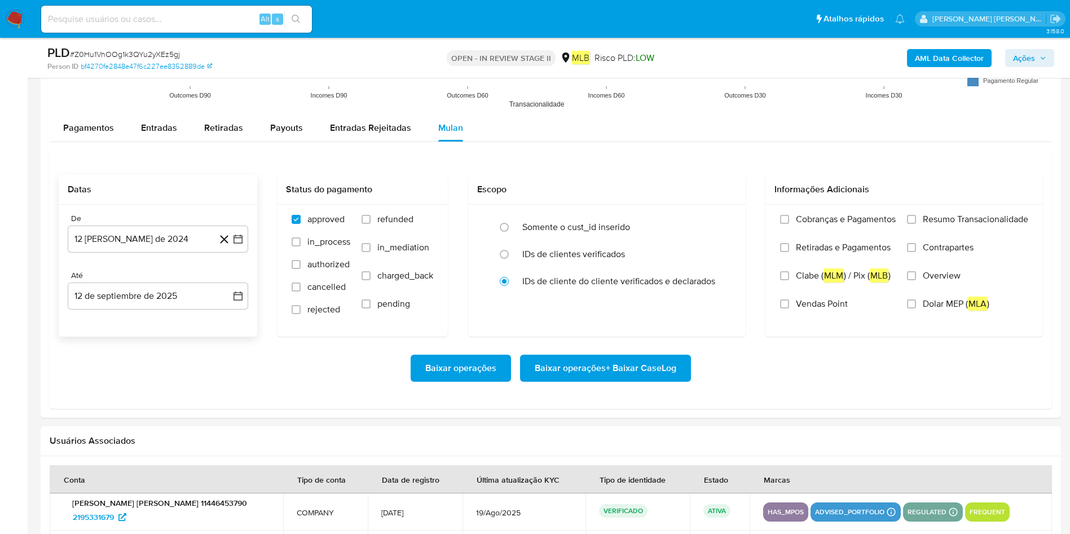
click at [170, 261] on div "De 12 [PERSON_NAME] de 2024 [DATE] Até 12 de septiembre de 2025 [DATE]" at bounding box center [158, 271] width 198 height 132
click at [187, 245] on button "12 [PERSON_NAME] de 2024" at bounding box center [158, 239] width 180 height 27
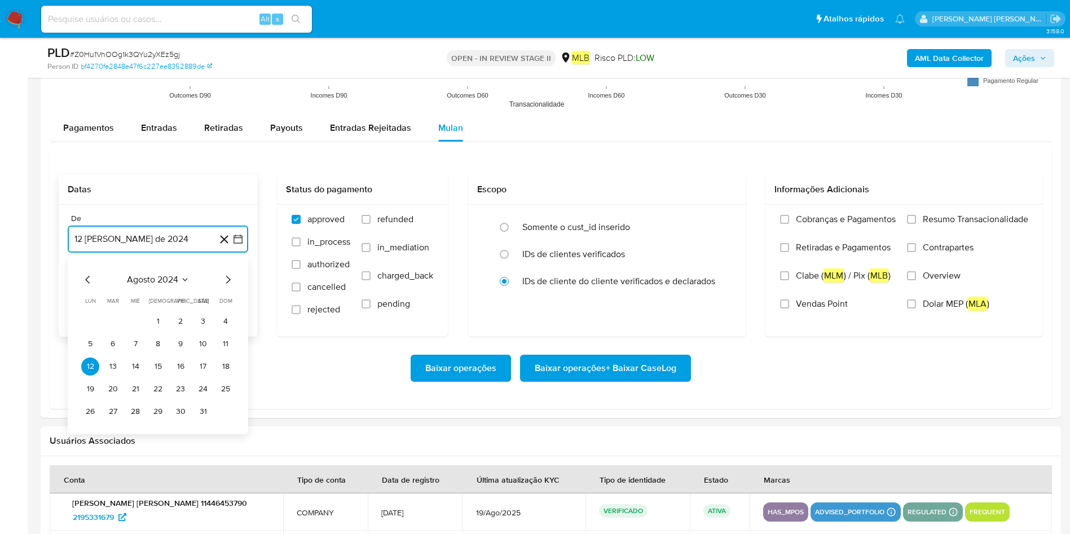
click at [175, 281] on span "agosto 2024" at bounding box center [152, 279] width 51 height 11
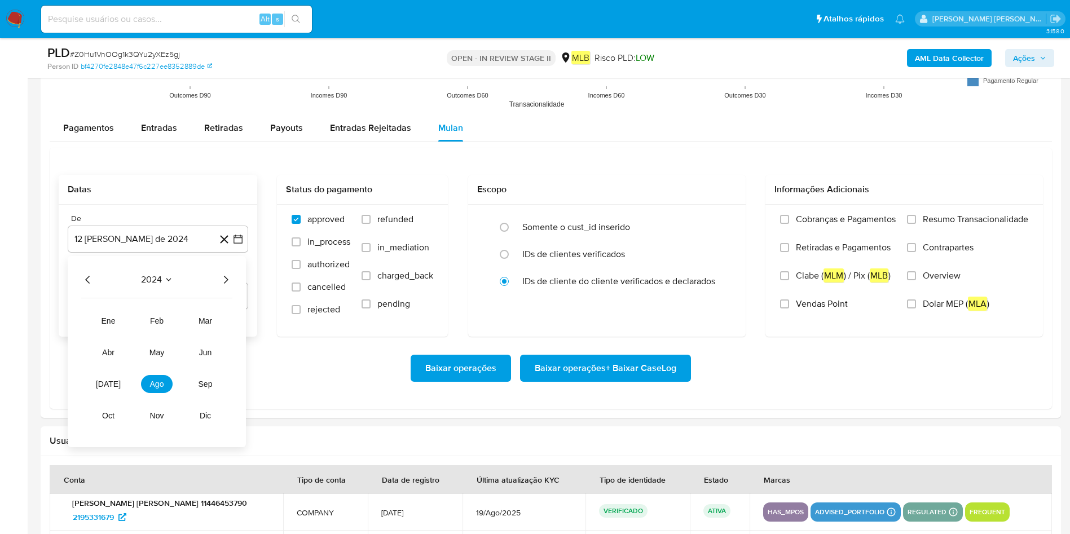
click at [227, 283] on icon "Año siguiente" at bounding box center [226, 280] width 14 height 14
click at [113, 322] on span "ene" at bounding box center [108, 320] width 14 height 9
click at [144, 317] on button "1" at bounding box center [135, 321] width 18 height 18
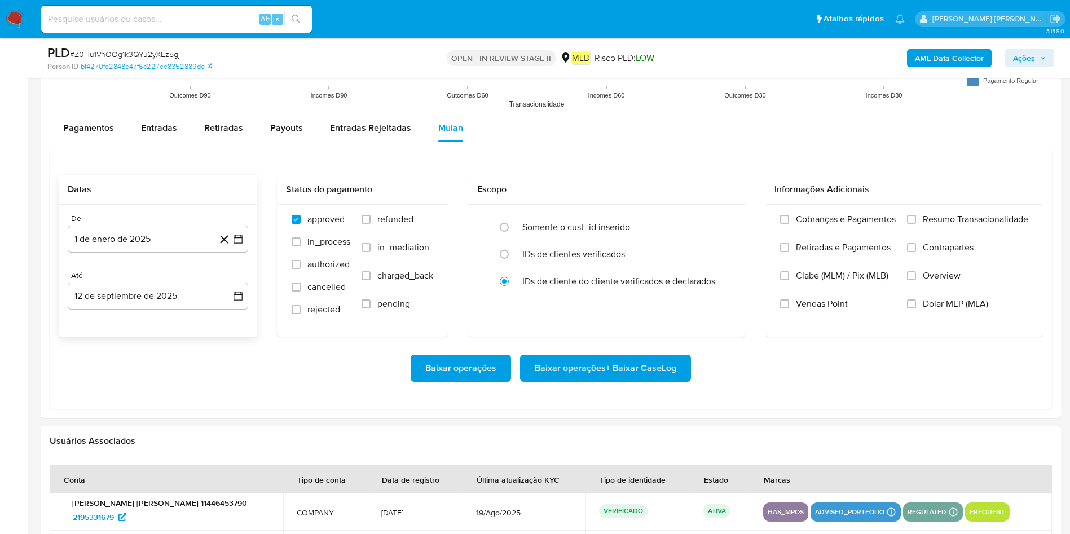
click at [143, 317] on div "De 1 de enero de 2025 [DATE] Até 12 de septiembre de 2025 [DATE]" at bounding box center [158, 271] width 198 height 132
click at [147, 303] on button "12 de septiembre de 2025" at bounding box center [158, 296] width 180 height 27
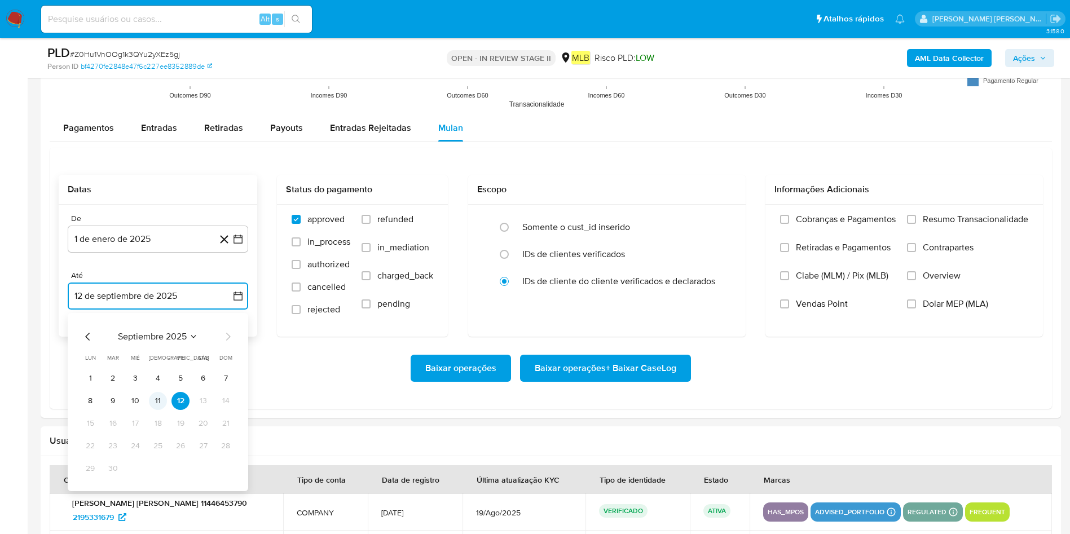
click at [161, 355] on button "11" at bounding box center [158, 401] width 18 height 18
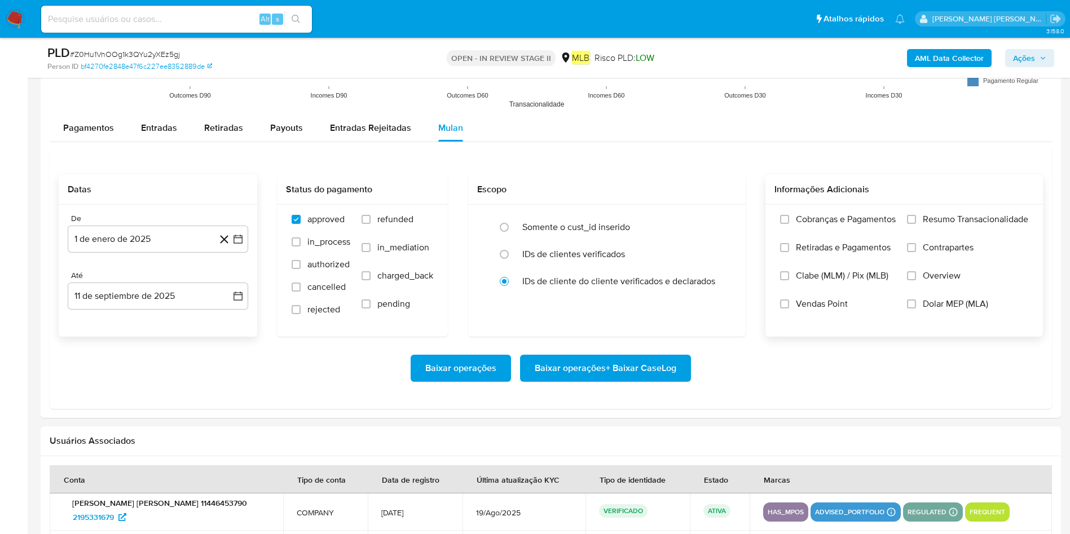
click at [721, 222] on span "Resumo Transacionalidade" at bounding box center [975, 219] width 105 height 11
click at [721, 219] on span "Resumo Transacionalidade" at bounding box center [975, 219] width 105 height 11
click at [721, 219] on input "Resumo Transacionalidade" at bounding box center [911, 219] width 9 height 9
click at [660, 355] on span "Baixar operações + Baixar CaseLog" at bounding box center [606, 368] width 142 height 25
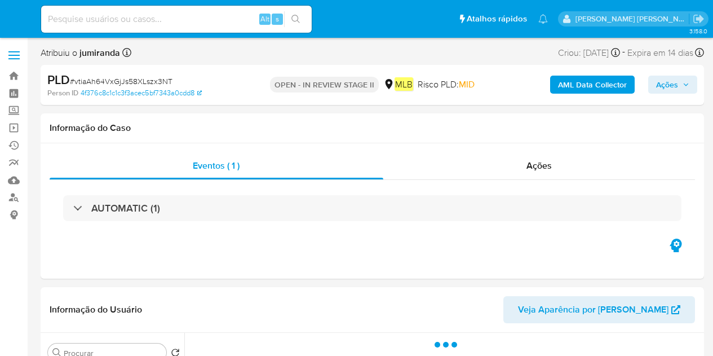
select select "10"
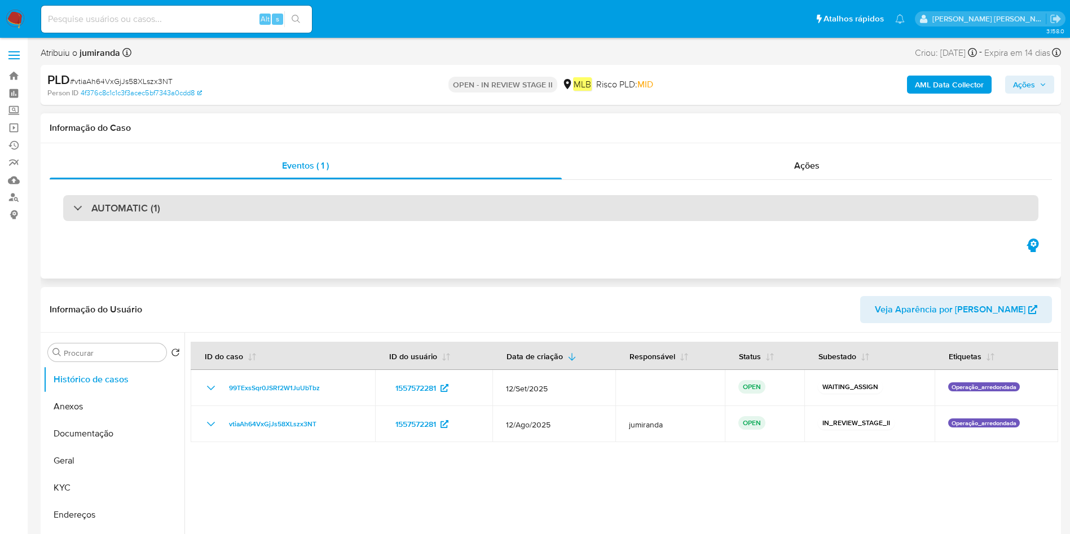
click at [504, 210] on div "AUTOMATIC (1)" at bounding box center [550, 208] width 975 height 26
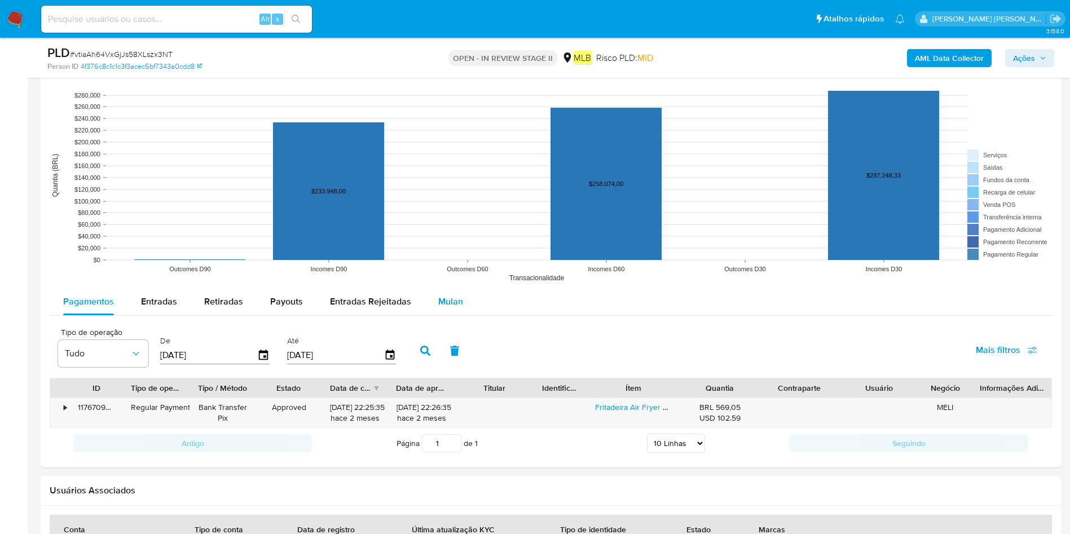
scroll to position [1692, 0]
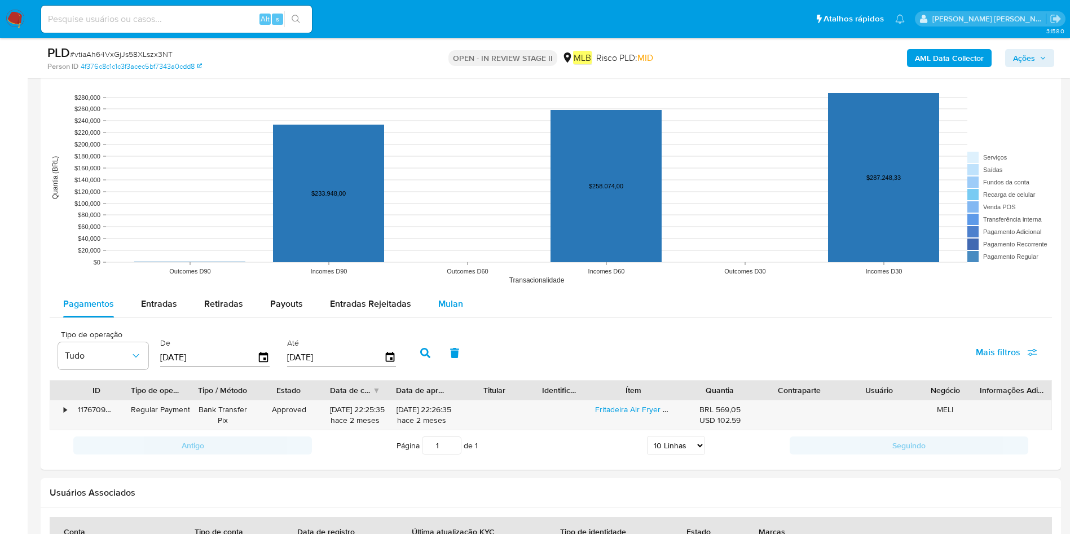
click at [447, 304] on span "Mulan" at bounding box center [450, 303] width 25 height 13
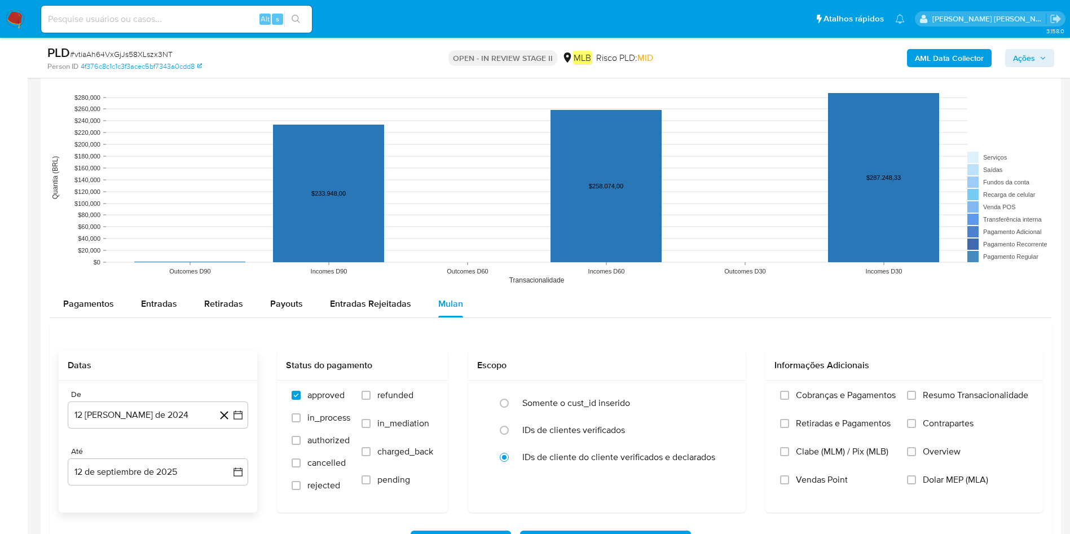
click at [181, 355] on div "De 12 de agosto de 2024 12-08-2024" at bounding box center [158, 409] width 180 height 39
click at [220, 355] on div "De" at bounding box center [158, 395] width 180 height 10
click at [195, 355] on button "[DATE]" at bounding box center [158, 414] width 180 height 27
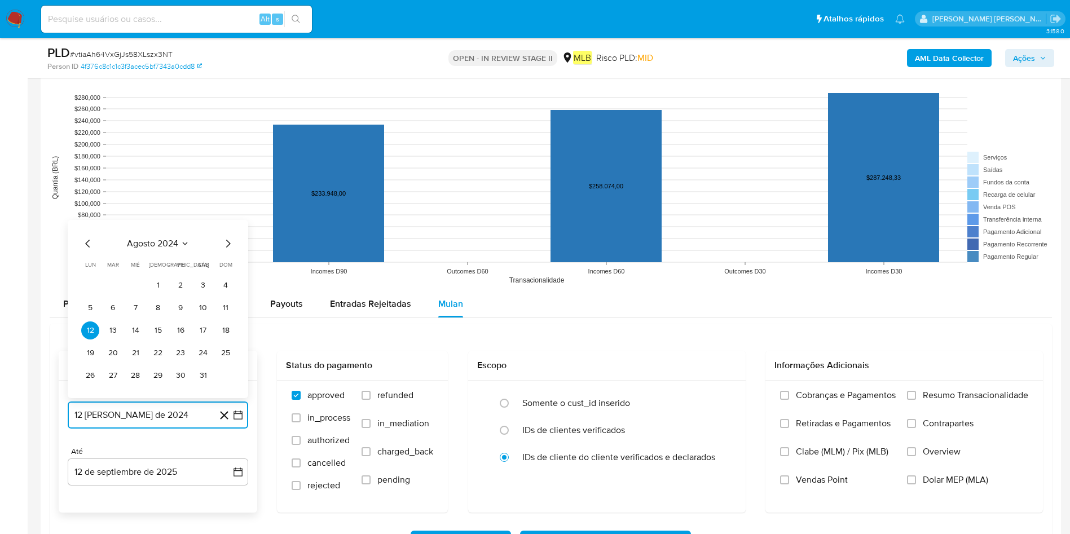
click at [171, 241] on span "agosto 2024" at bounding box center [152, 243] width 51 height 11
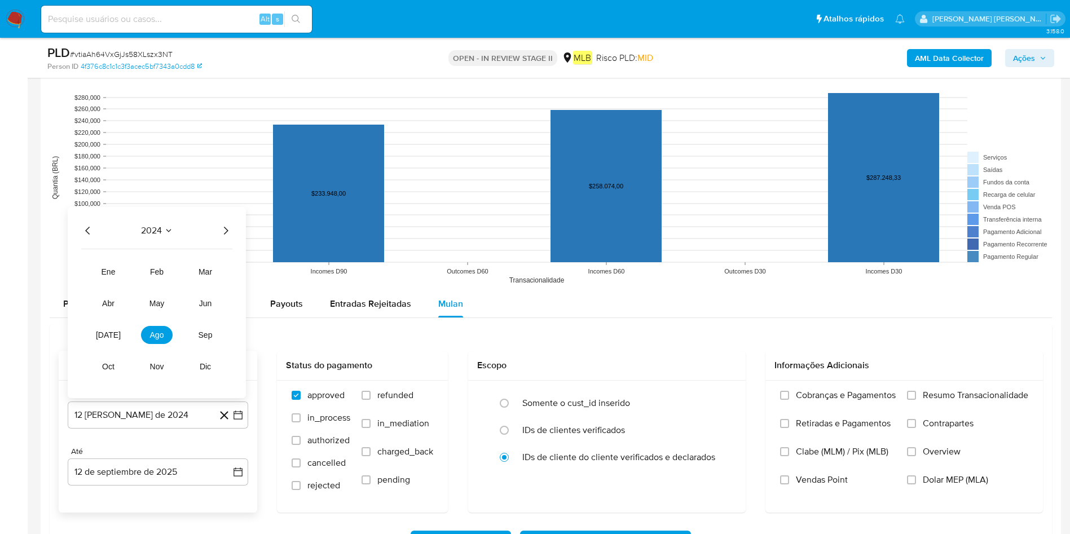
click at [230, 223] on div "2024 2024 ene feb mar abr may jun jul ago sep oct nov dic" at bounding box center [157, 302] width 178 height 191
click at [222, 227] on icon "Año siguiente" at bounding box center [226, 231] width 14 height 14
click at [112, 334] on span "[DATE]" at bounding box center [108, 334] width 25 height 9
click at [123, 283] on tr "1 2 3 4 5 6" at bounding box center [157, 285] width 153 height 18
click at [113, 288] on button "1" at bounding box center [113, 285] width 18 height 18
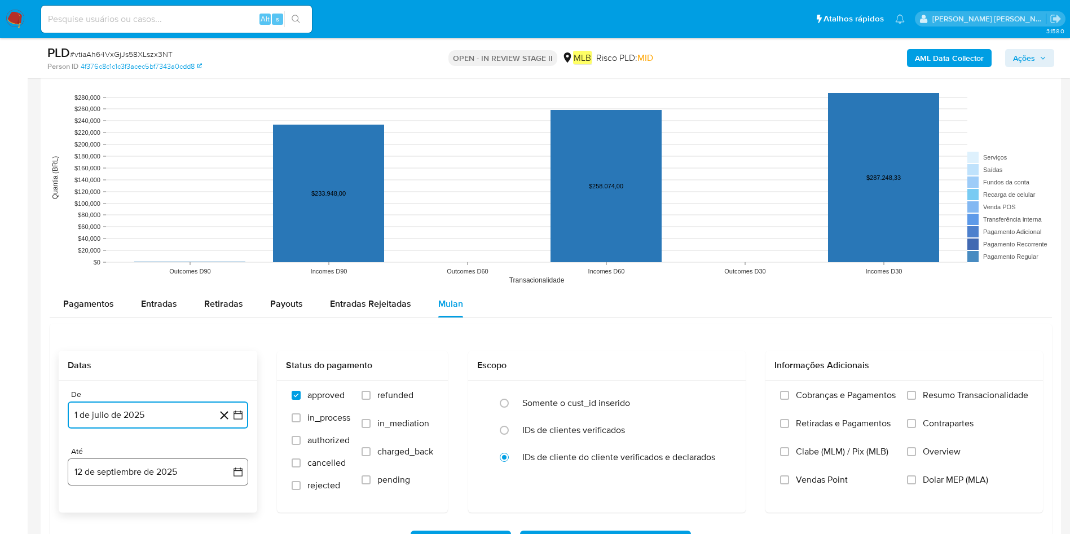
click at [136, 355] on button "12 de septiembre de 2025" at bounding box center [158, 471] width 180 height 27
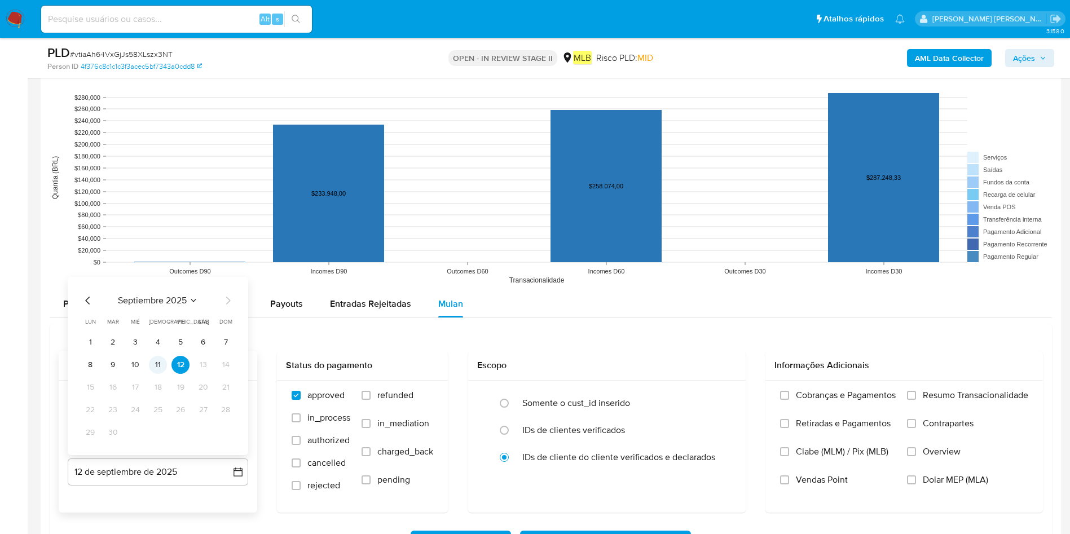
click at [156, 355] on button "11" at bounding box center [158, 365] width 18 height 18
click at [713, 355] on div "Cobranças e Pagamentos Retiradas e Pagamentos Clabe (MLM) / Pix (MLB) Vendas Po…" at bounding box center [903, 446] width 259 height 113
click at [713, 355] on input "Resumo Transacionalidade" at bounding box center [911, 395] width 9 height 9
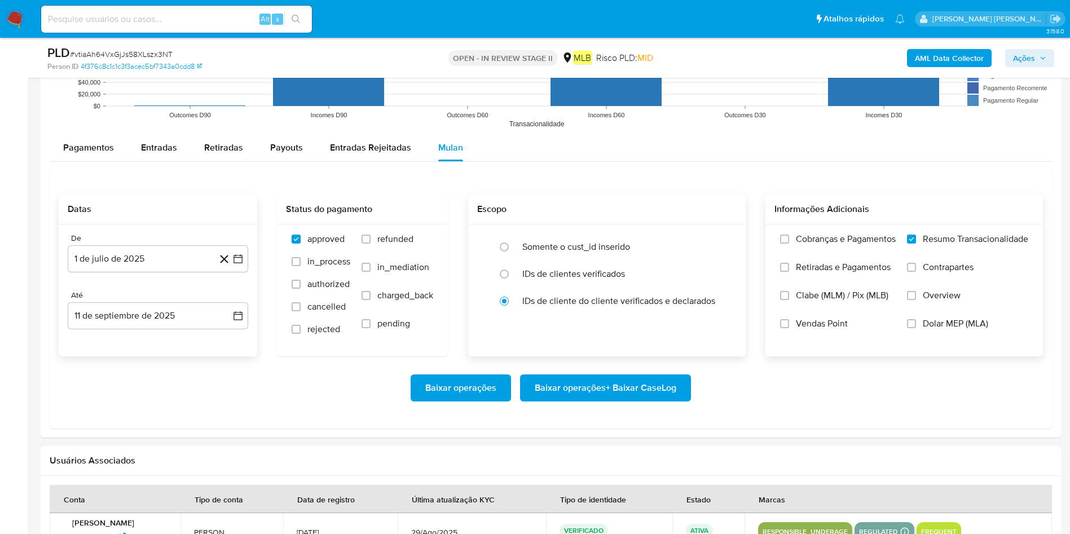
scroll to position [1945, 0]
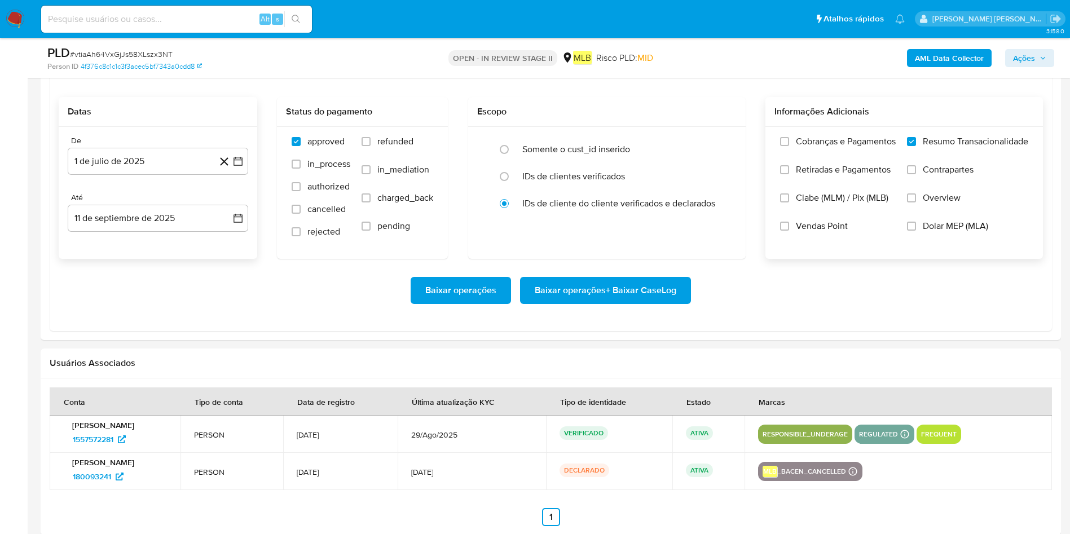
click at [582, 297] on span "Baixar operações + Baixar CaseLog" at bounding box center [606, 290] width 142 height 25
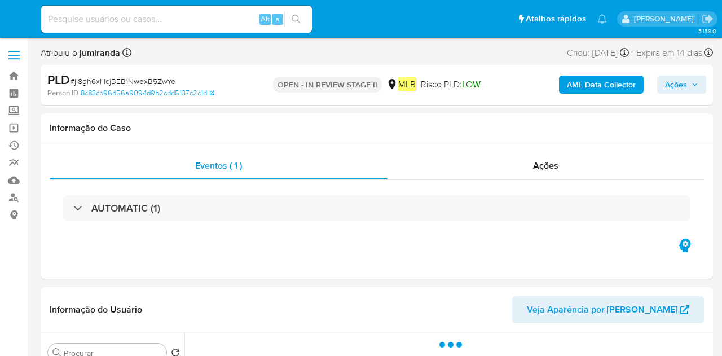
select select "10"
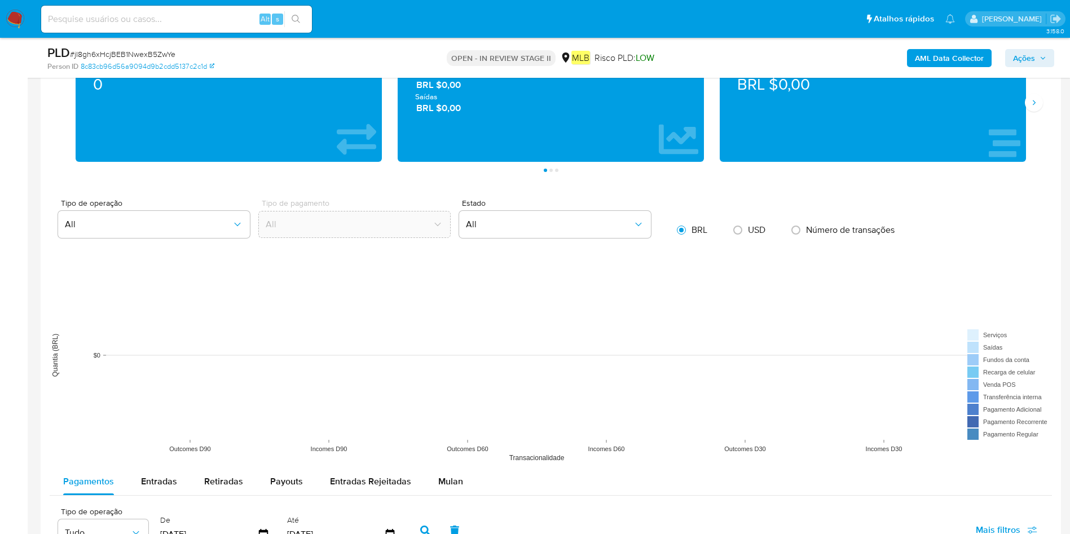
scroll to position [846, 0]
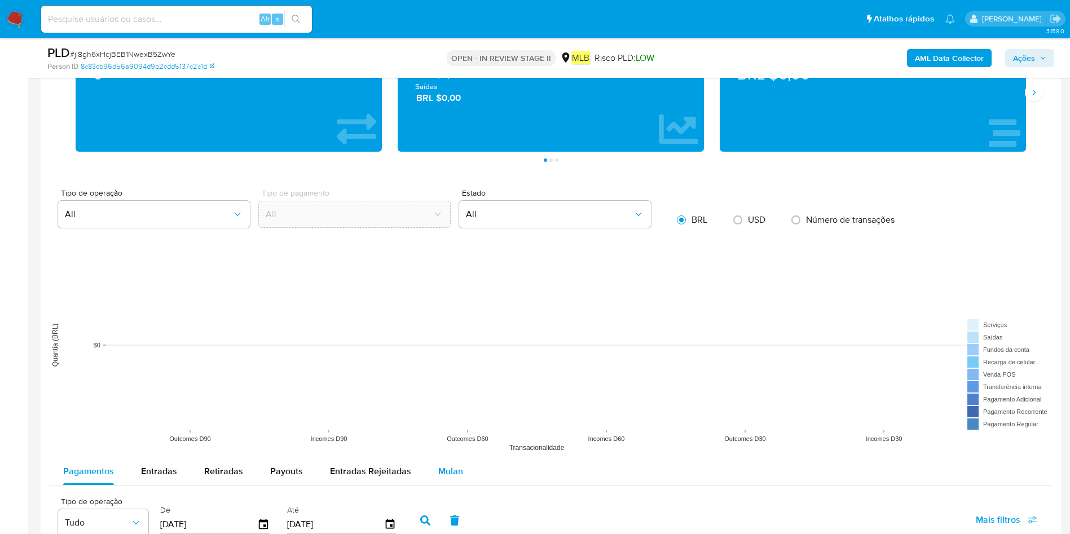
click at [440, 355] on div "Mulan" at bounding box center [450, 471] width 25 height 27
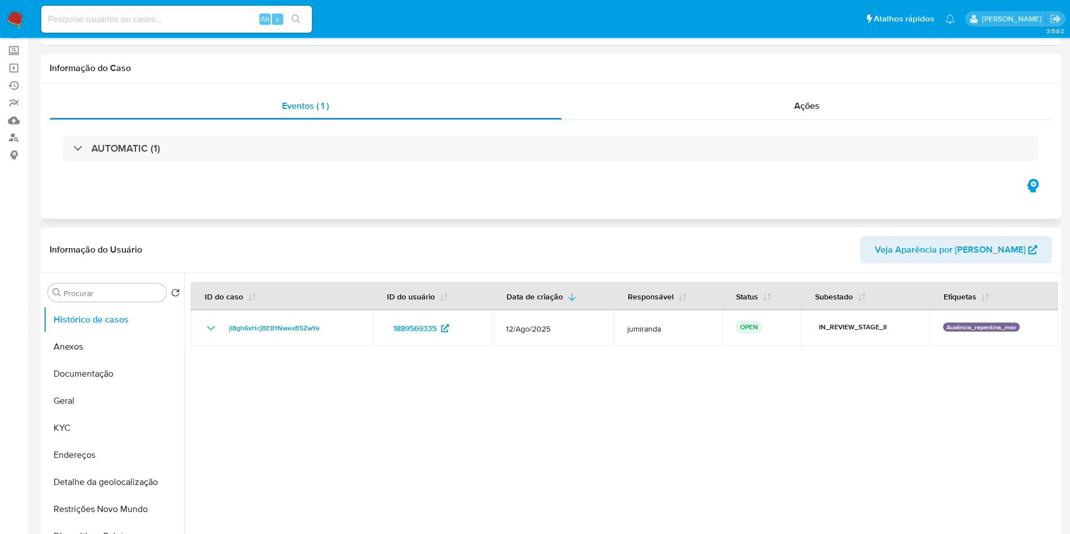
scroll to position [0, 0]
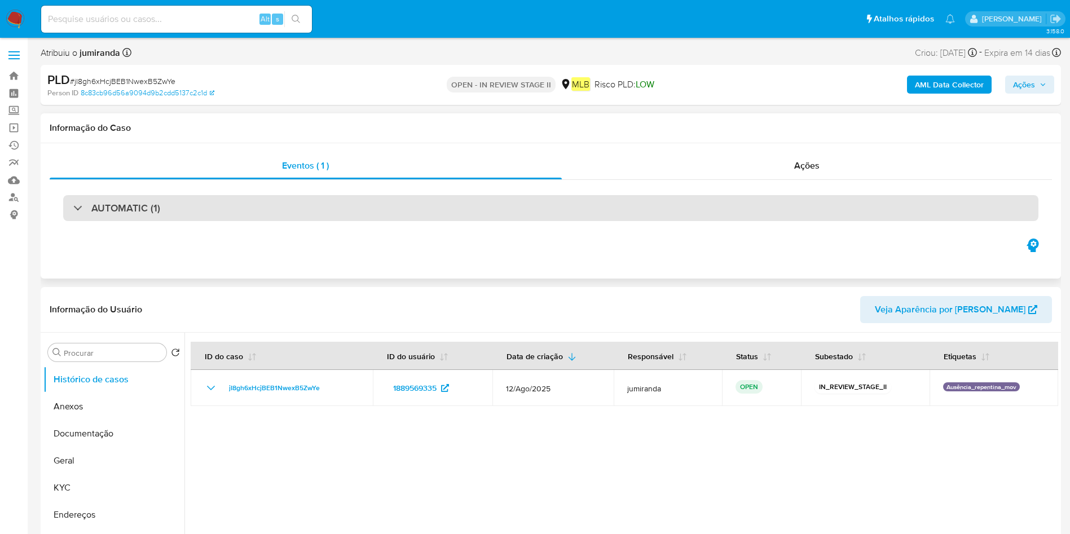
click at [421, 209] on div "AUTOMATIC (1)" at bounding box center [550, 208] width 975 height 26
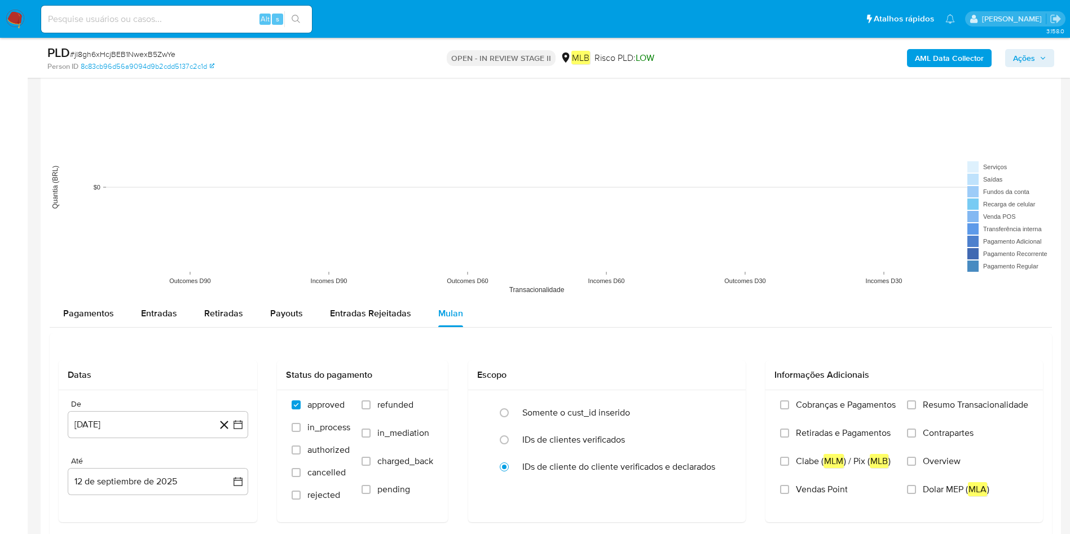
scroll to position [1353, 0]
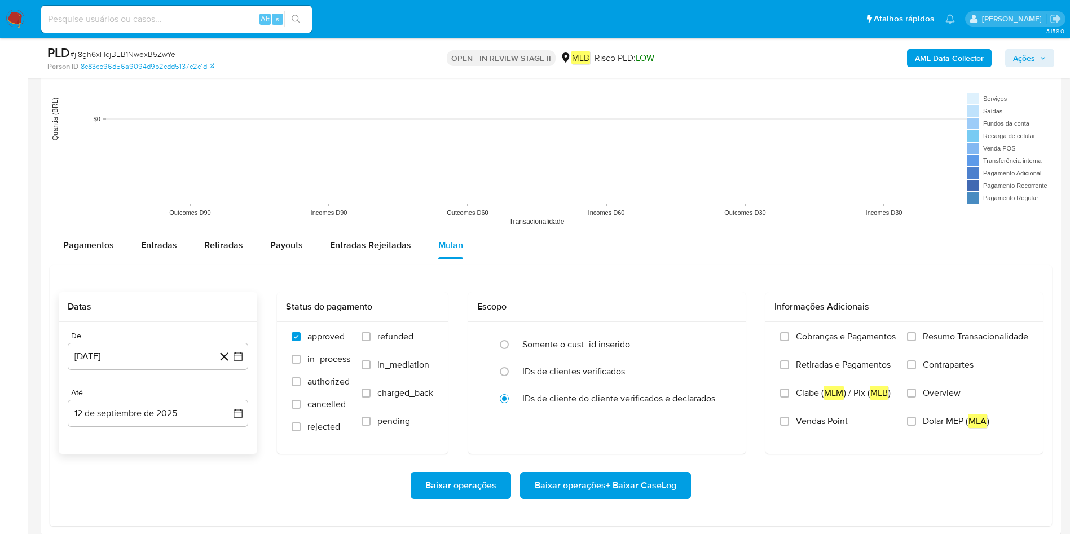
click at [146, 355] on div "De [DATE] [DATE] Até [DATE] [DATE]" at bounding box center [158, 388] width 198 height 132
click at [161, 355] on button "[DATE]" at bounding box center [158, 356] width 180 height 27
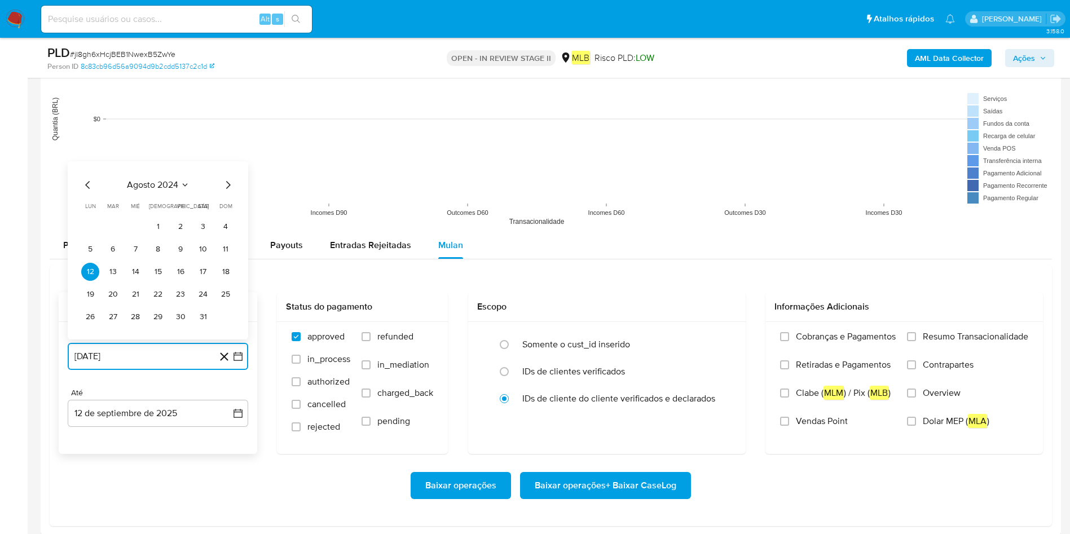
click at [174, 186] on span "agosto 2024" at bounding box center [152, 184] width 51 height 11
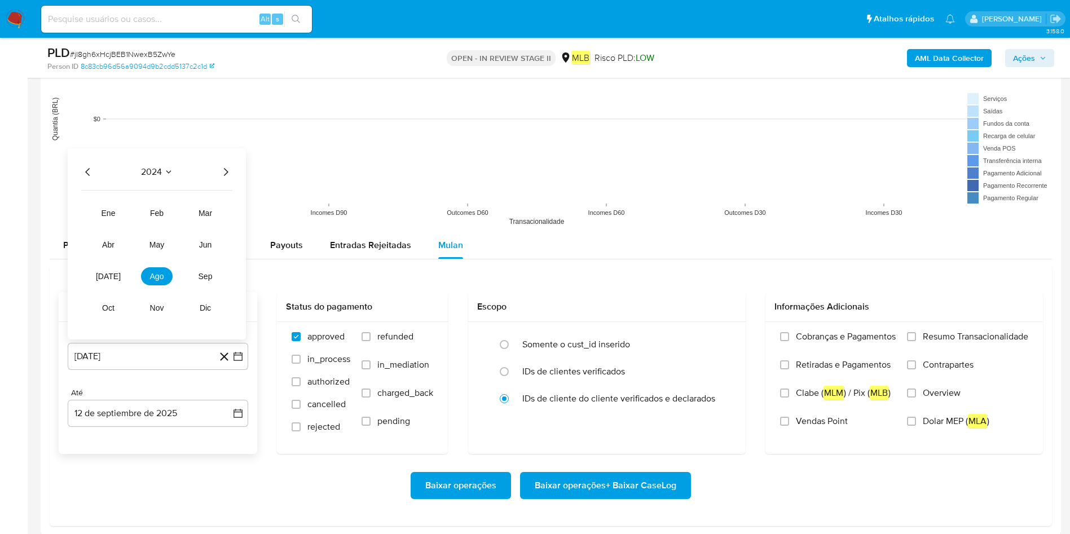
click at [222, 174] on icon "Año siguiente" at bounding box center [226, 172] width 14 height 14
click at [119, 223] on tr "ene feb mar abr may jun [DATE] ago sep oct nov dic" at bounding box center [156, 260] width 129 height 113
click at [115, 213] on span "ene" at bounding box center [108, 213] width 14 height 9
click at [133, 225] on button "1" at bounding box center [135, 227] width 18 height 18
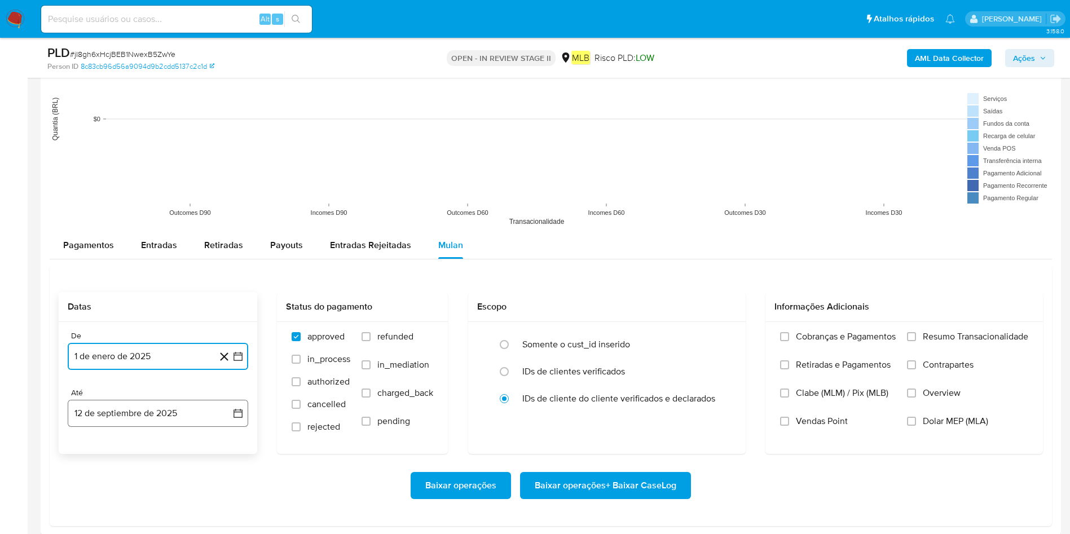
click at [120, 355] on button "12 de septiembre de 2025" at bounding box center [158, 413] width 180 height 27
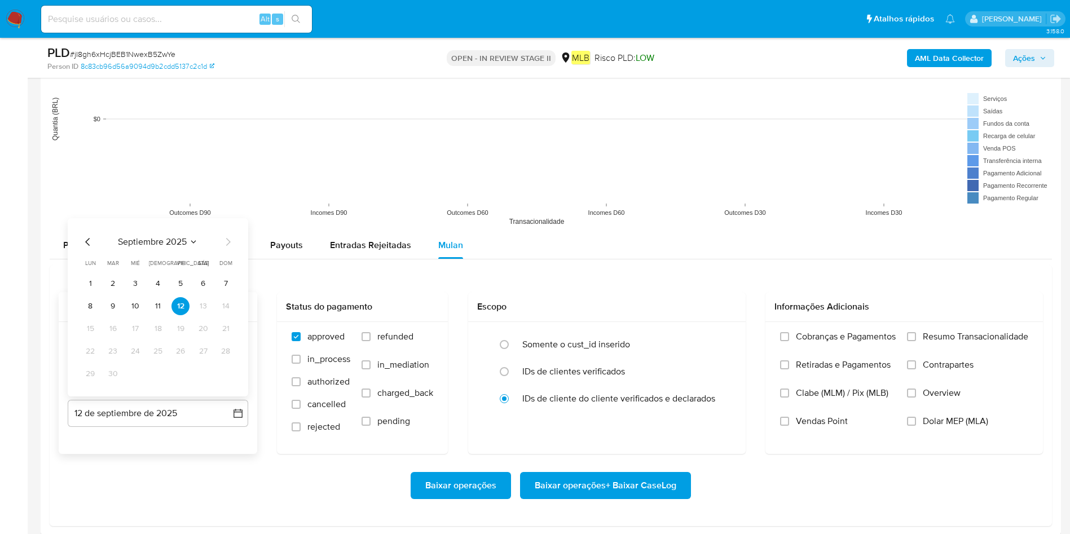
click at [161, 308] on button "11" at bounding box center [158, 306] width 18 height 18
drag, startPoint x: 987, startPoint y: 319, endPoint x: 985, endPoint y: 329, distance: 10.8
click at [721, 321] on div "Informações Adicionais" at bounding box center [903, 307] width 277 height 30
click at [721, 332] on span "Resumo Transacionalidade" at bounding box center [975, 336] width 105 height 11
click at [721, 332] on input "Resumo Transacionalidade" at bounding box center [911, 336] width 9 height 9
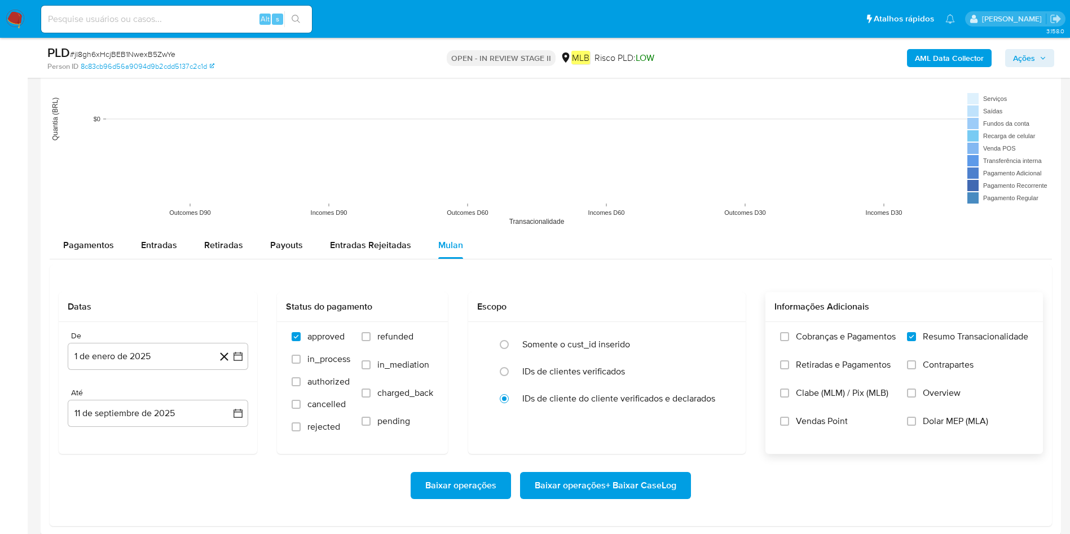
click at [678, 355] on button "Baixar operações + Baixar CaseLog" at bounding box center [605, 485] width 171 height 27
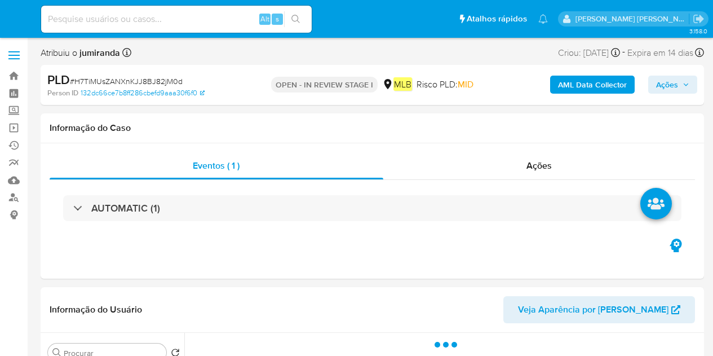
select select "10"
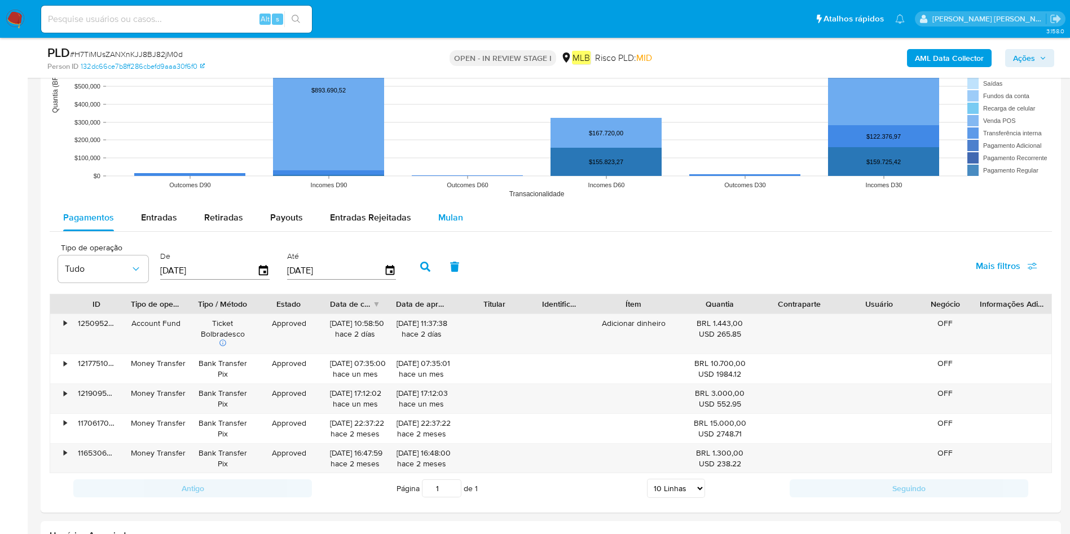
click at [445, 210] on div "Mulan" at bounding box center [450, 217] width 25 height 27
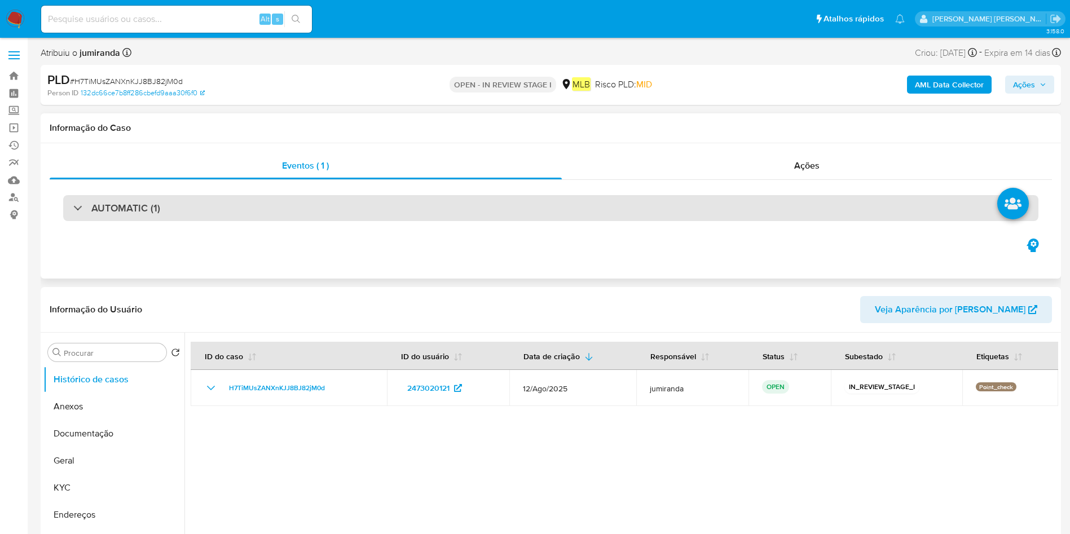
click at [378, 199] on div "AUTOMATIC (1)" at bounding box center [550, 208] width 975 height 26
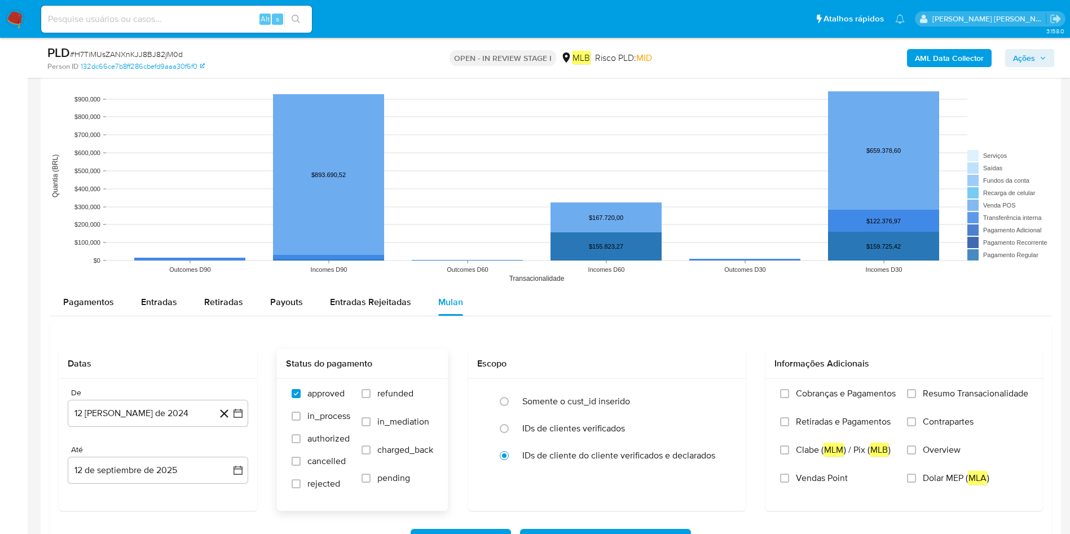
scroll to position [1522, 0]
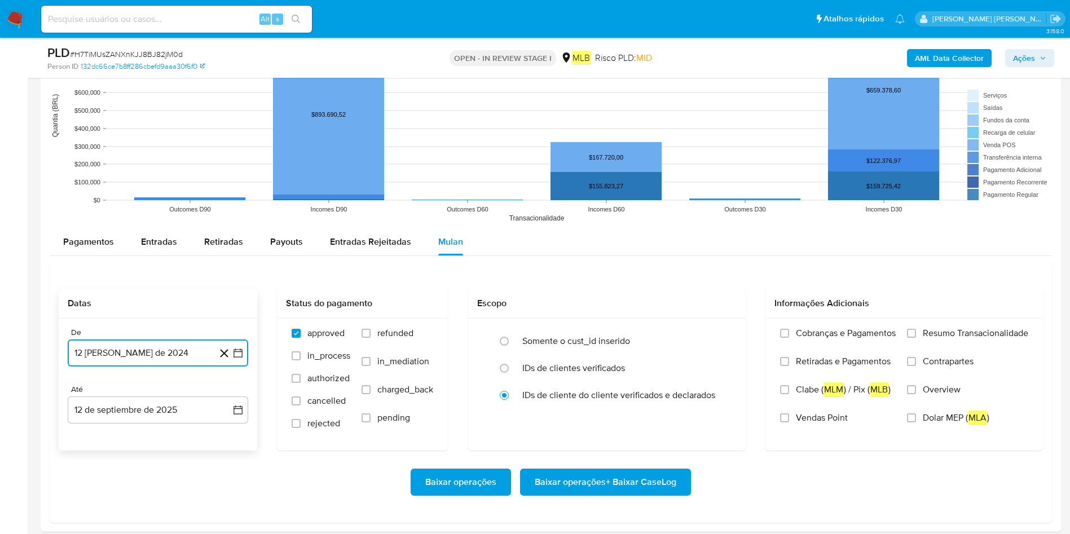
click at [213, 355] on button "12 [PERSON_NAME] de 2024" at bounding box center [158, 352] width 180 height 27
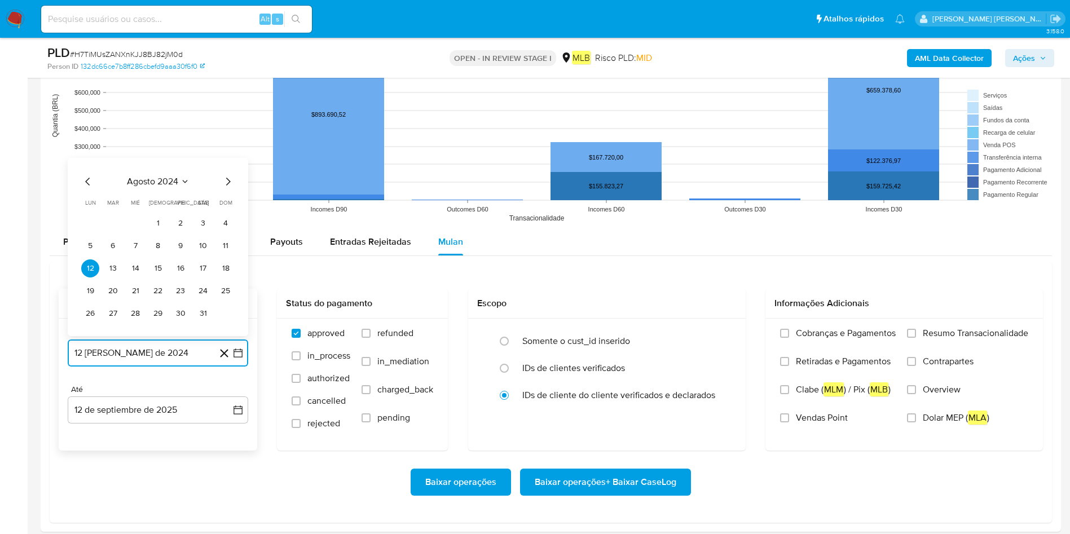
click at [157, 186] on span "agosto 2024" at bounding box center [152, 181] width 51 height 11
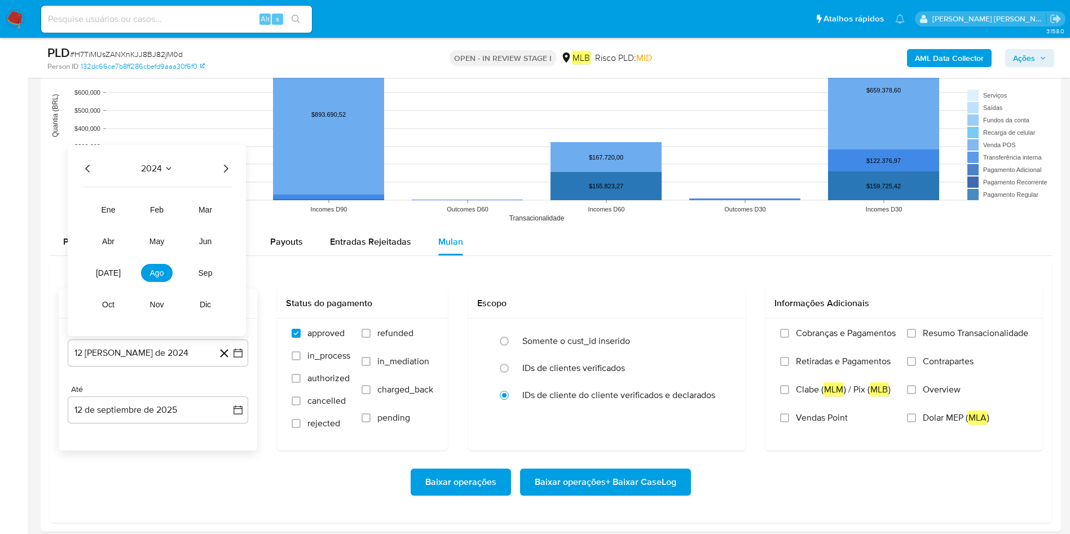
click at [224, 176] on div "2024 2024 ene feb mar abr may jun [DATE] ago sep oct nov dic" at bounding box center [157, 240] width 178 height 191
click at [230, 168] on icon "Año siguiente" at bounding box center [226, 169] width 14 height 14
click at [114, 278] on button "[DATE]" at bounding box center [108, 273] width 32 height 18
click at [116, 228] on button "1" at bounding box center [113, 223] width 18 height 18
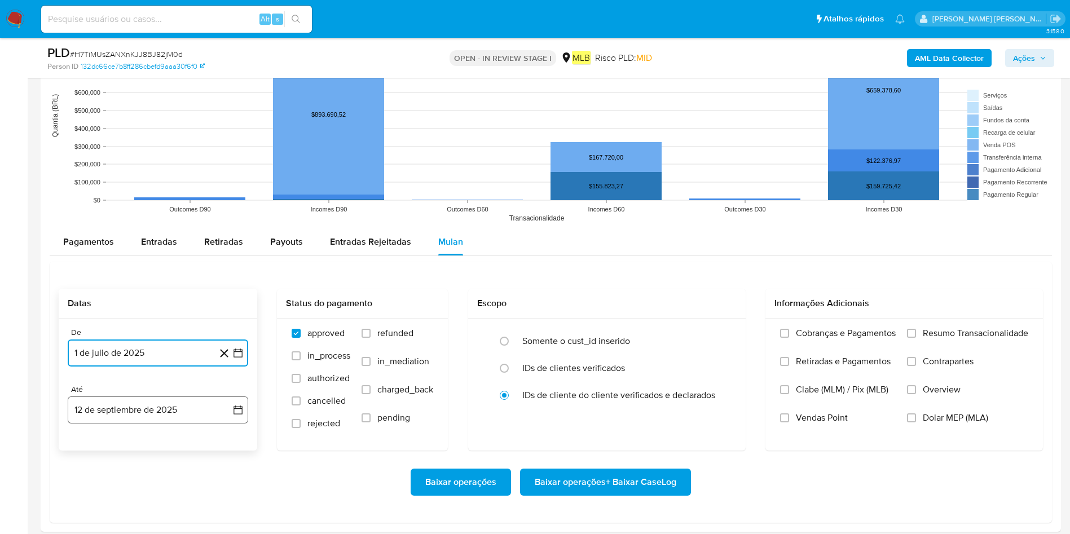
click at [125, 355] on button "12 de septiembre de 2025" at bounding box center [158, 409] width 180 height 27
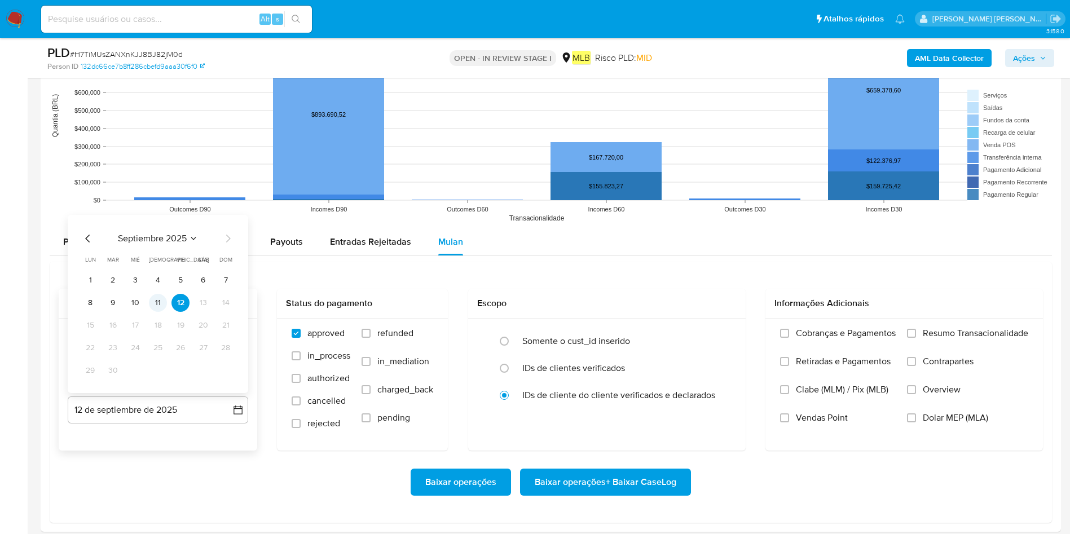
click at [158, 306] on button "11" at bounding box center [158, 303] width 18 height 18
click at [713, 332] on label "Resumo Transacionalidade" at bounding box center [967, 342] width 121 height 28
click at [713, 332] on input "Resumo Transacionalidade" at bounding box center [911, 333] width 9 height 9
click at [644, 355] on span "Baixar operações + Baixar CaseLog" at bounding box center [606, 482] width 142 height 25
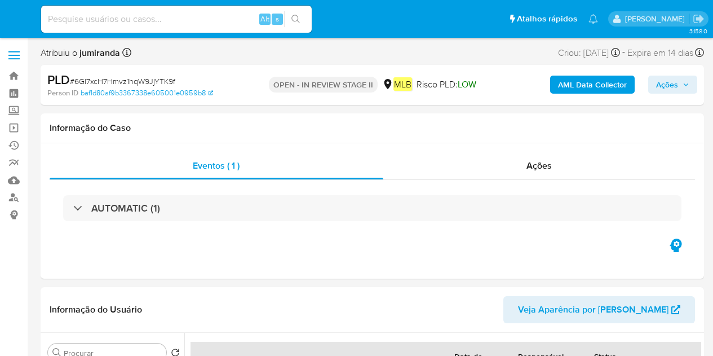
select select "10"
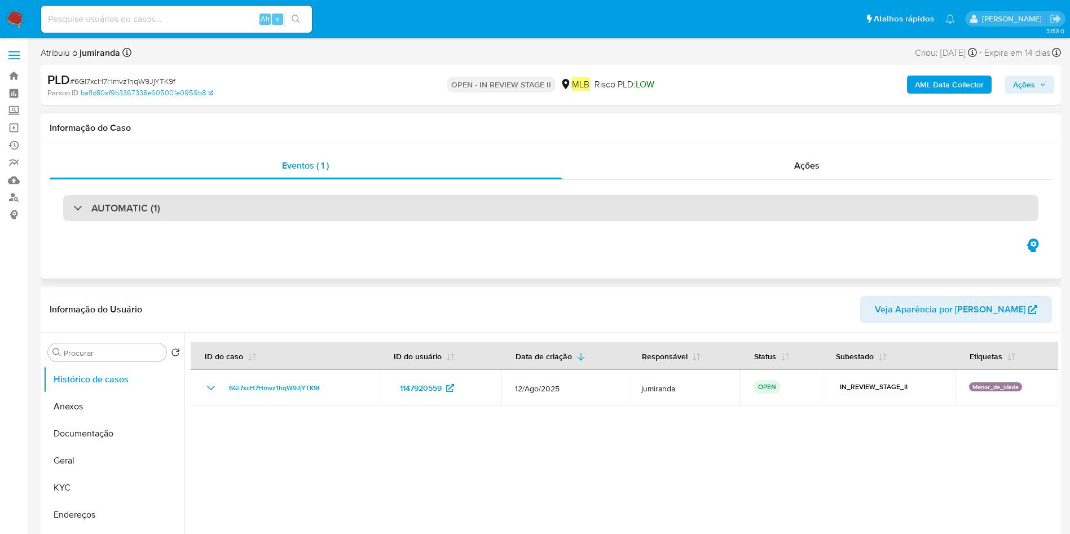
click at [377, 208] on div "AUTOMATIC (1)" at bounding box center [550, 208] width 975 height 26
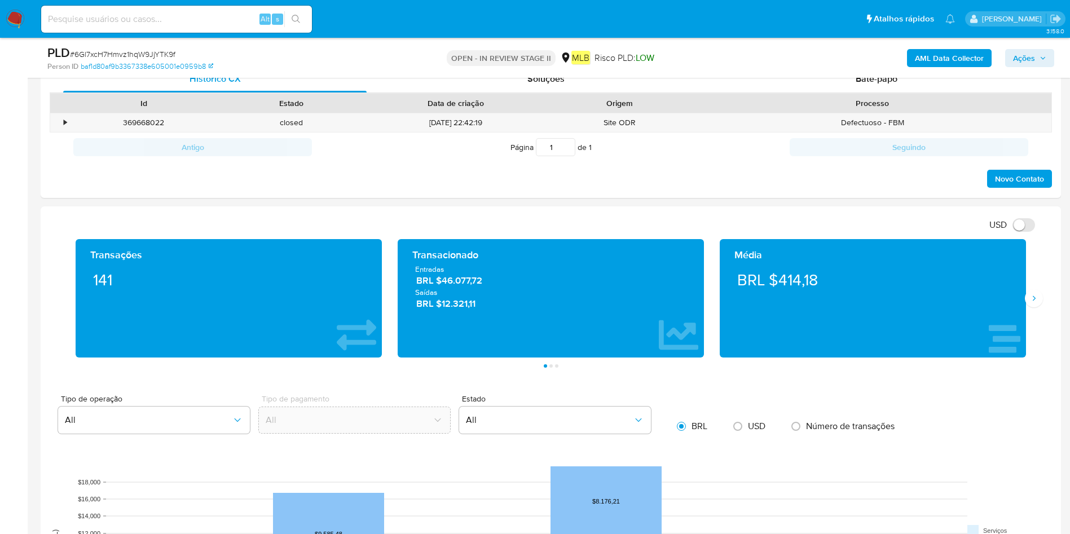
scroll to position [655, 0]
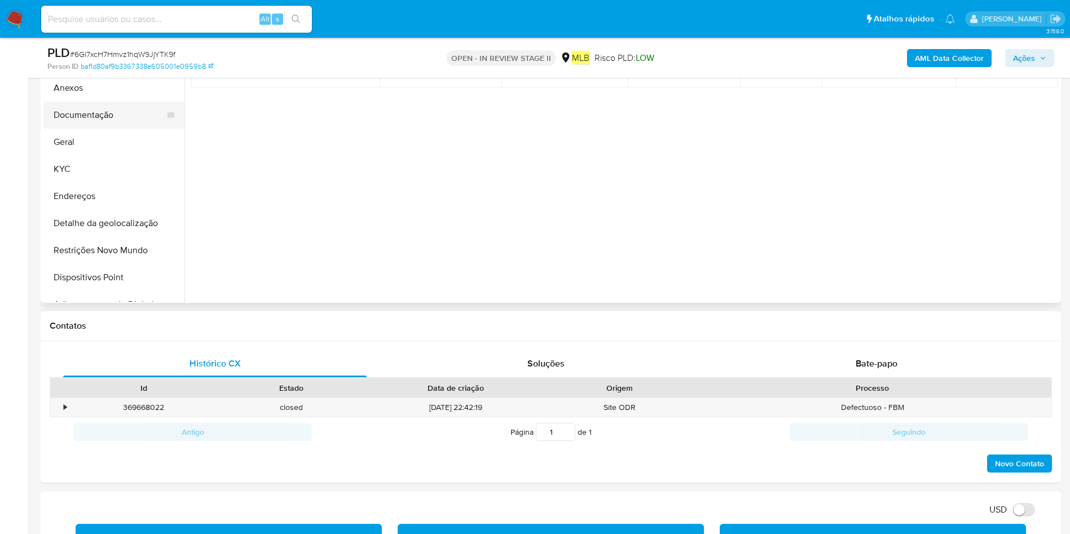
click at [138, 116] on button "Documentação" at bounding box center [109, 114] width 132 height 27
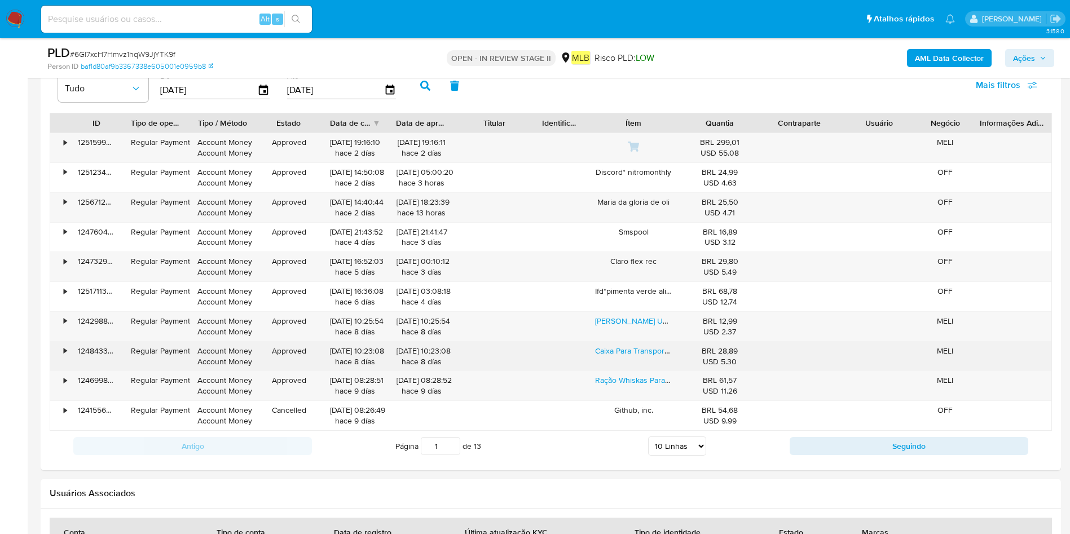
scroll to position [1331, 0]
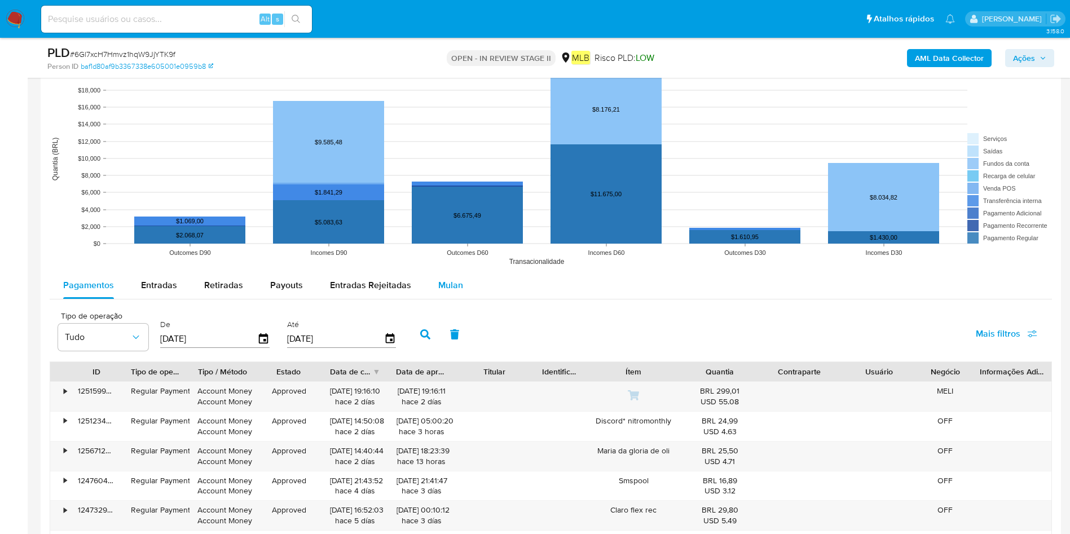
click at [442, 283] on span "Mulan" at bounding box center [450, 285] width 25 height 13
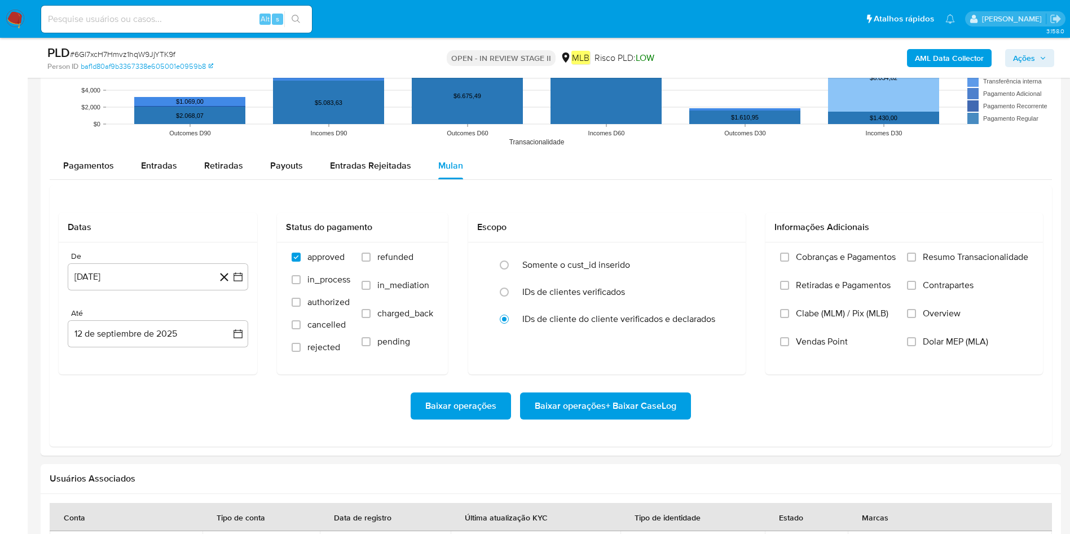
scroll to position [1500, 0]
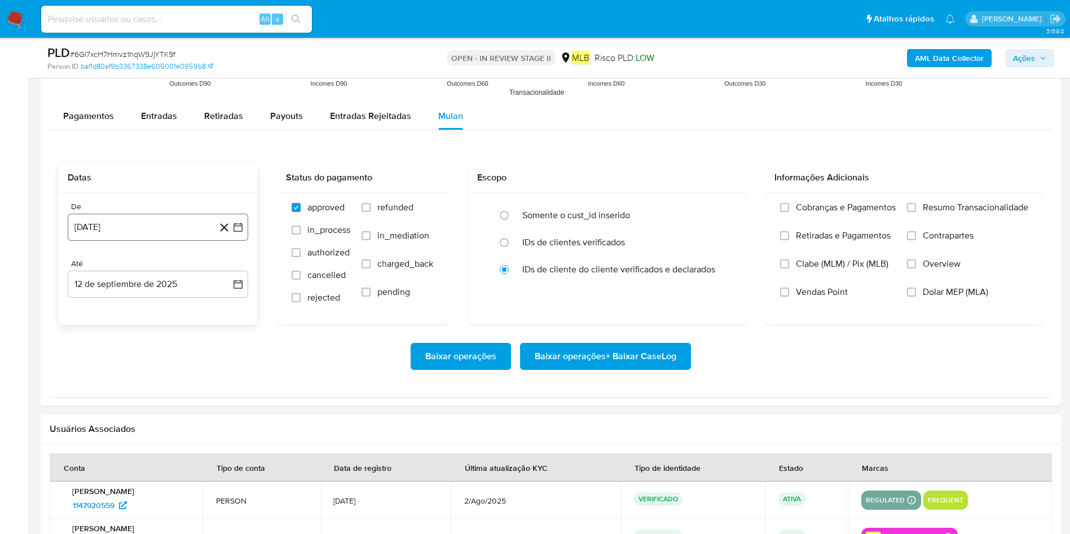
click at [156, 214] on button "[DATE]" at bounding box center [158, 227] width 180 height 27
click at [150, 264] on span "agosto 2024" at bounding box center [152, 267] width 51 height 11
click at [236, 264] on div "2024 2024 ene feb mar abr may jun [DATE] ago sep oct nov dic" at bounding box center [157, 339] width 178 height 191
click at [227, 261] on icon "Año siguiente" at bounding box center [226, 268] width 14 height 14
click at [104, 355] on button "[DATE]" at bounding box center [108, 372] width 32 height 18
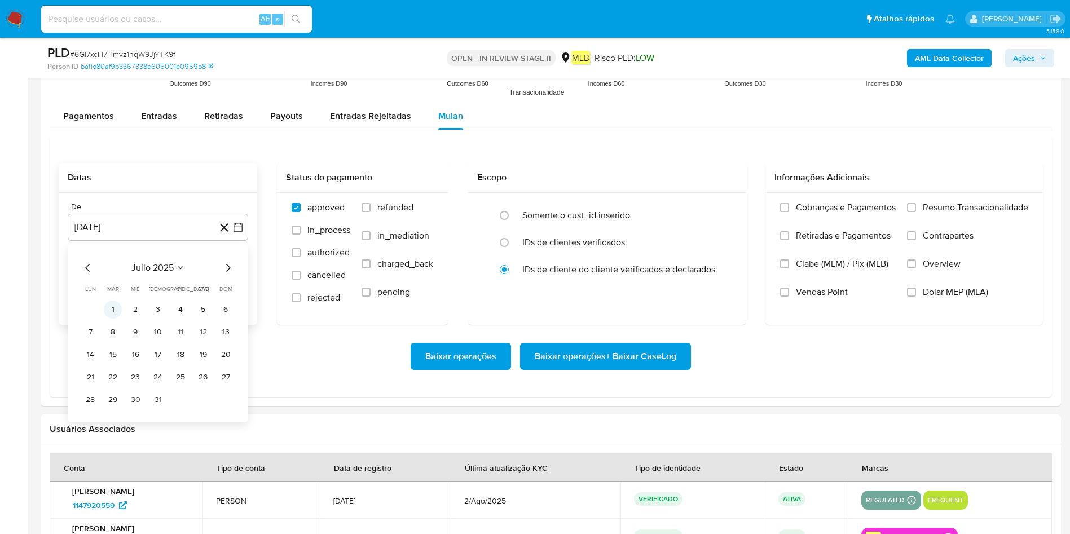
click at [112, 308] on button "1" at bounding box center [113, 310] width 18 height 18
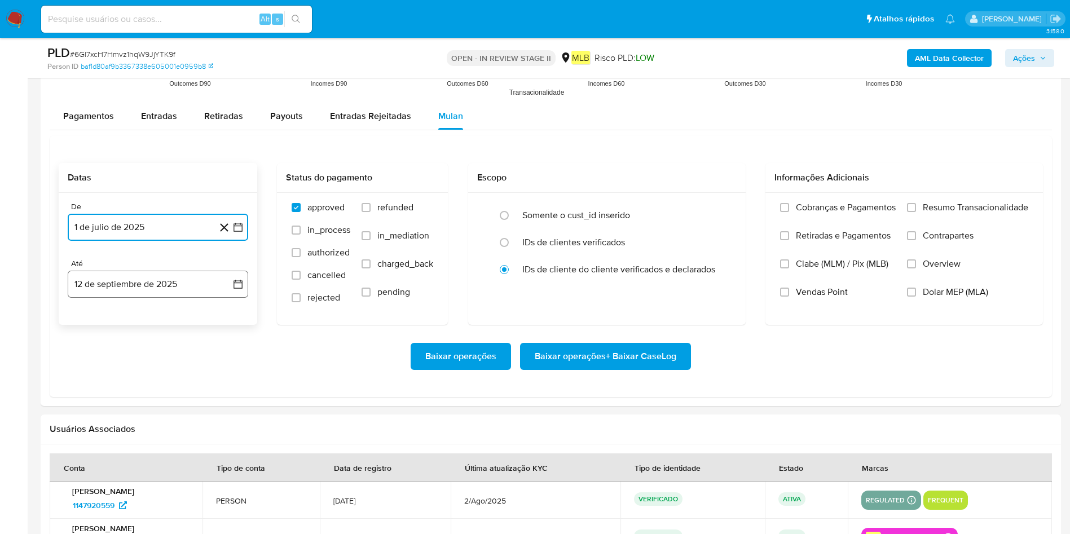
click at [130, 276] on button "12 de septiembre de 2025" at bounding box center [158, 284] width 180 height 27
click at [155, 355] on button "11" at bounding box center [158, 389] width 18 height 18
drag, startPoint x: 981, startPoint y: 204, endPoint x: 902, endPoint y: 263, distance: 98.2
click at [713, 204] on span "Resumo Transacionalidade" at bounding box center [975, 207] width 105 height 11
click at [713, 204] on input "Resumo Transacionalidade" at bounding box center [911, 207] width 9 height 9
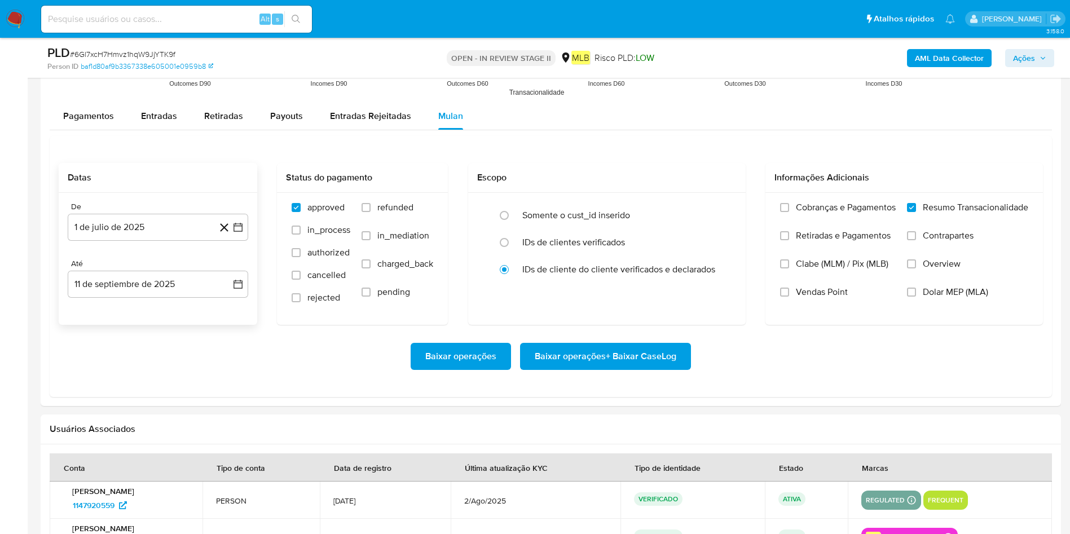
click at [650, 355] on span "Baixar operações + Baixar CaseLog" at bounding box center [606, 356] width 142 height 25
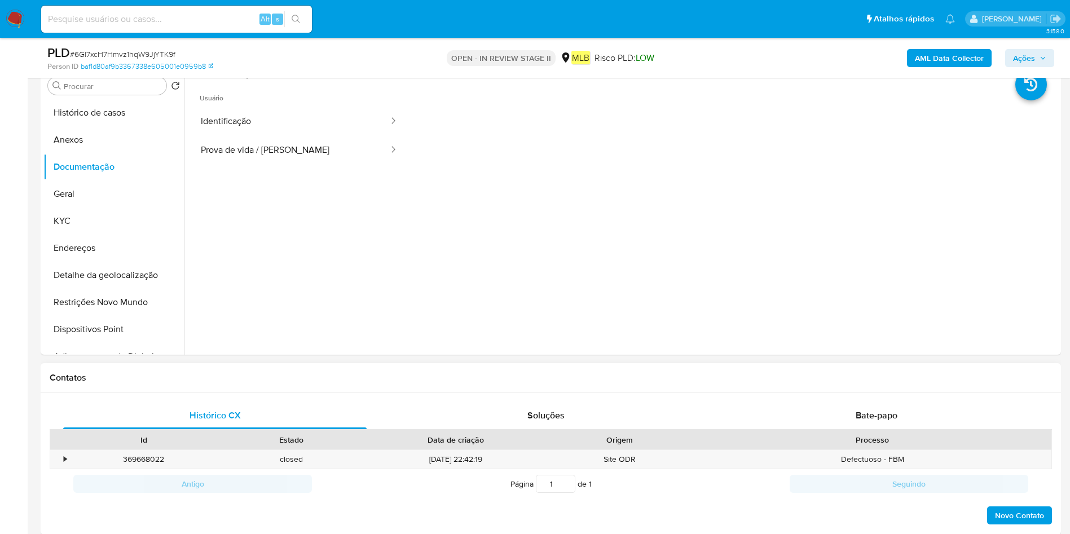
scroll to position [570, 0]
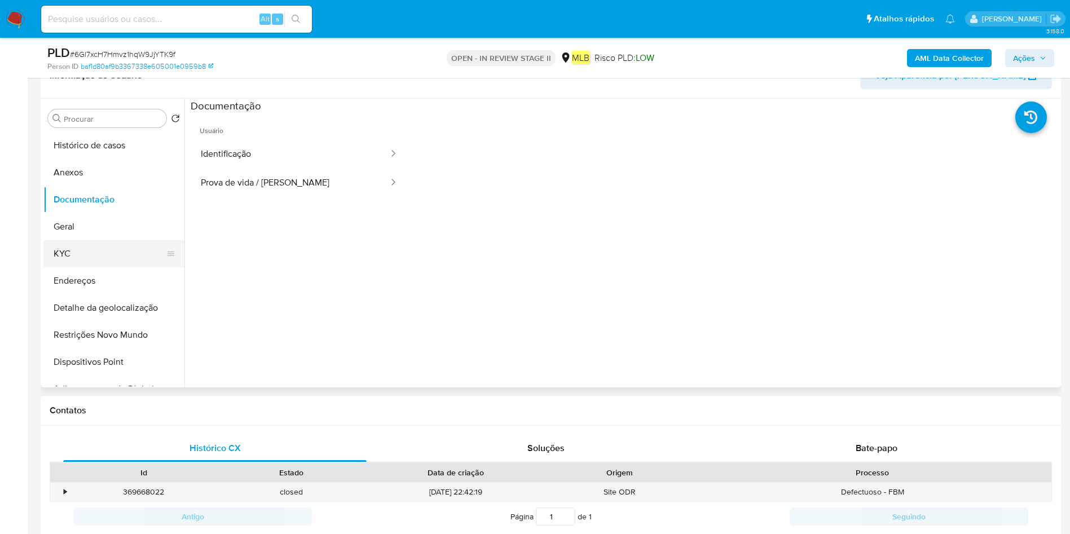
click at [109, 250] on button "KYC" at bounding box center [109, 253] width 132 height 27
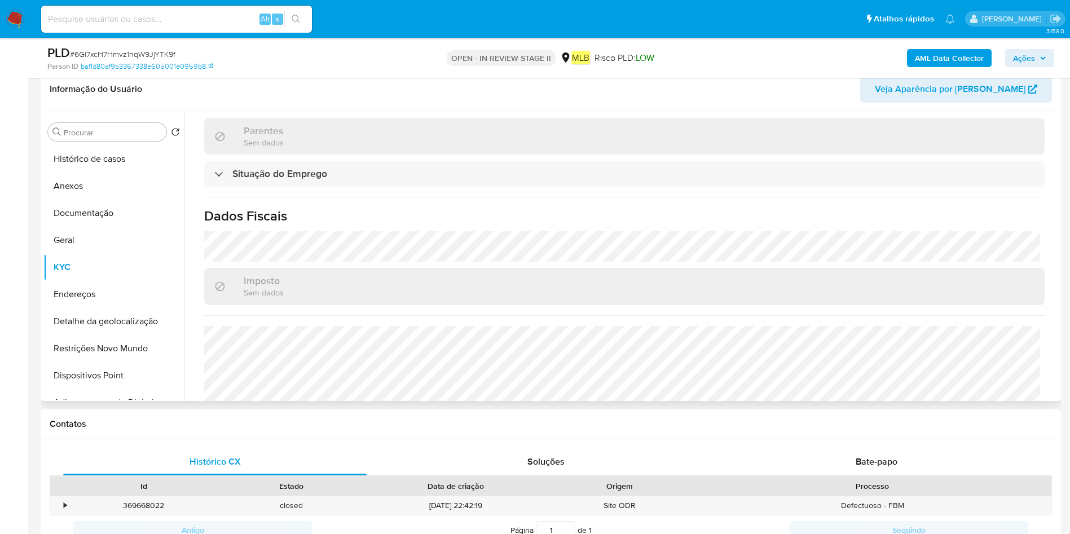
scroll to position [492, 0]
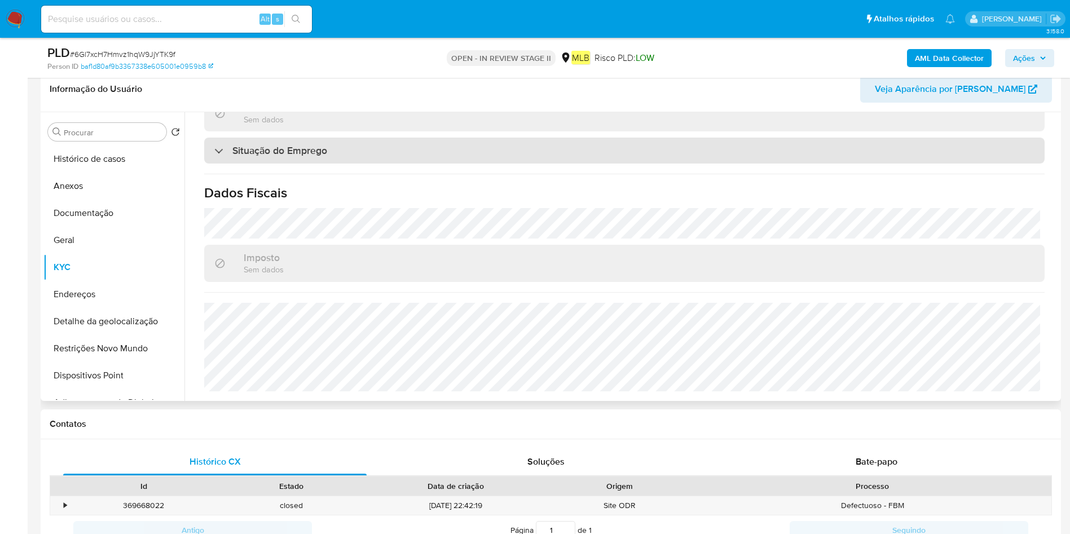
click at [296, 152] on h3 "Situação do Emprego" at bounding box center [279, 150] width 95 height 12
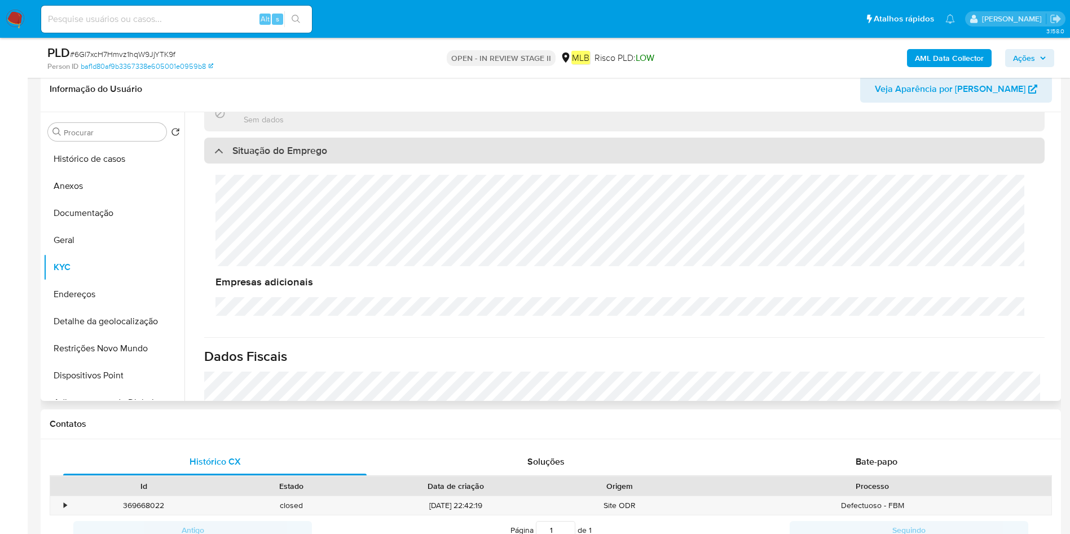
click at [296, 152] on h3 "Situação do Emprego" at bounding box center [279, 150] width 95 height 12
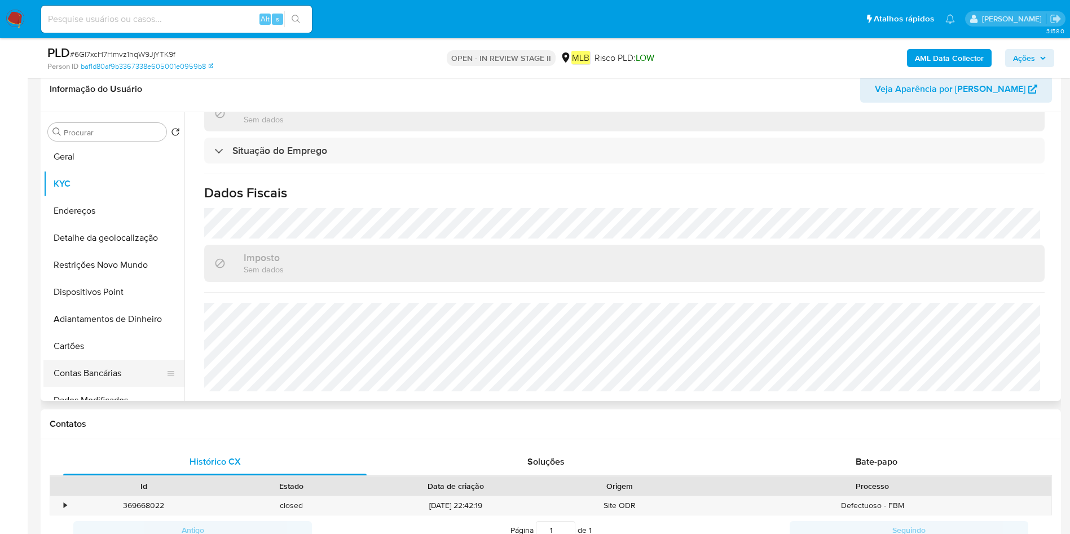
scroll to position [0, 0]
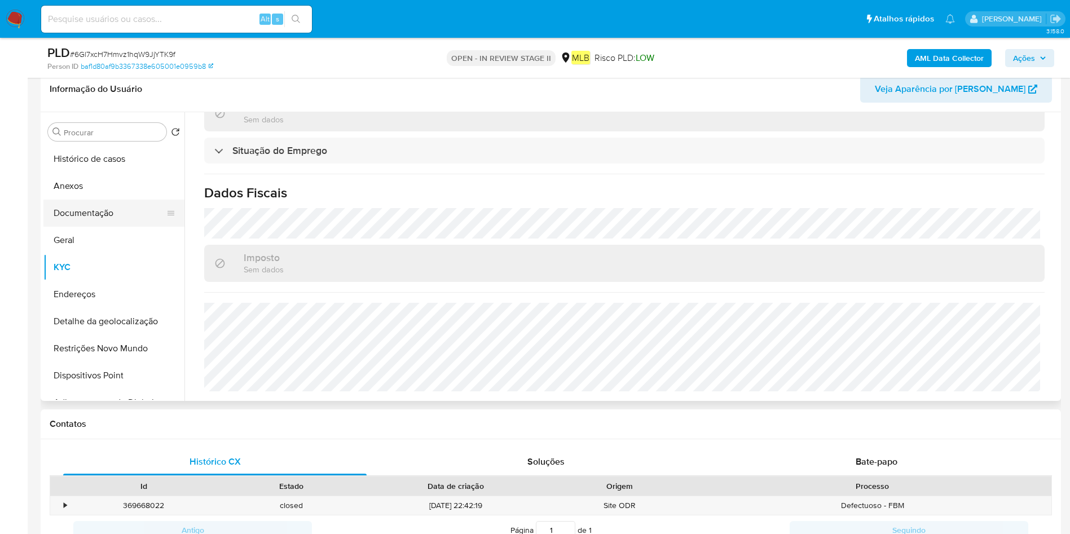
drag, startPoint x: 109, startPoint y: 209, endPoint x: 116, endPoint y: 211, distance: 7.0
click at [109, 209] on button "Documentação" at bounding box center [109, 213] width 132 height 27
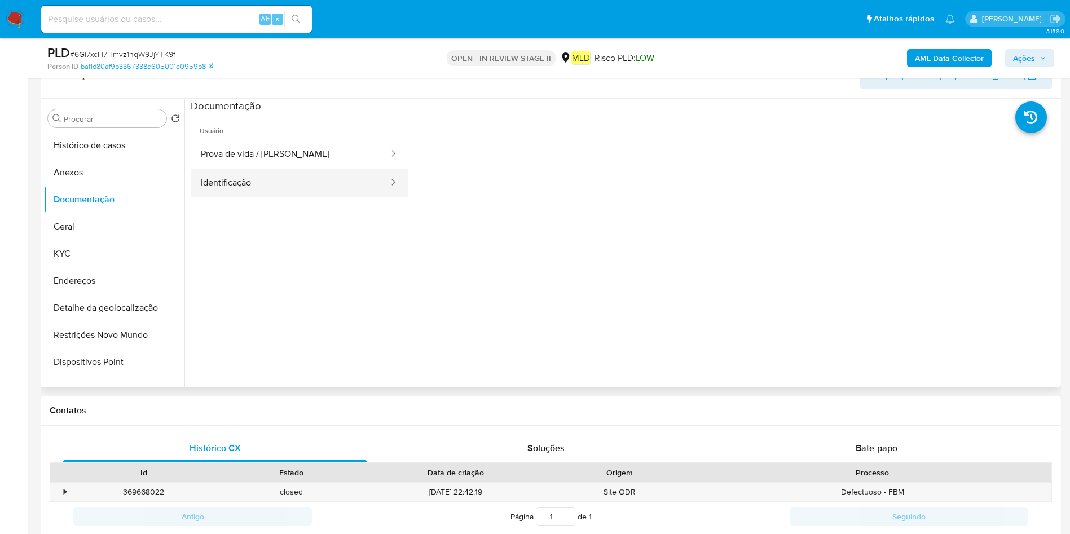
click at [310, 184] on button "Identificação" at bounding box center [290, 183] width 199 height 29
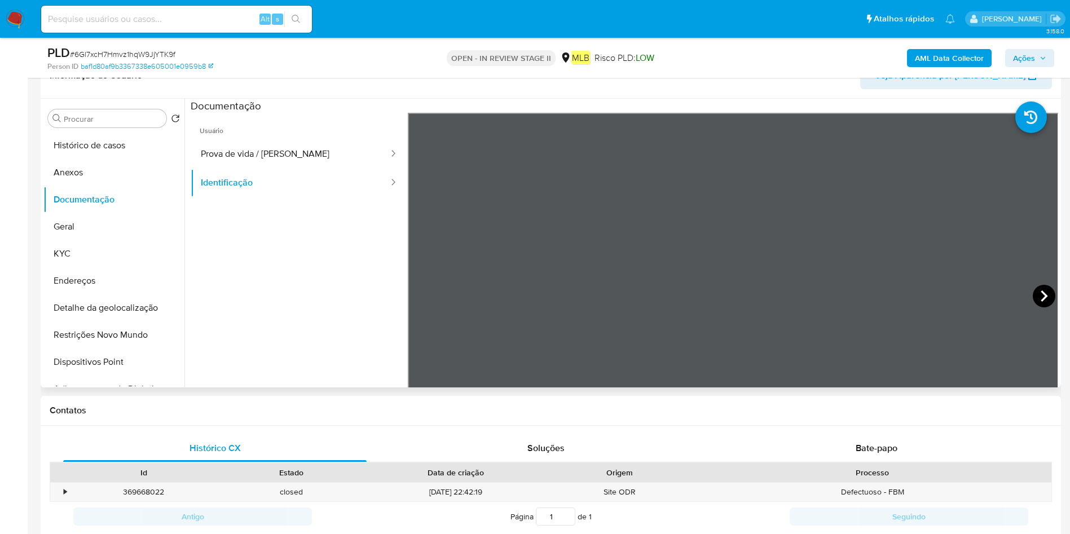
click at [713, 290] on icon at bounding box center [1043, 296] width 23 height 23
click at [244, 141] on button "Prova de vida / [PERSON_NAME]" at bounding box center [290, 154] width 199 height 29
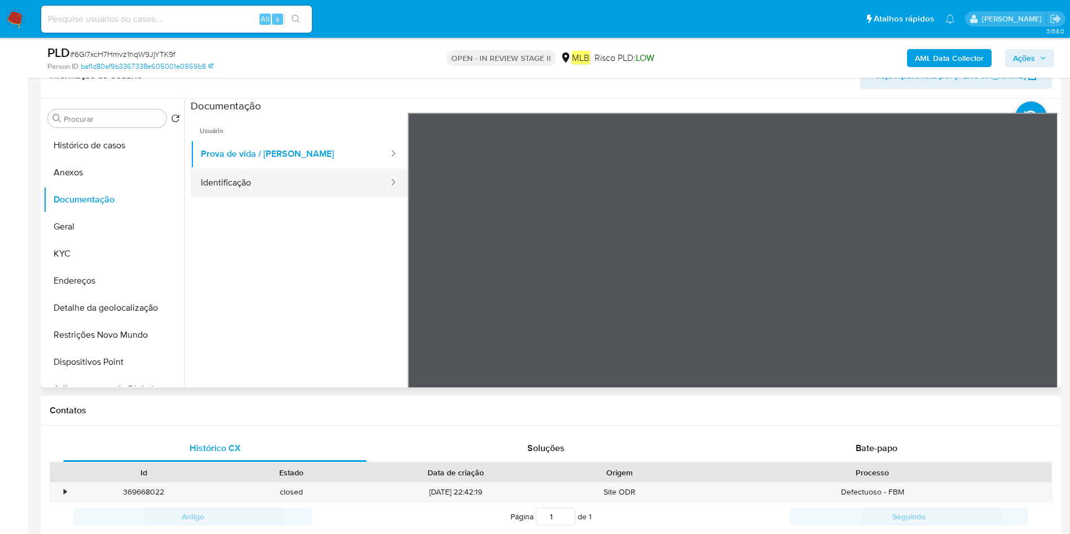
click at [253, 189] on button "Identificação" at bounding box center [290, 183] width 199 height 29
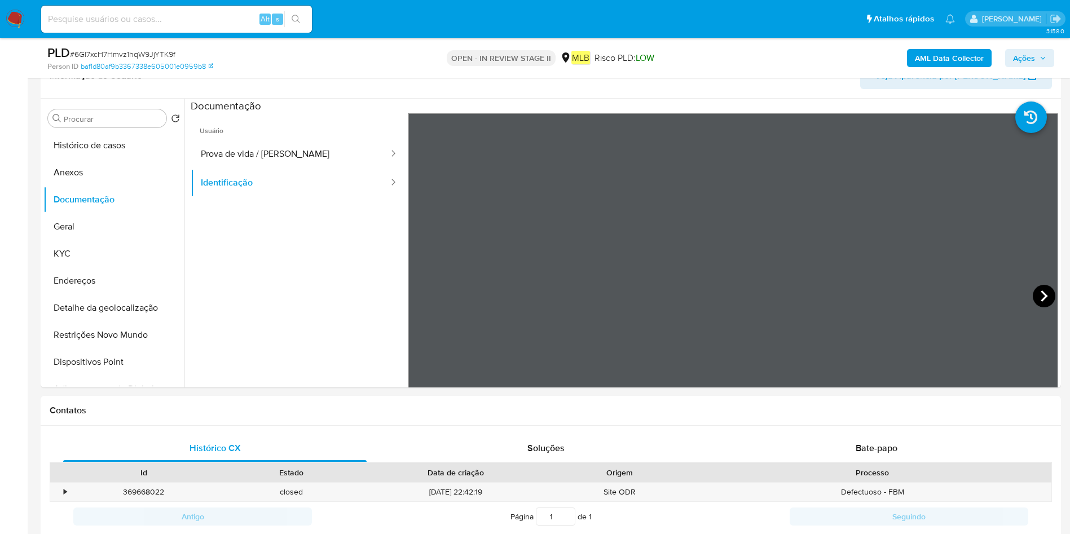
click at [713, 295] on icon at bounding box center [1043, 296] width 23 height 23
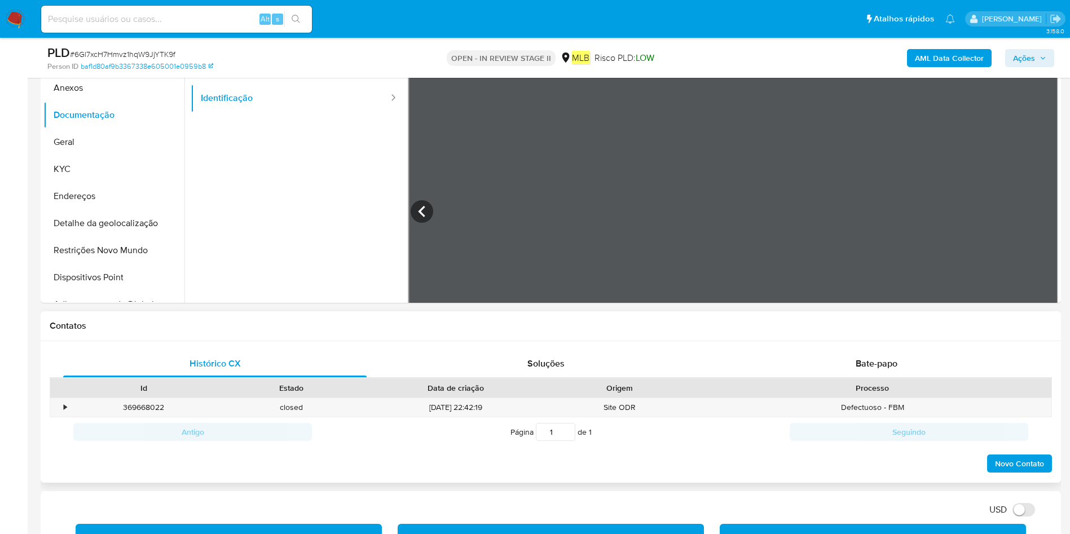
scroll to position [739, 0]
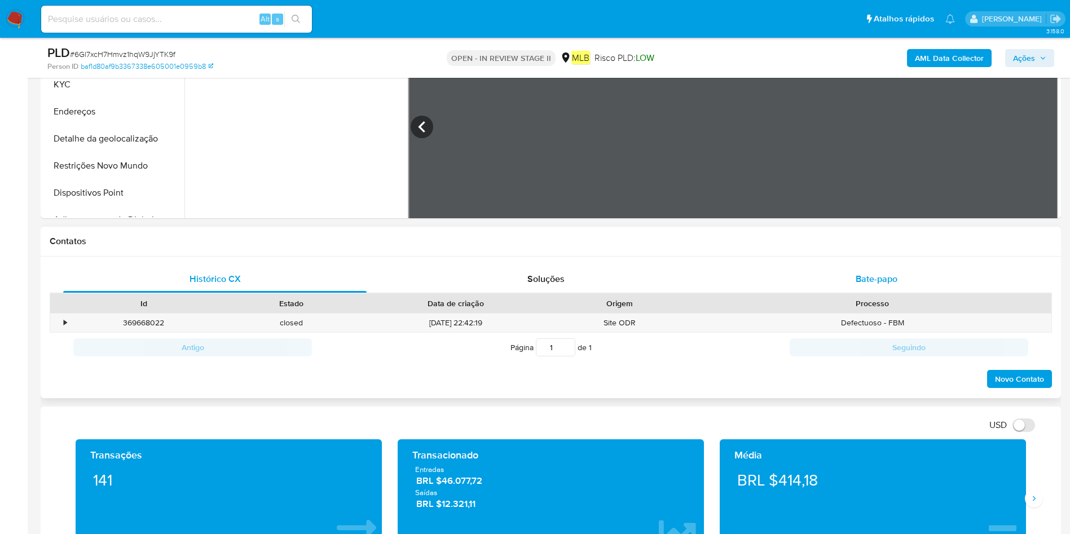
click at [713, 277] on div "Bate-papo" at bounding box center [876, 279] width 303 height 27
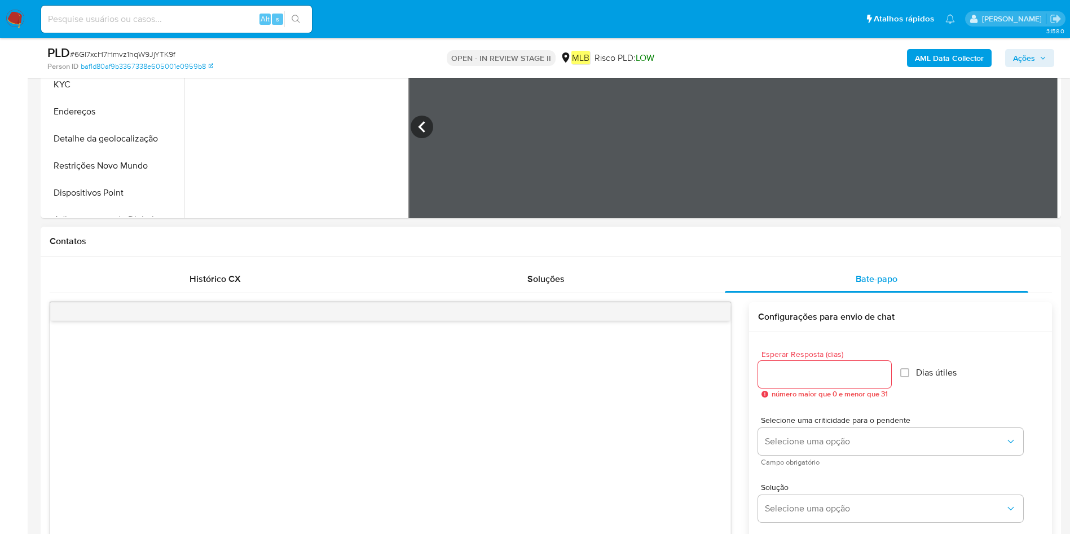
click at [589, 300] on div "common.send Configurações para envio de chat Esperar Resposta (dias) número mai…" at bounding box center [551, 517] width 1002 height 448
click at [590, 287] on div "Soluções" at bounding box center [545, 279] width 303 height 27
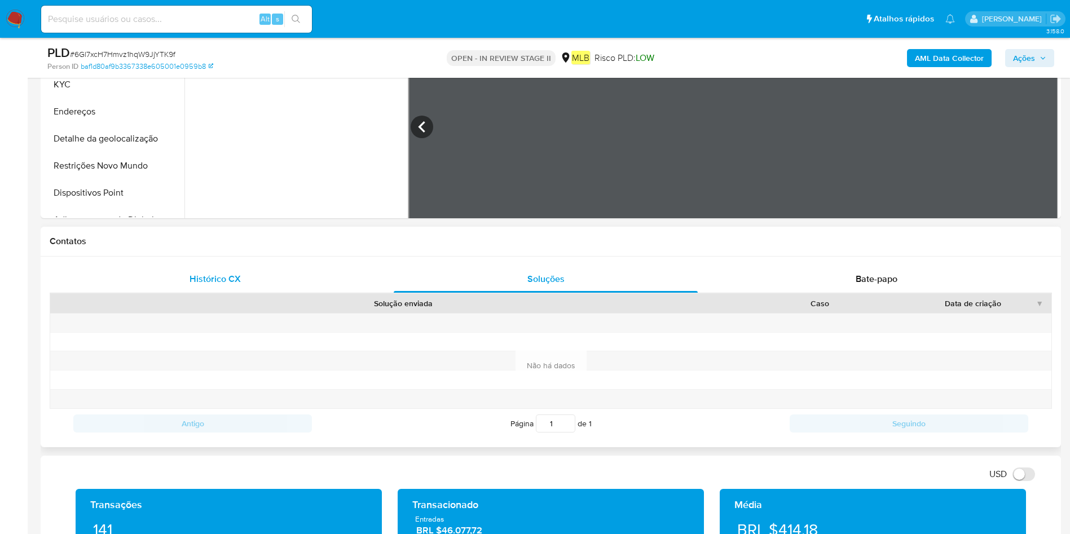
click at [277, 279] on div "Histórico CX" at bounding box center [214, 279] width 303 height 27
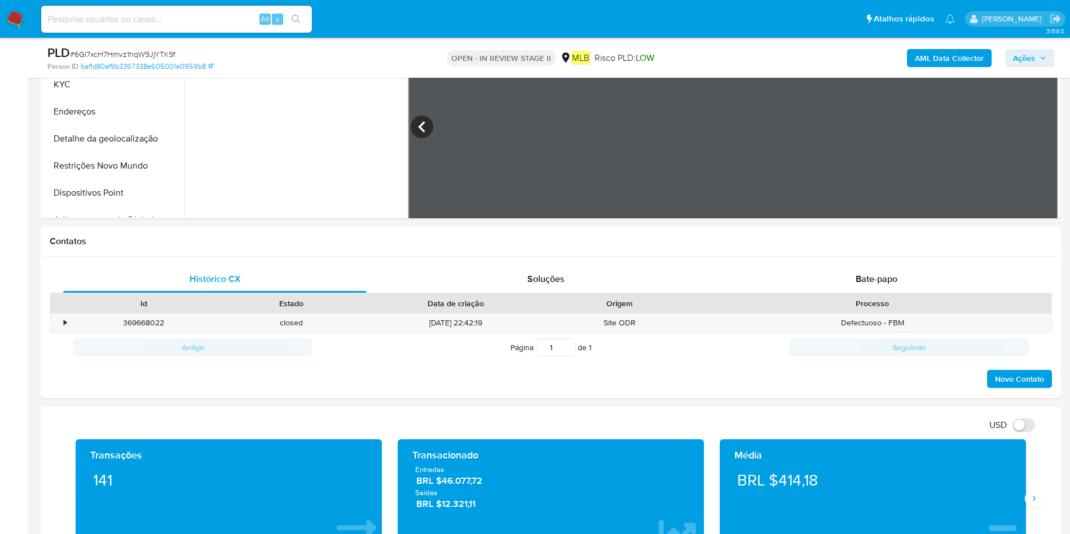
scroll to position [401, 0]
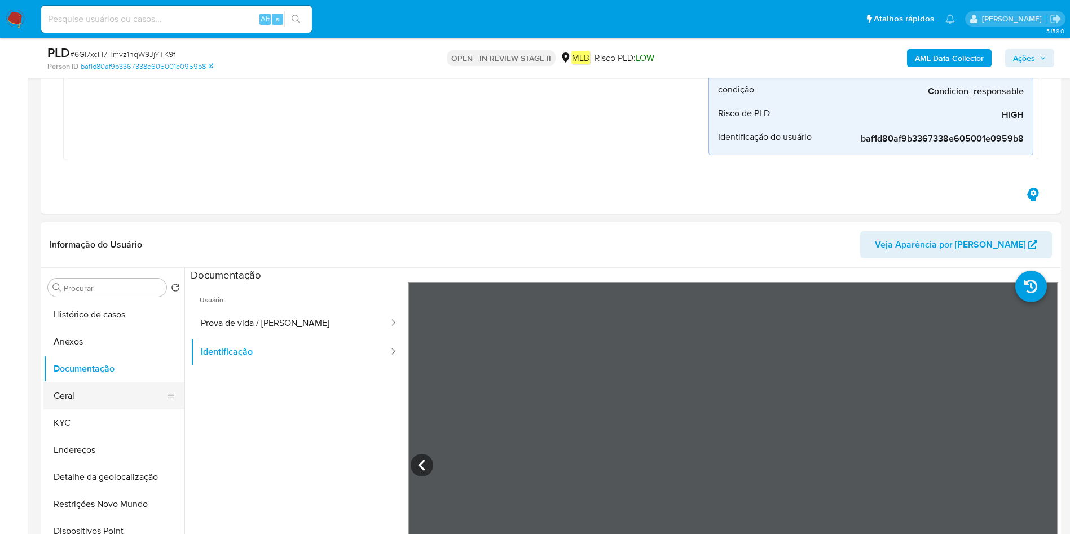
drag, startPoint x: 69, startPoint y: 396, endPoint x: 103, endPoint y: 396, distance: 33.3
click at [70, 355] on button "Geral" at bounding box center [109, 395] width 132 height 27
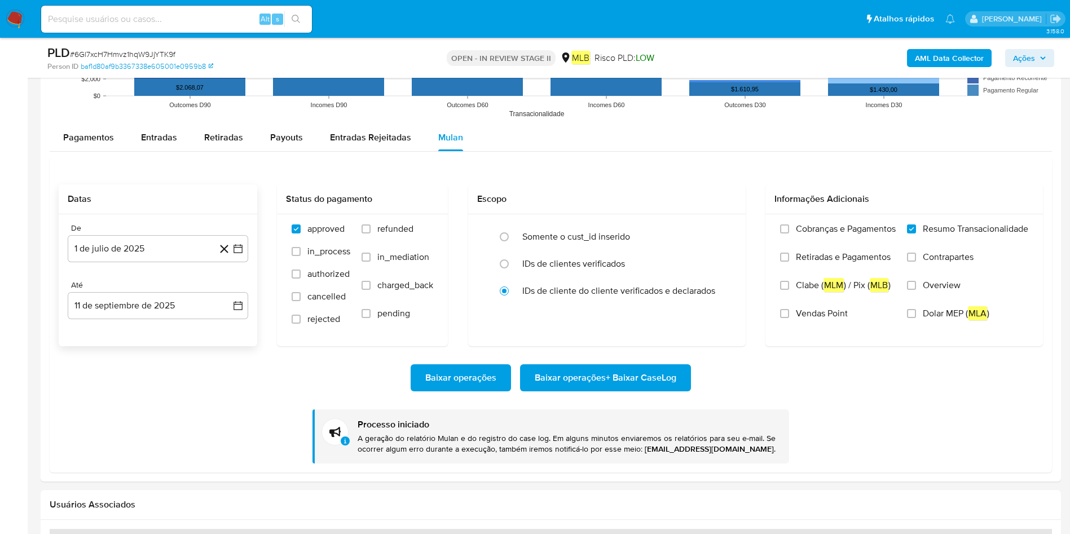
scroll to position [1585, 0]
